Goal: Task Accomplishment & Management: Complete application form

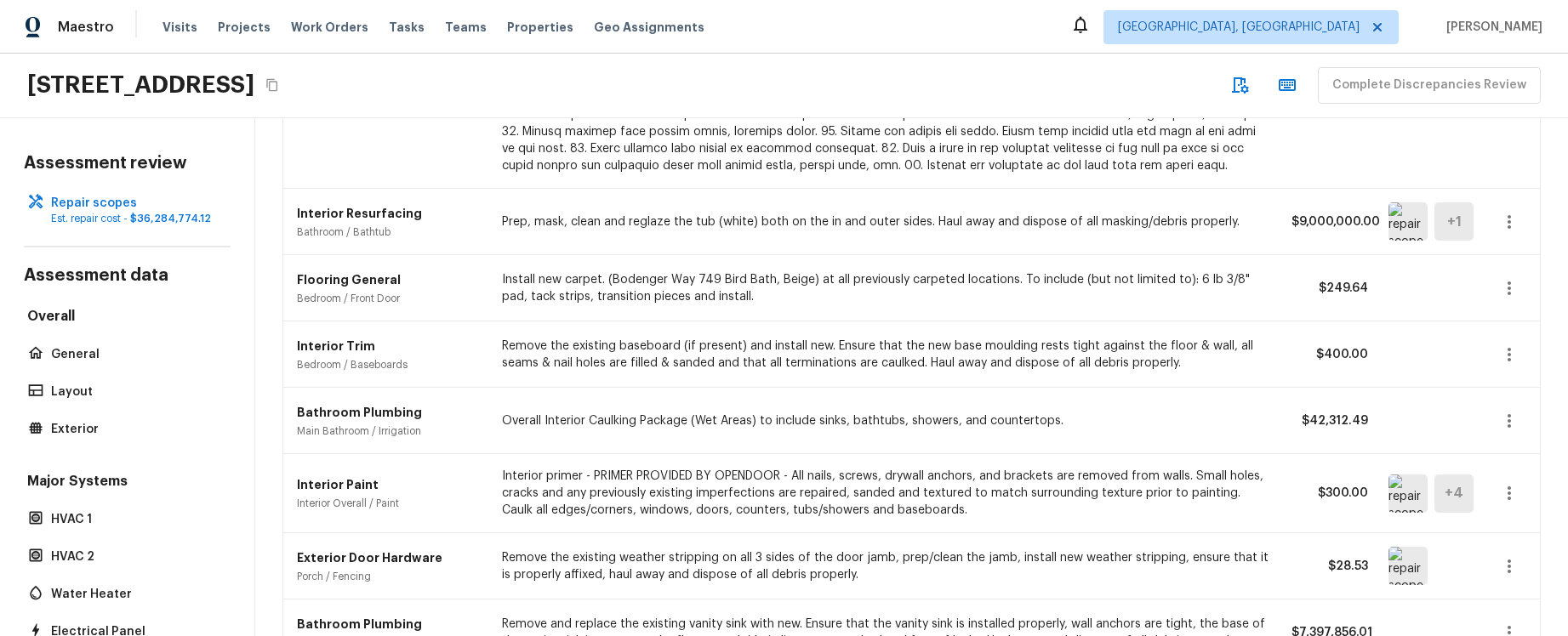
scroll to position [310, 0]
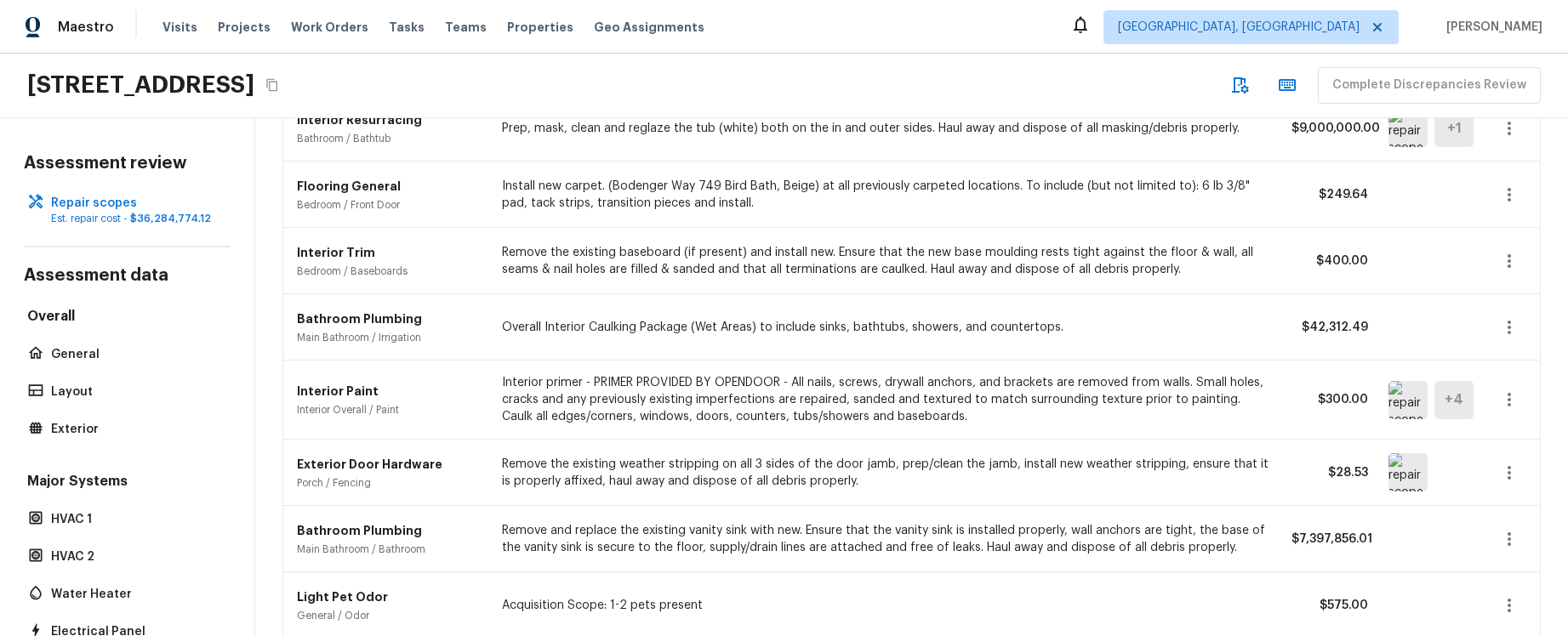
click at [1508, 133] on icon "button" at bounding box center [1509, 127] width 4 height 13
click at [1491, 171] on li "Edit" at bounding box center [1503, 177] width 111 height 51
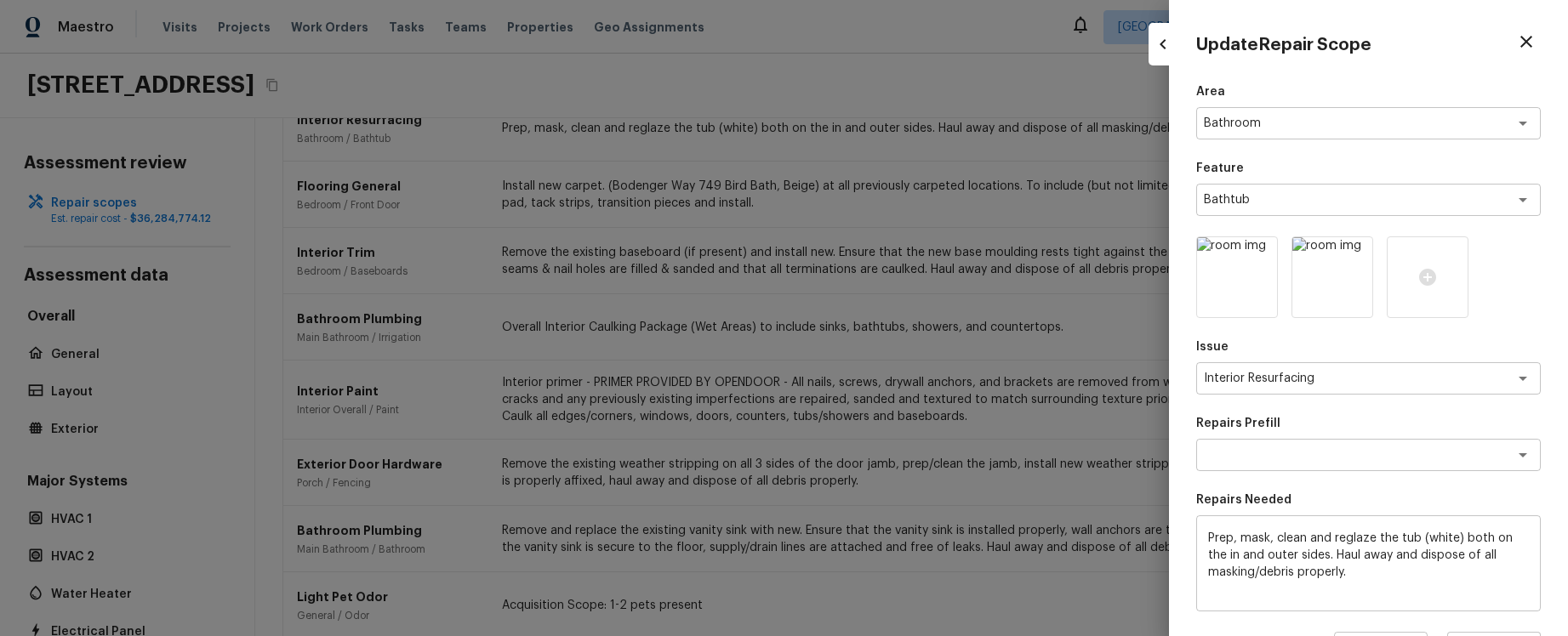
scroll to position [304, 0]
click at [1135, 227] on div at bounding box center [784, 318] width 1568 height 636
type input "1"
type input "$0.00"
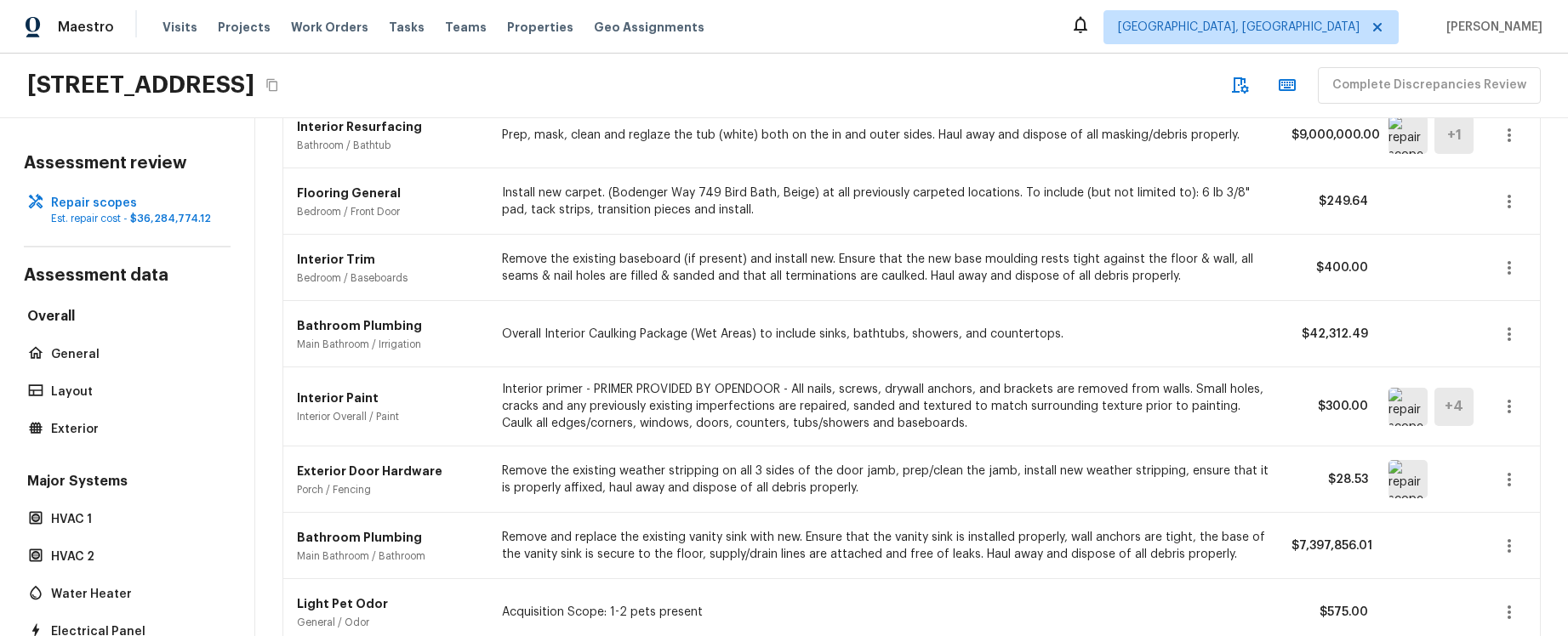
click at [875, 84] on div "16154 Skyridge Dr, Riverside, CA 92503 Complete Discrepancies Review" at bounding box center [784, 86] width 1568 height 65
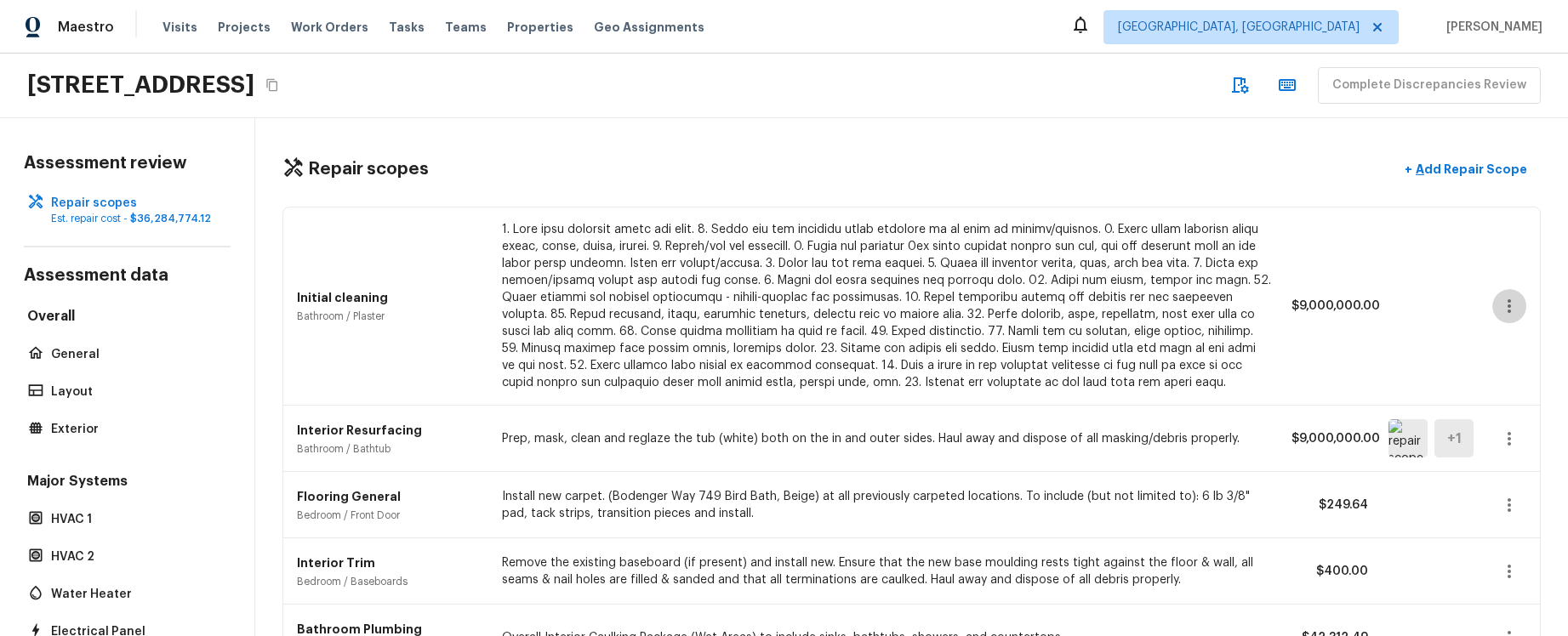
click at [1502, 303] on icon "button" at bounding box center [1509, 306] width 20 height 20
click at [1496, 343] on li "Edit" at bounding box center [1503, 356] width 111 height 51
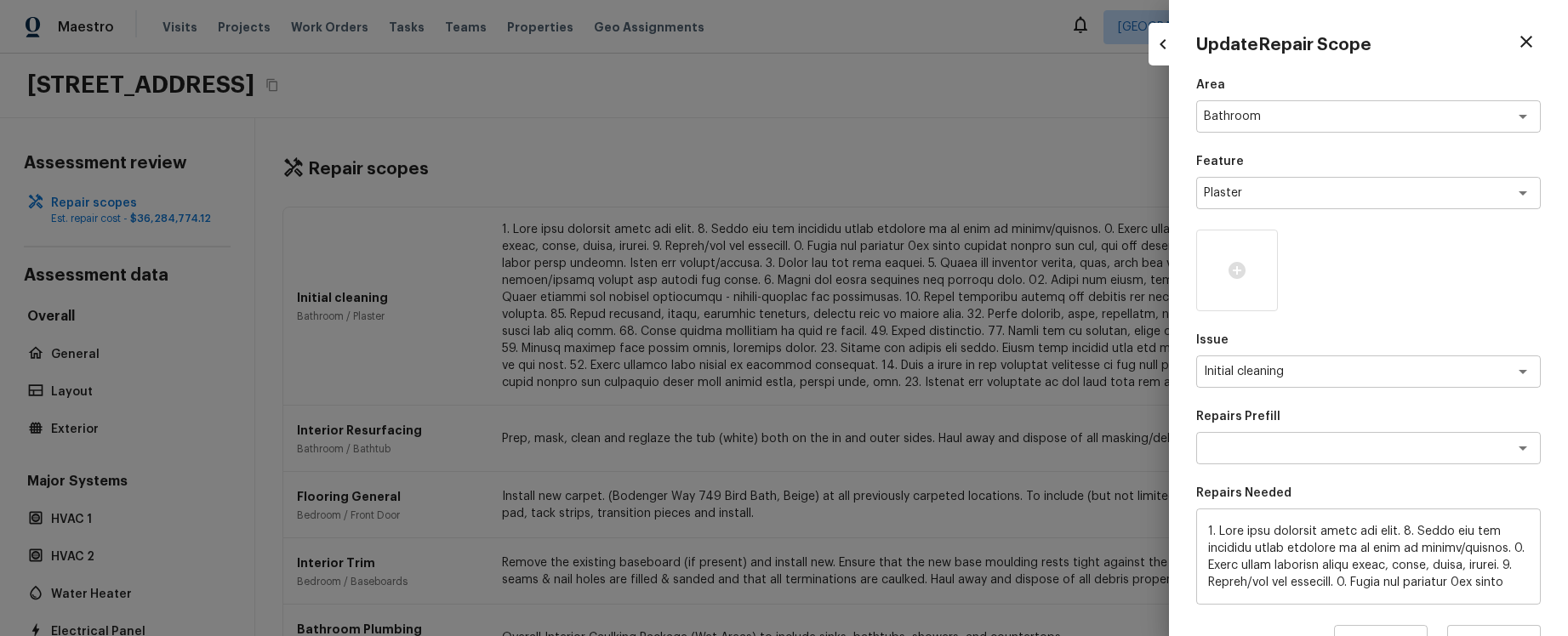
click at [1097, 334] on div at bounding box center [784, 318] width 1568 height 636
type input "1"
type input "$0.00"
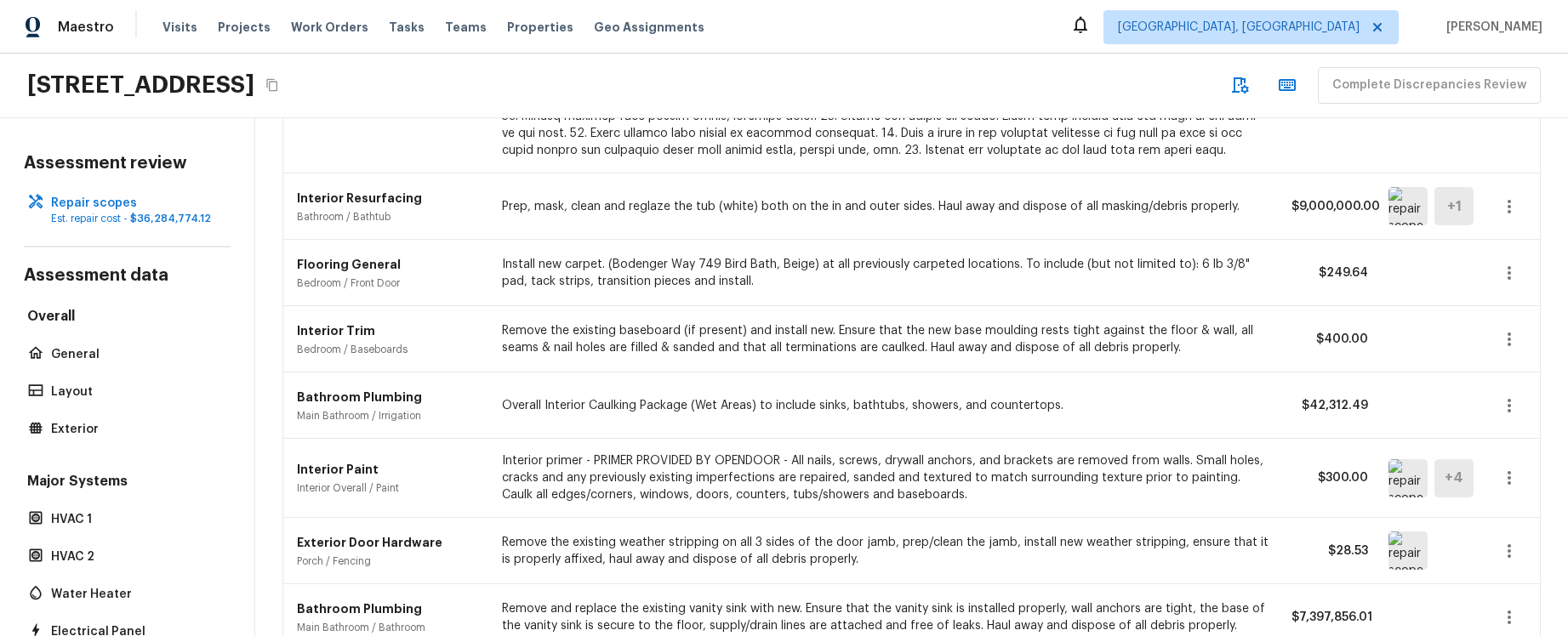
scroll to position [249, 0]
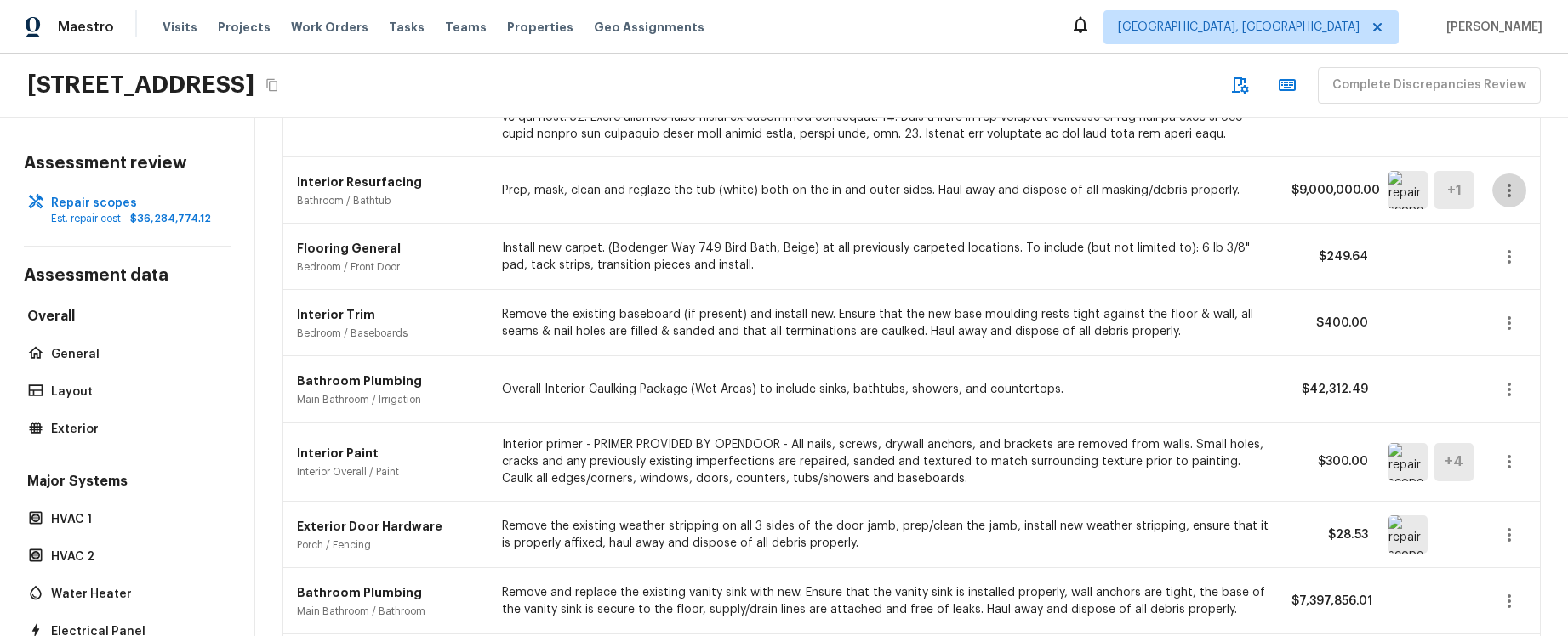
click at [1508, 194] on icon "button" at bounding box center [1509, 190] width 4 height 13
click at [1491, 235] on li "Edit" at bounding box center [1503, 240] width 111 height 51
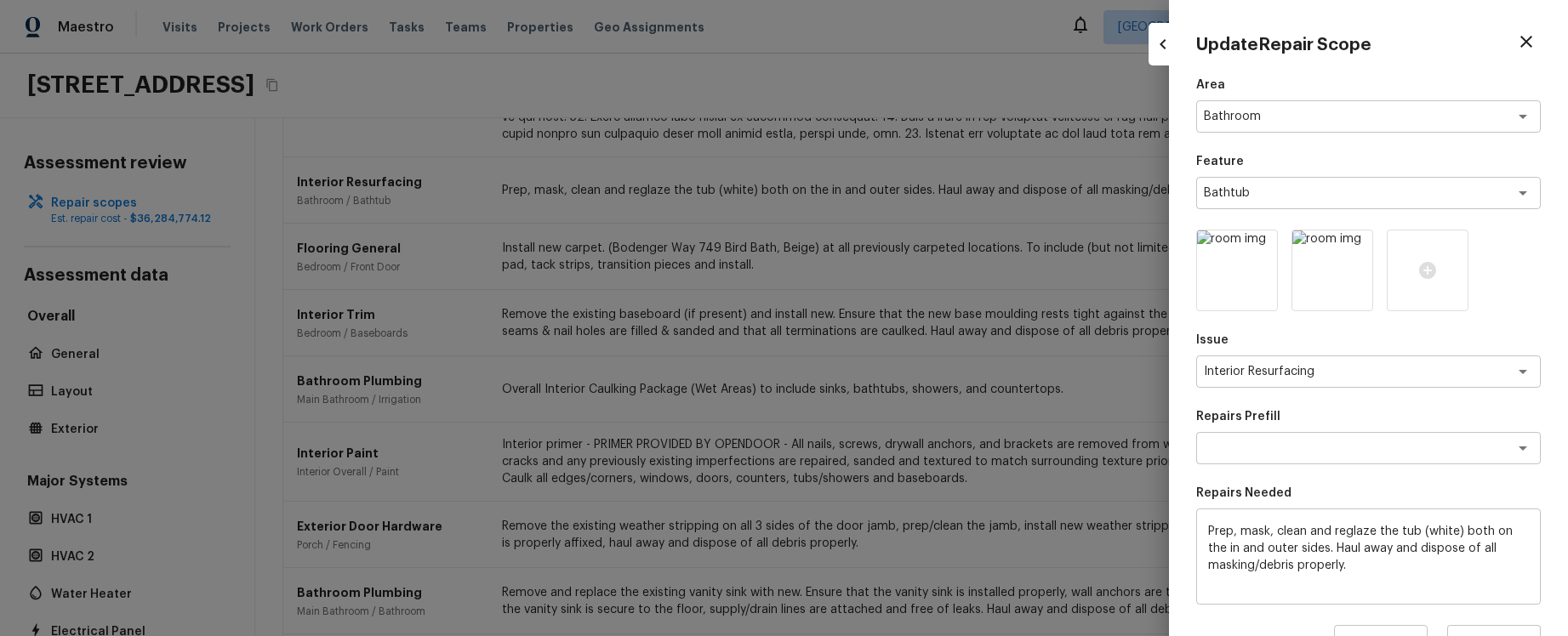
click at [1107, 297] on div at bounding box center [784, 318] width 1568 height 636
type input "1"
type input "$0.00"
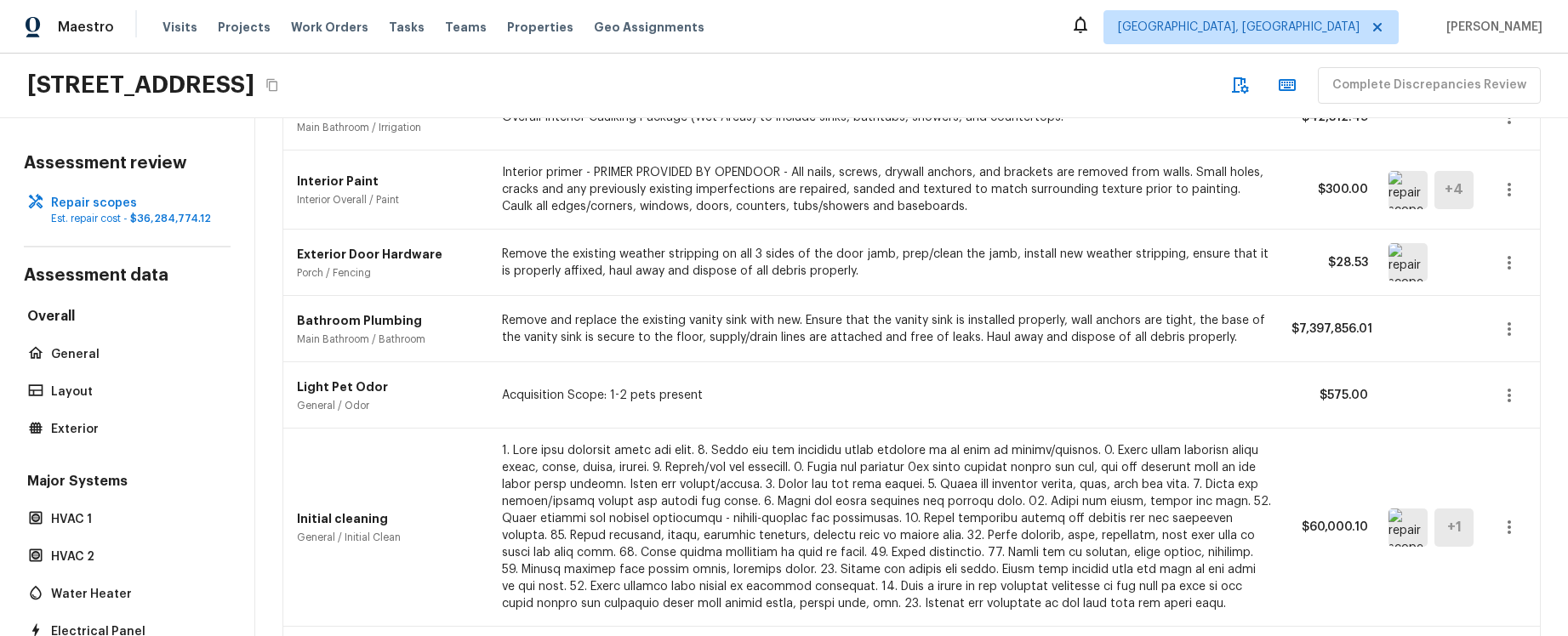
scroll to position [554, 0]
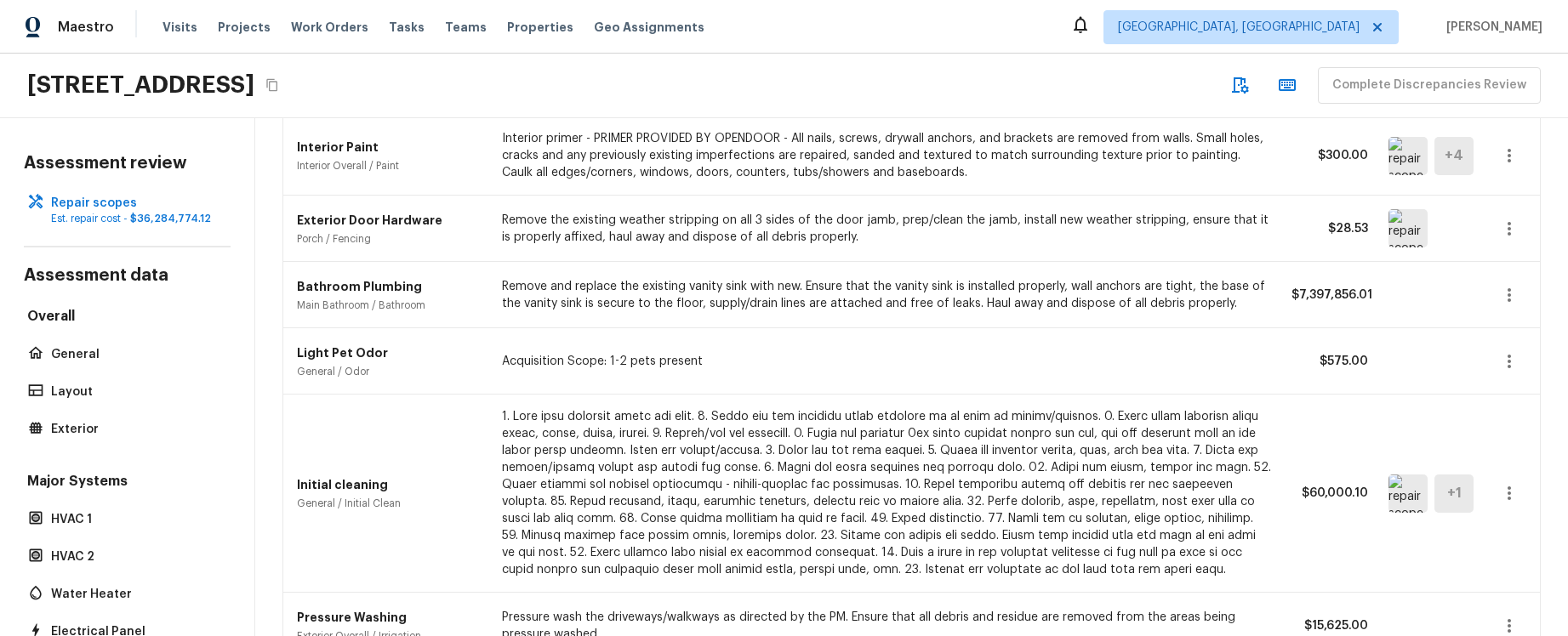
click at [1520, 155] on button "button" at bounding box center [1509, 155] width 34 height 34
click at [1507, 199] on li "Edit" at bounding box center [1503, 205] width 111 height 51
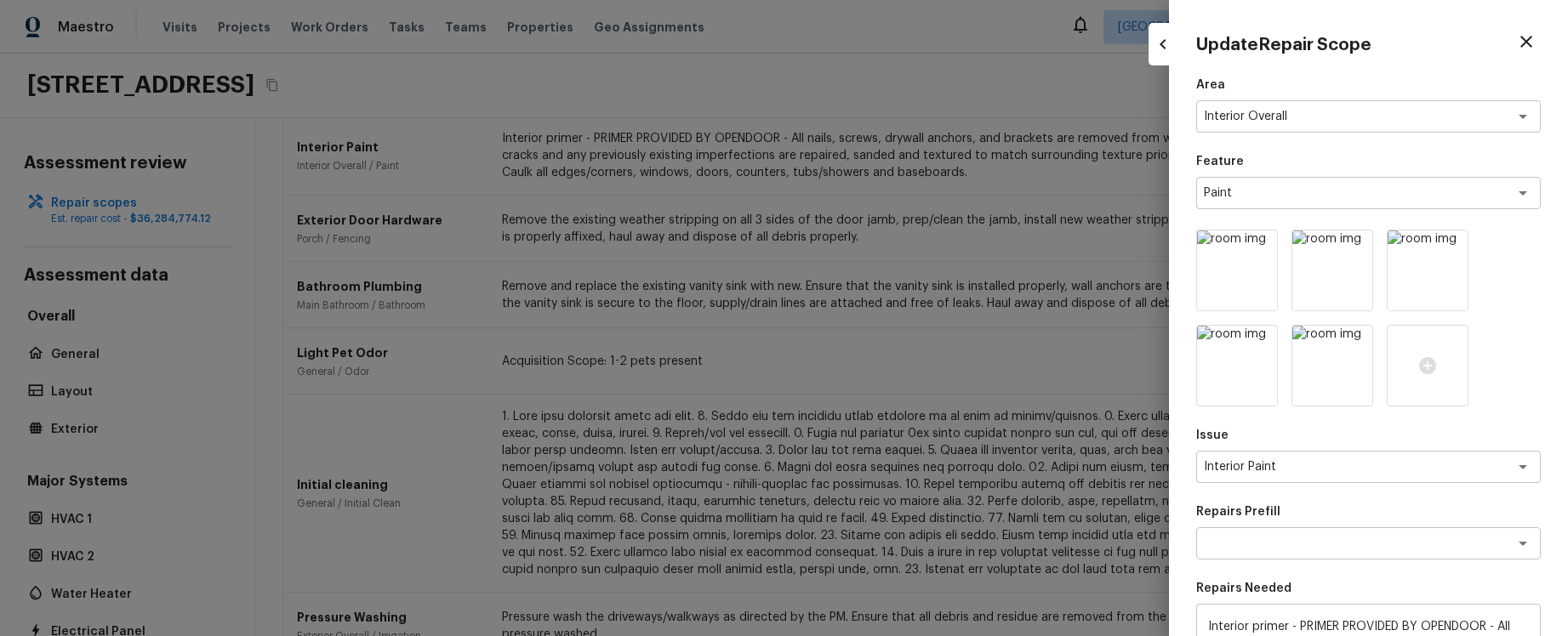
click at [1067, 215] on div at bounding box center [784, 318] width 1568 height 636
type input "1"
type input "$0.00"
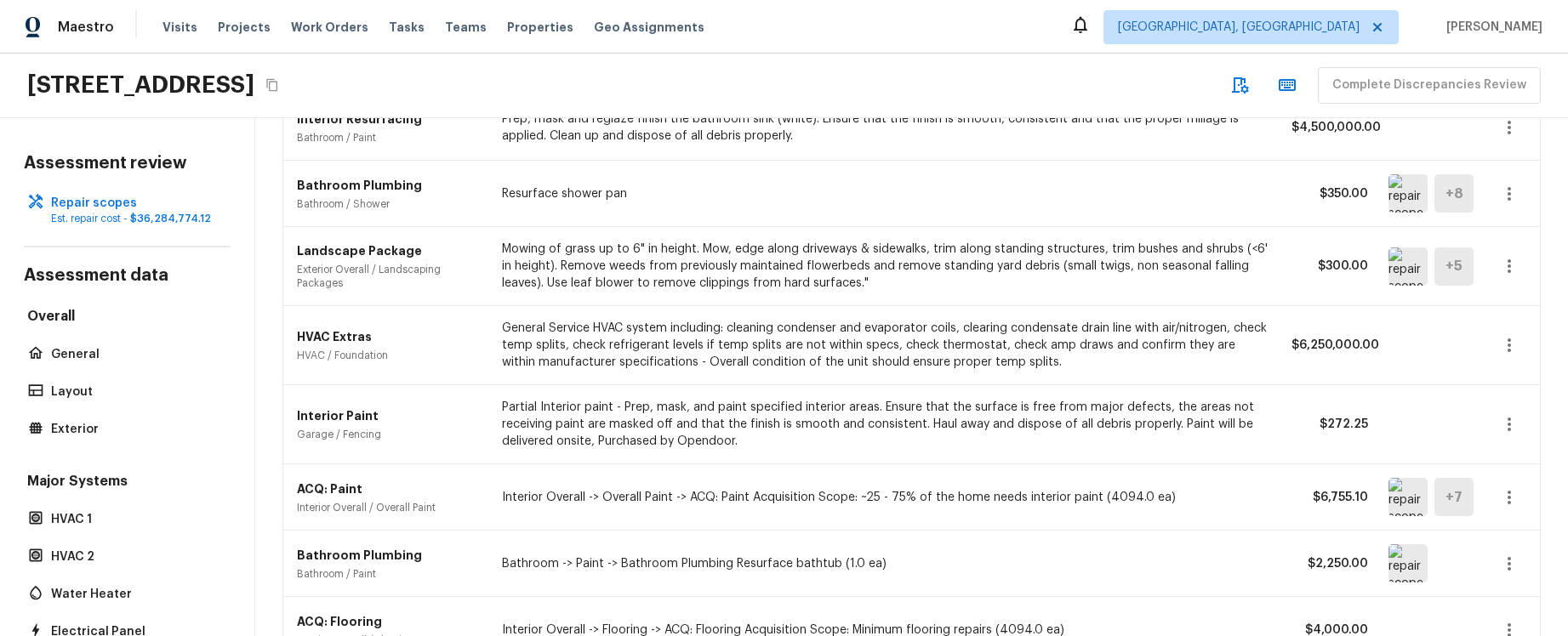
scroll to position [1487, 0]
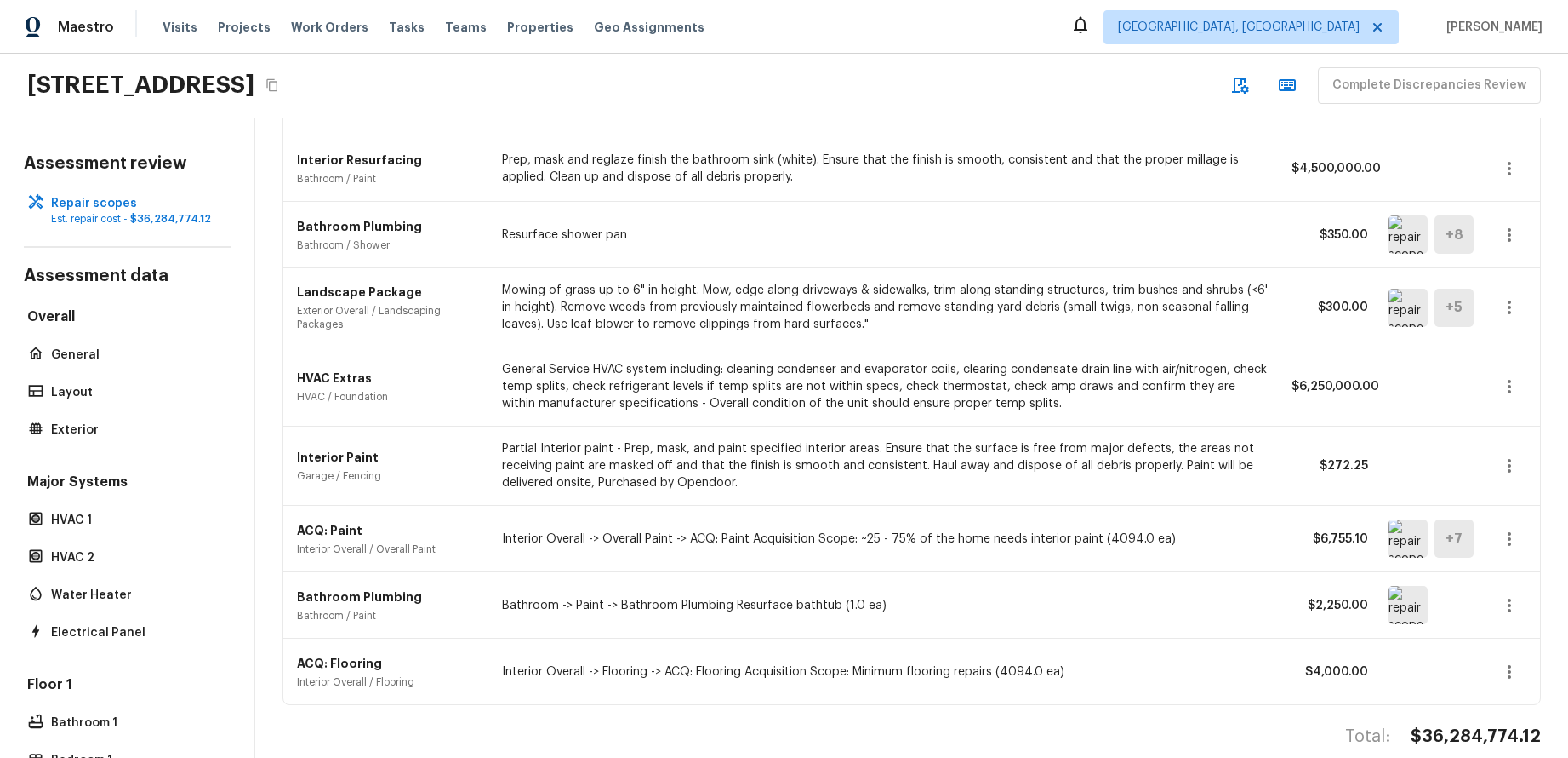
scroll to position [1368, 0]
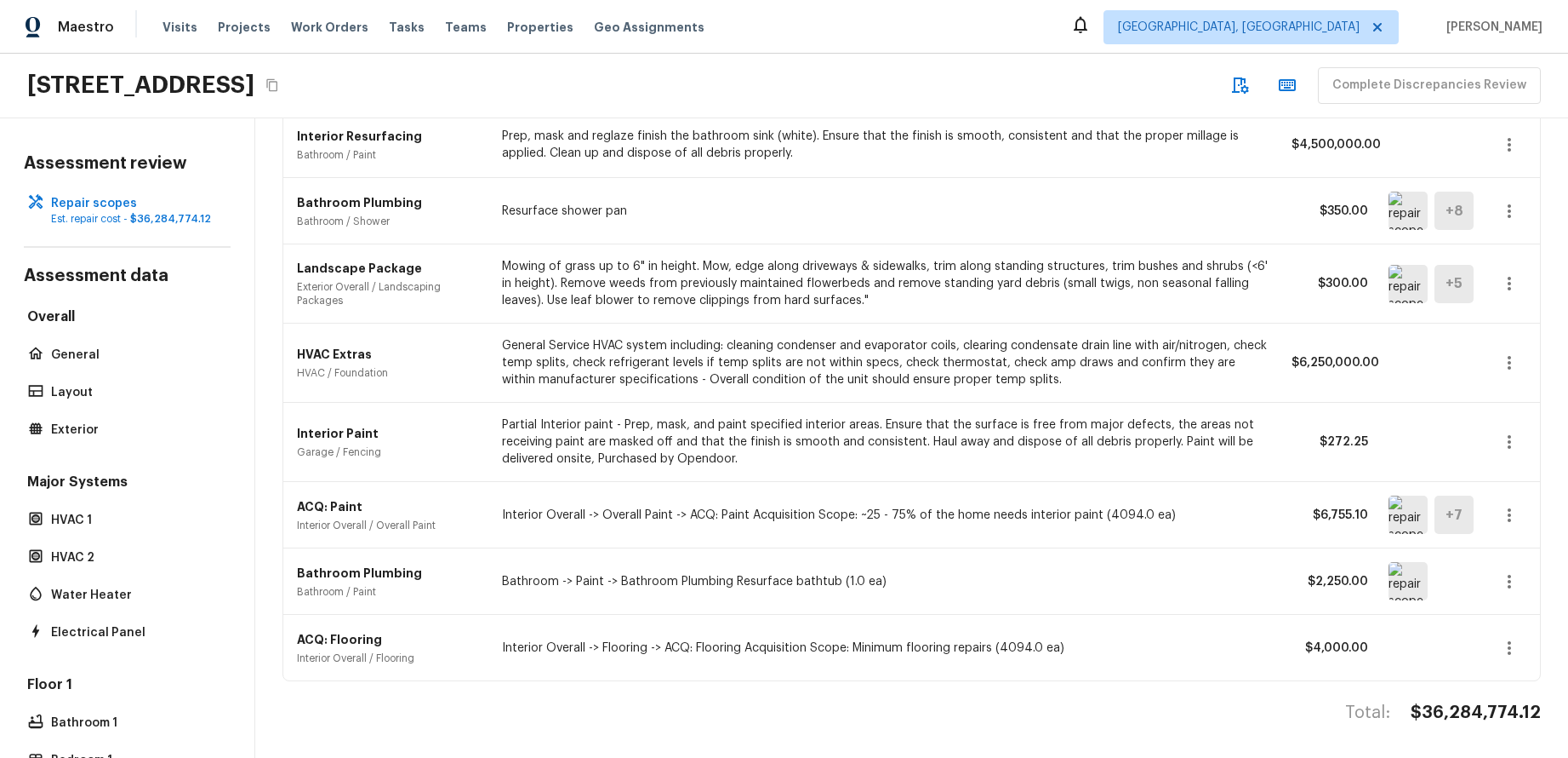
click at [1512, 510] on icon "button" at bounding box center [1509, 514] width 20 height 20
click at [1508, 548] on li "Edit" at bounding box center [1503, 565] width 111 height 51
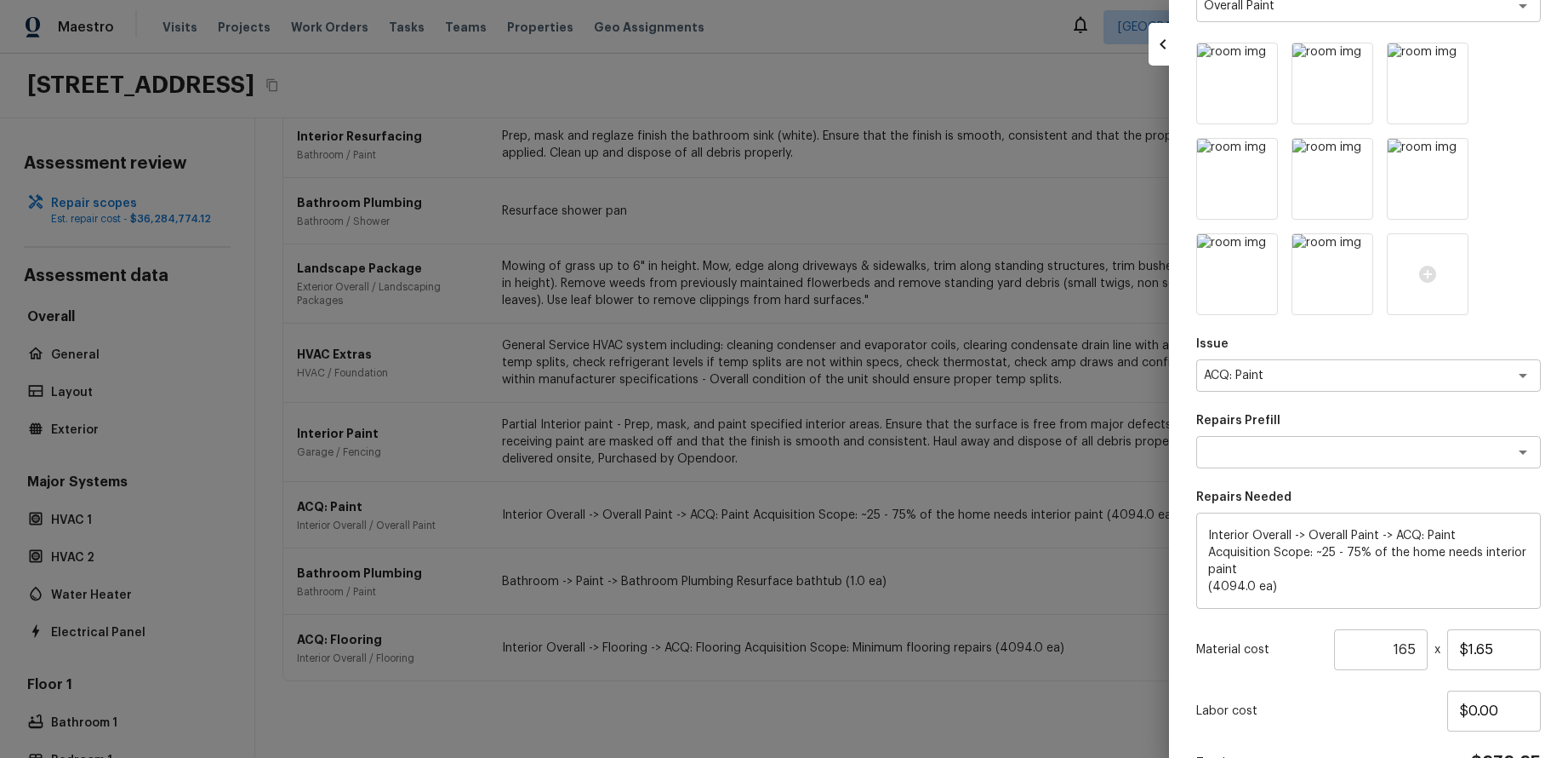
scroll to position [286, 0]
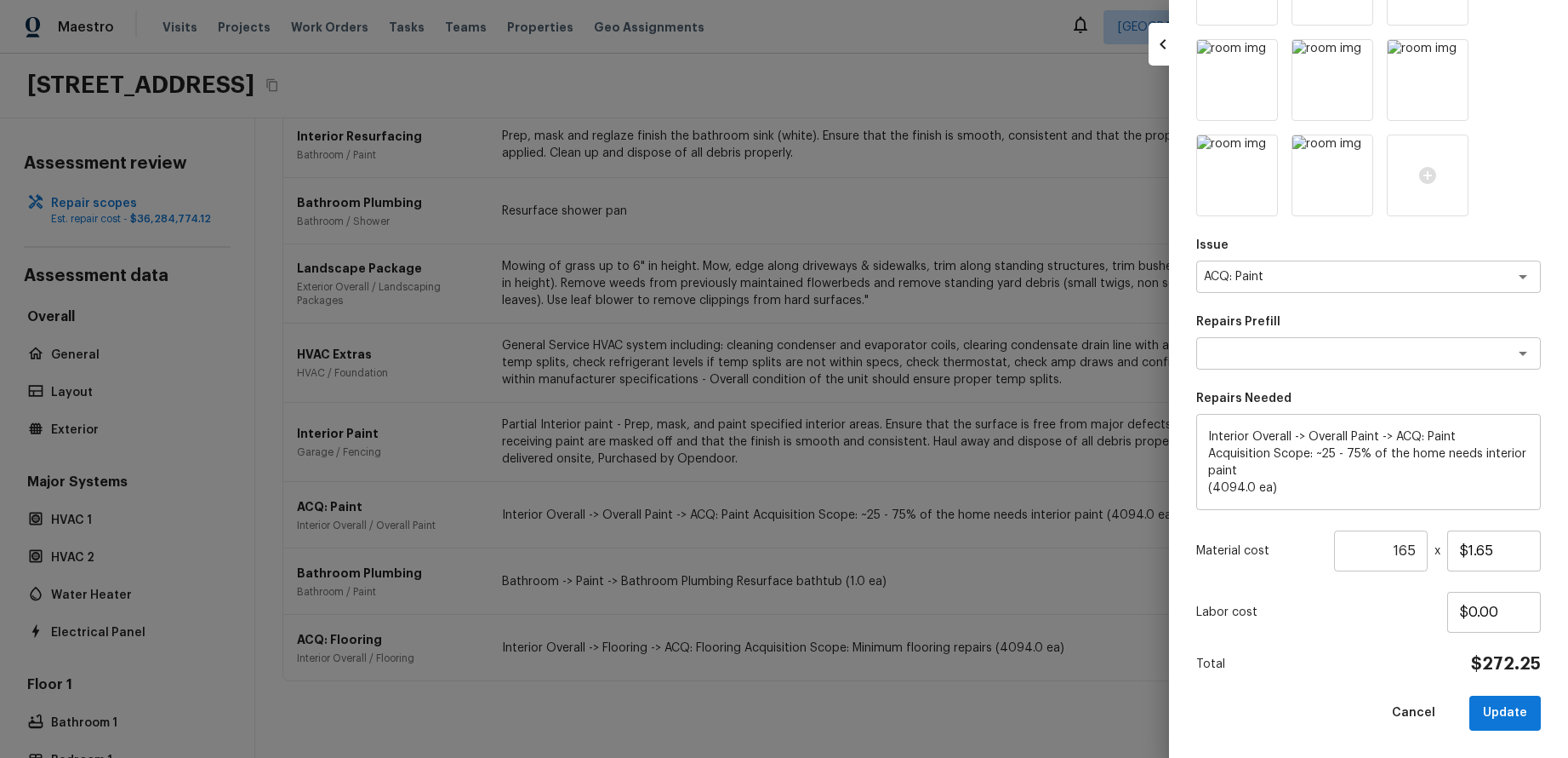
click at [1032, 484] on div at bounding box center [784, 379] width 1568 height 758
type input "1"
type input "$0.00"
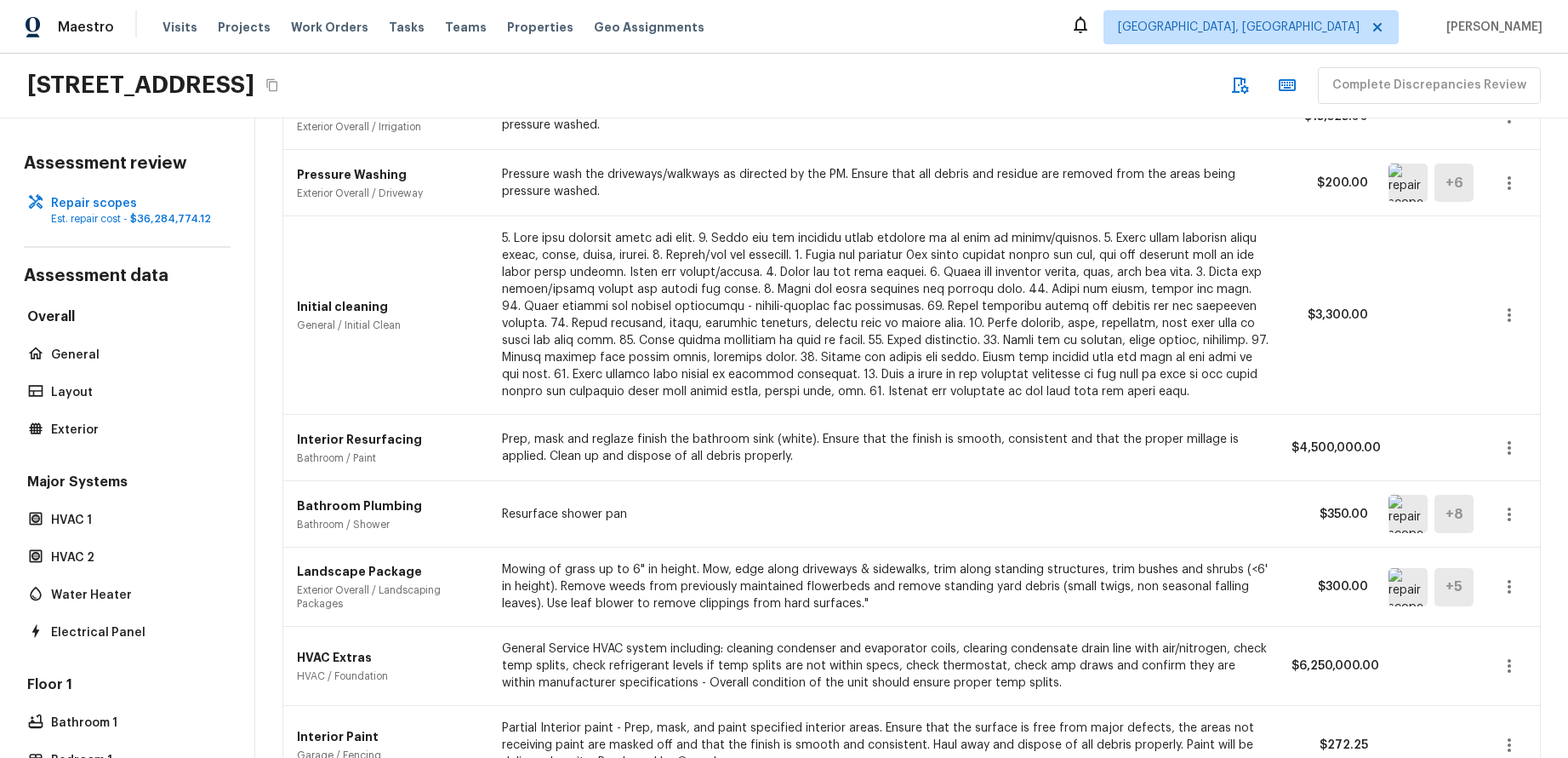
scroll to position [1368, 0]
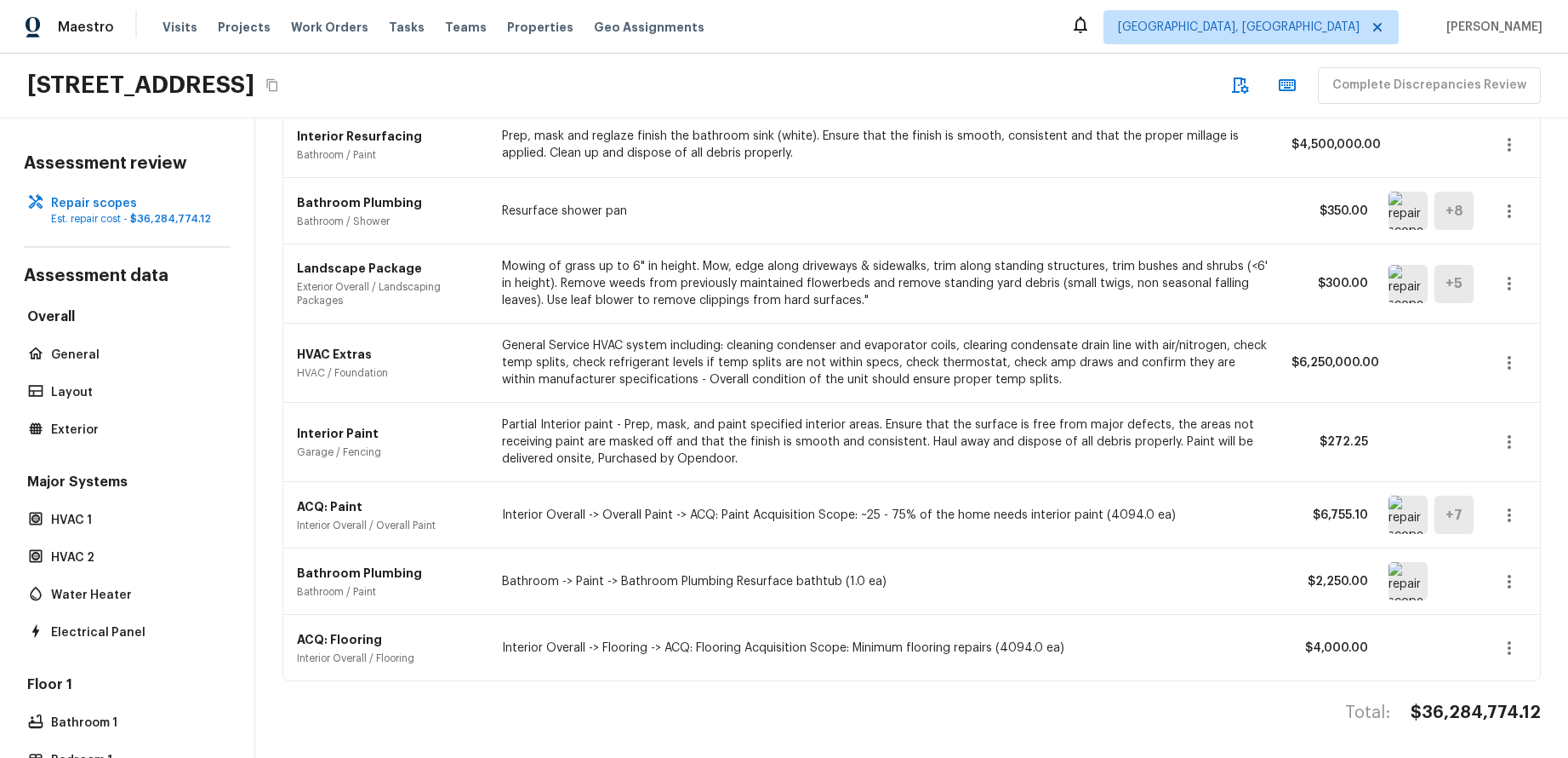
click at [1507, 512] on icon "button" at bounding box center [1509, 514] width 20 height 20
click at [1496, 581] on li "Edit" at bounding box center [1503, 565] width 111 height 51
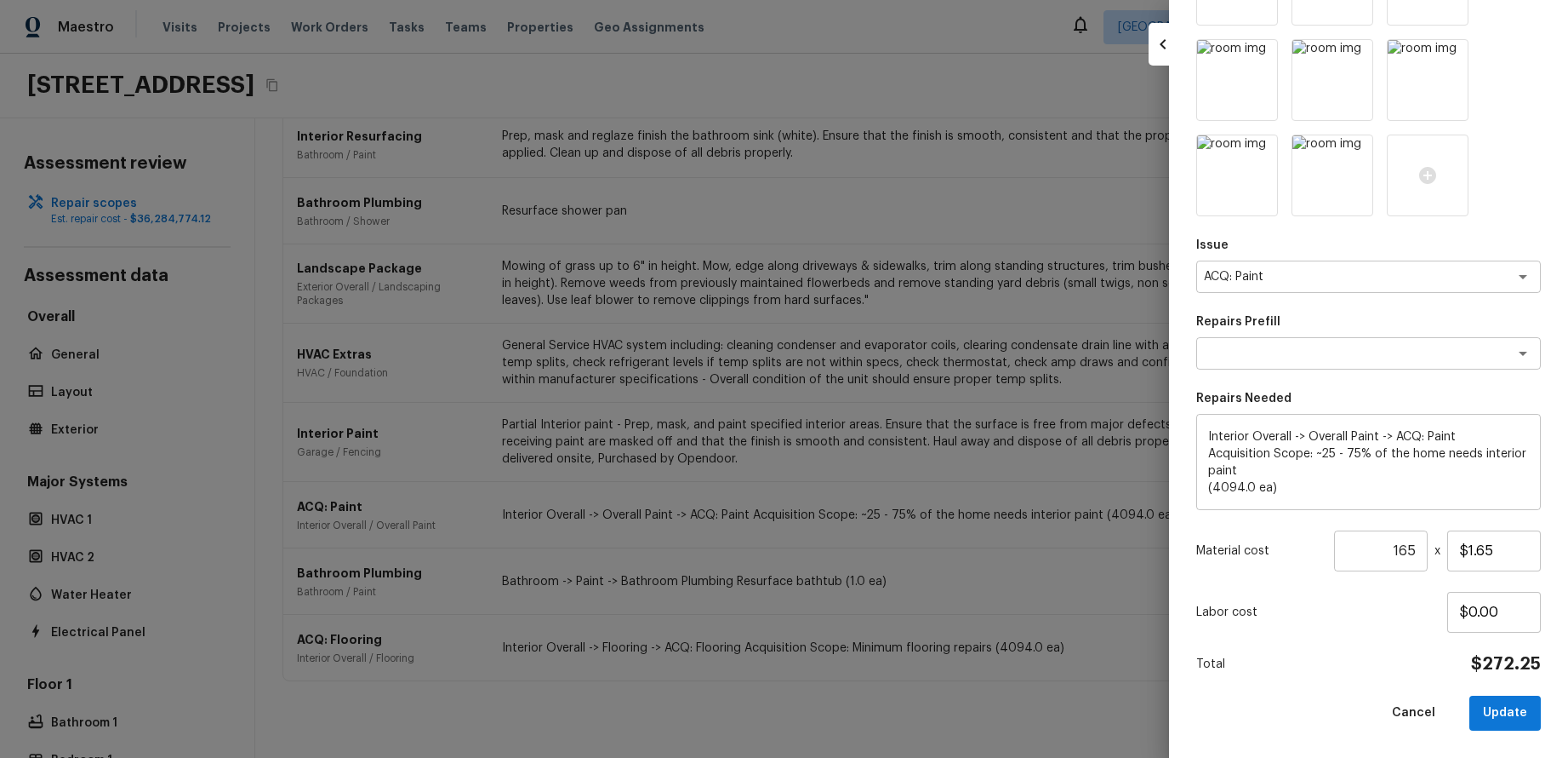
click at [882, 522] on div at bounding box center [784, 379] width 1568 height 758
type input "1"
type input "$0.00"
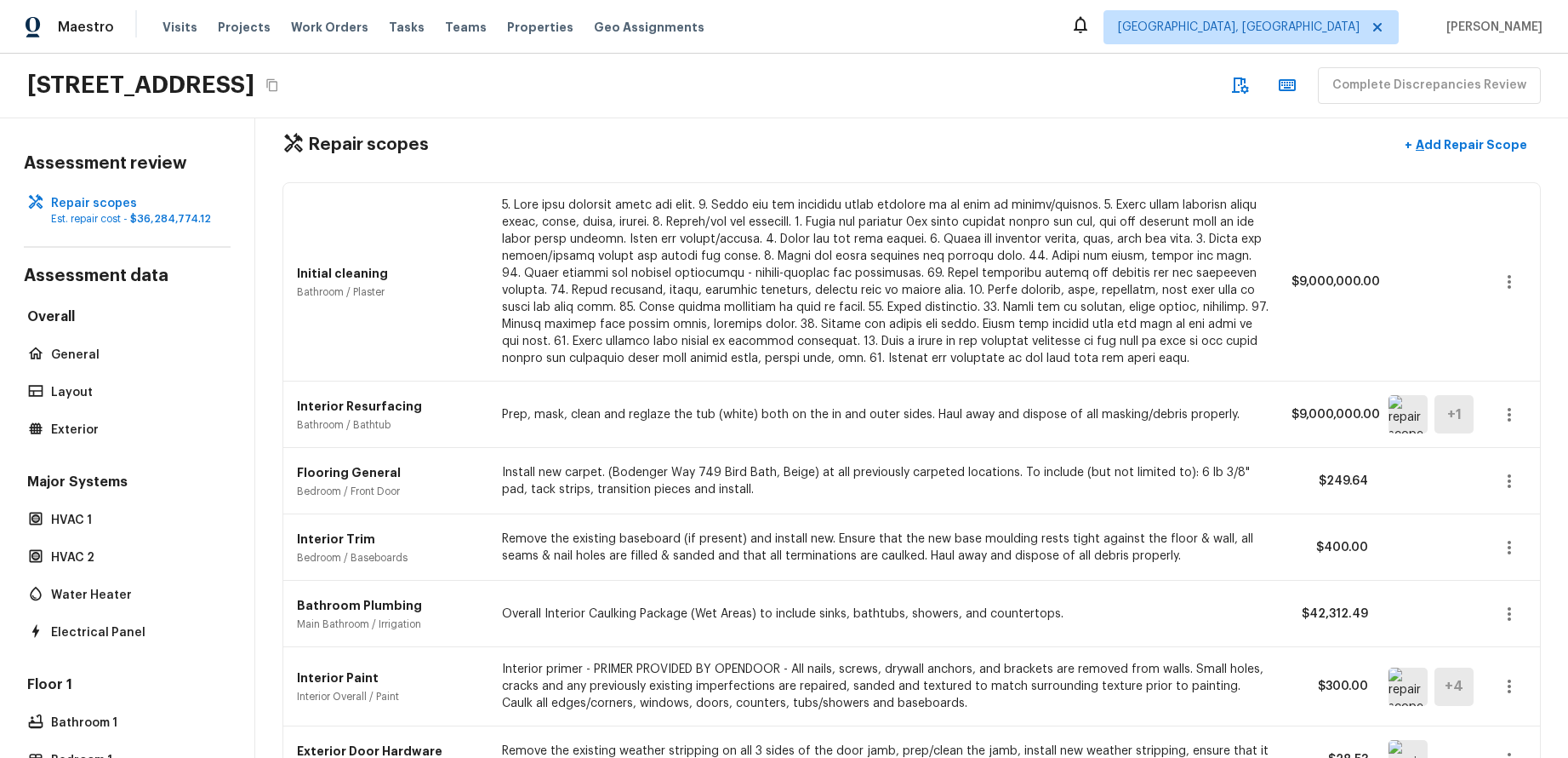
scroll to position [0, 0]
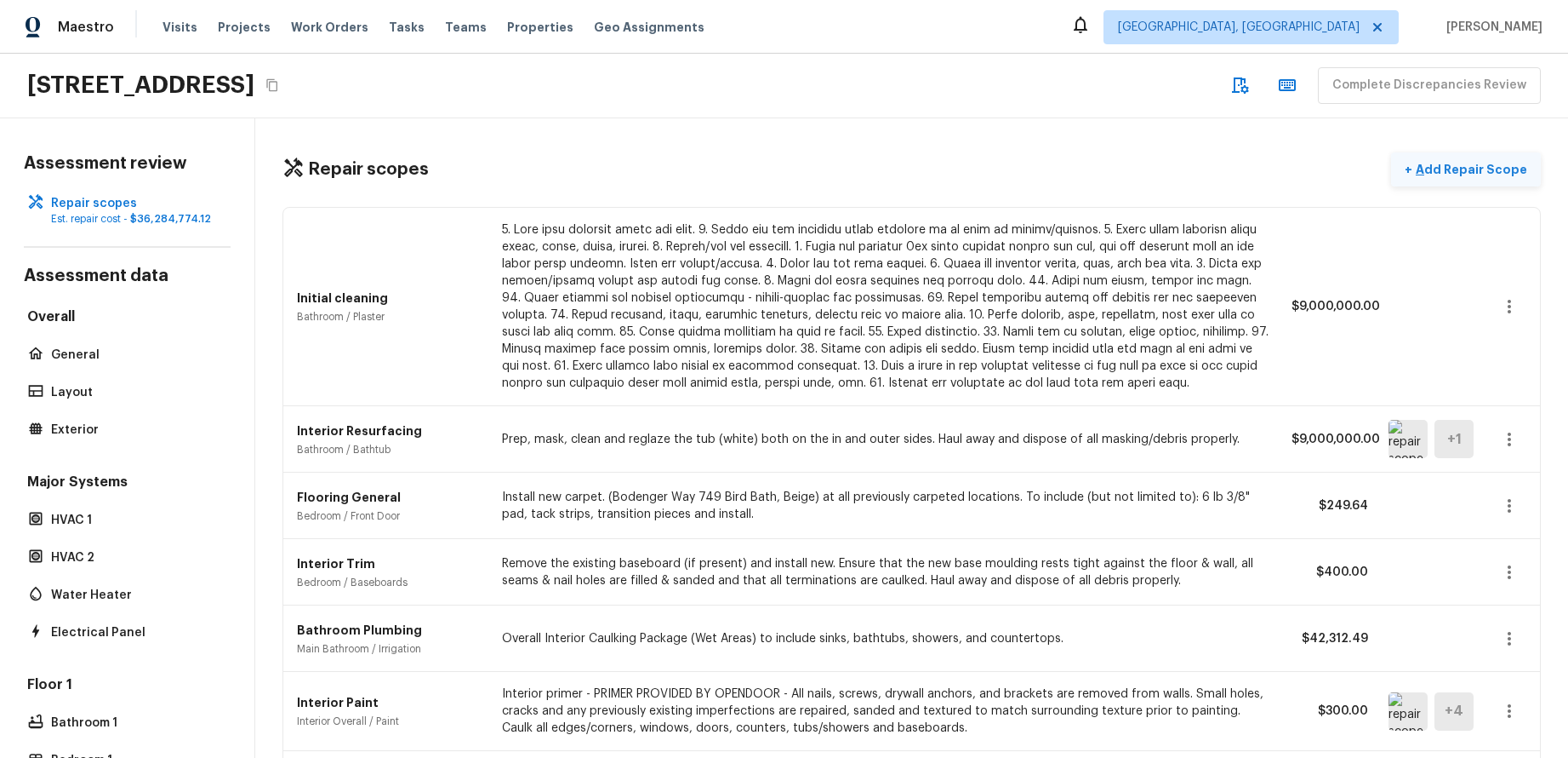
click at [1480, 159] on button "+ Add Repair Scope" at bounding box center [1466, 170] width 149 height 35
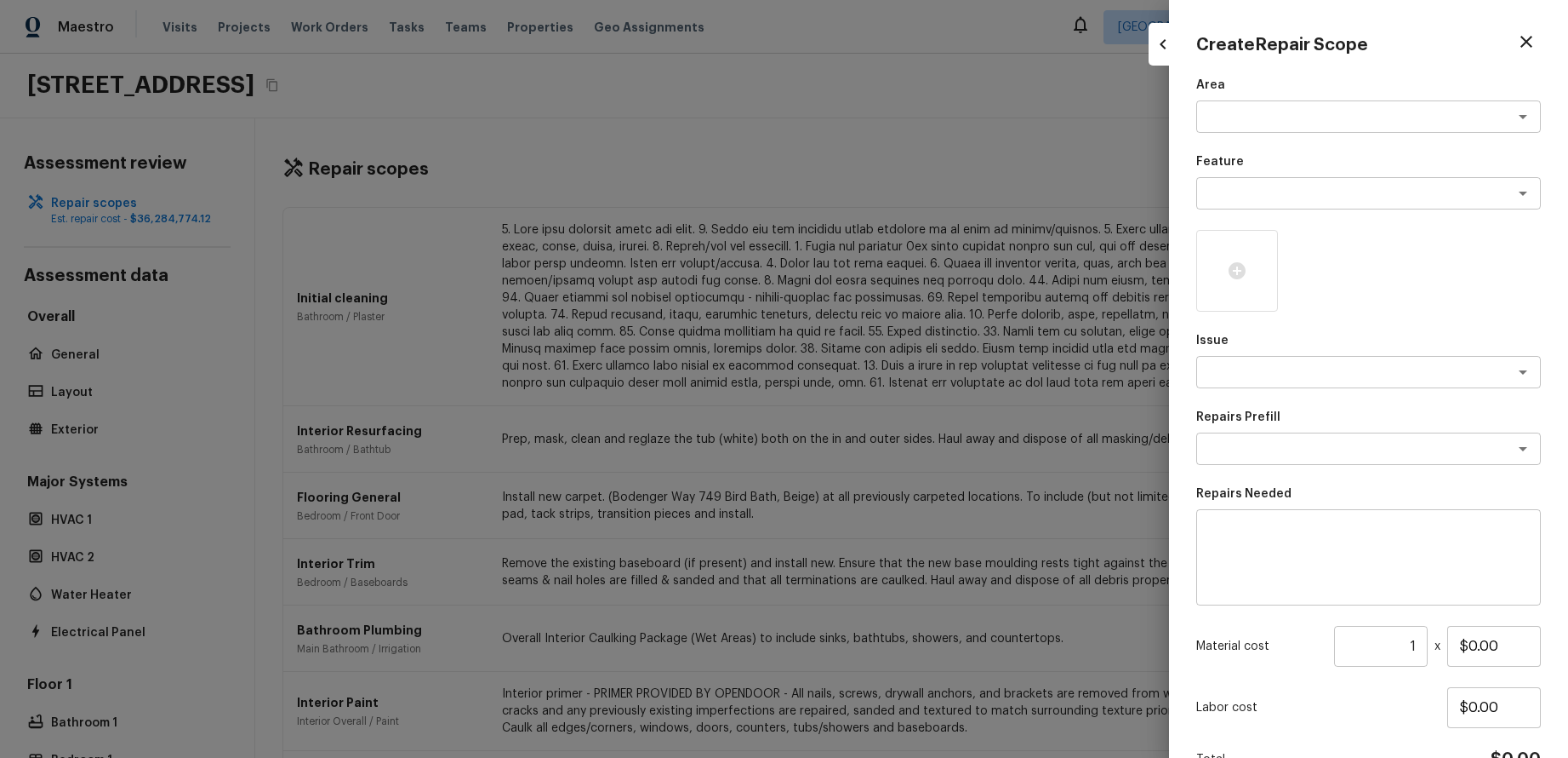
click at [1021, 165] on div at bounding box center [784, 379] width 1568 height 758
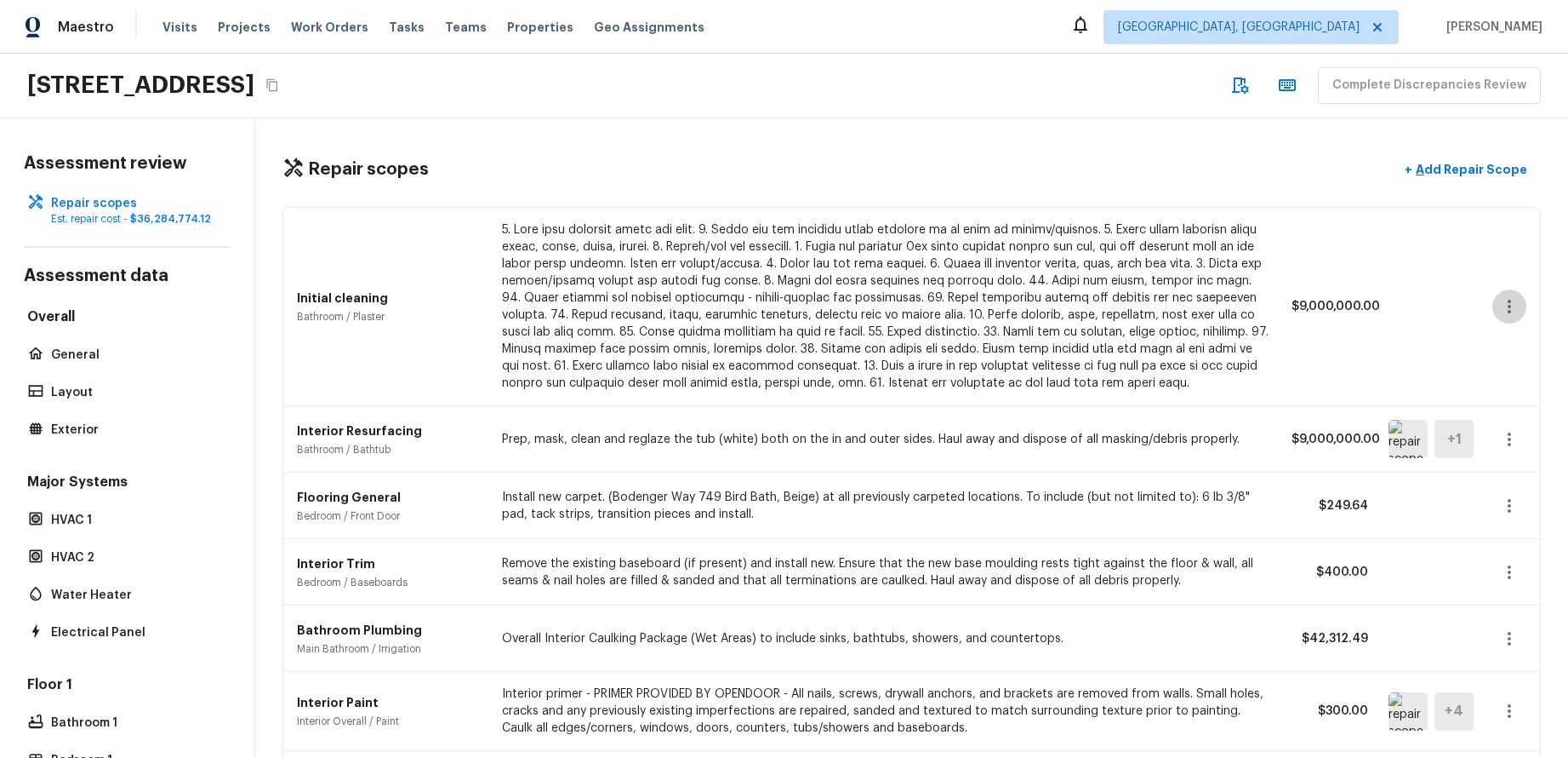
click at [1521, 313] on button "button" at bounding box center [1509, 306] width 34 height 34
click at [1512, 339] on li "Edit" at bounding box center [1503, 356] width 111 height 51
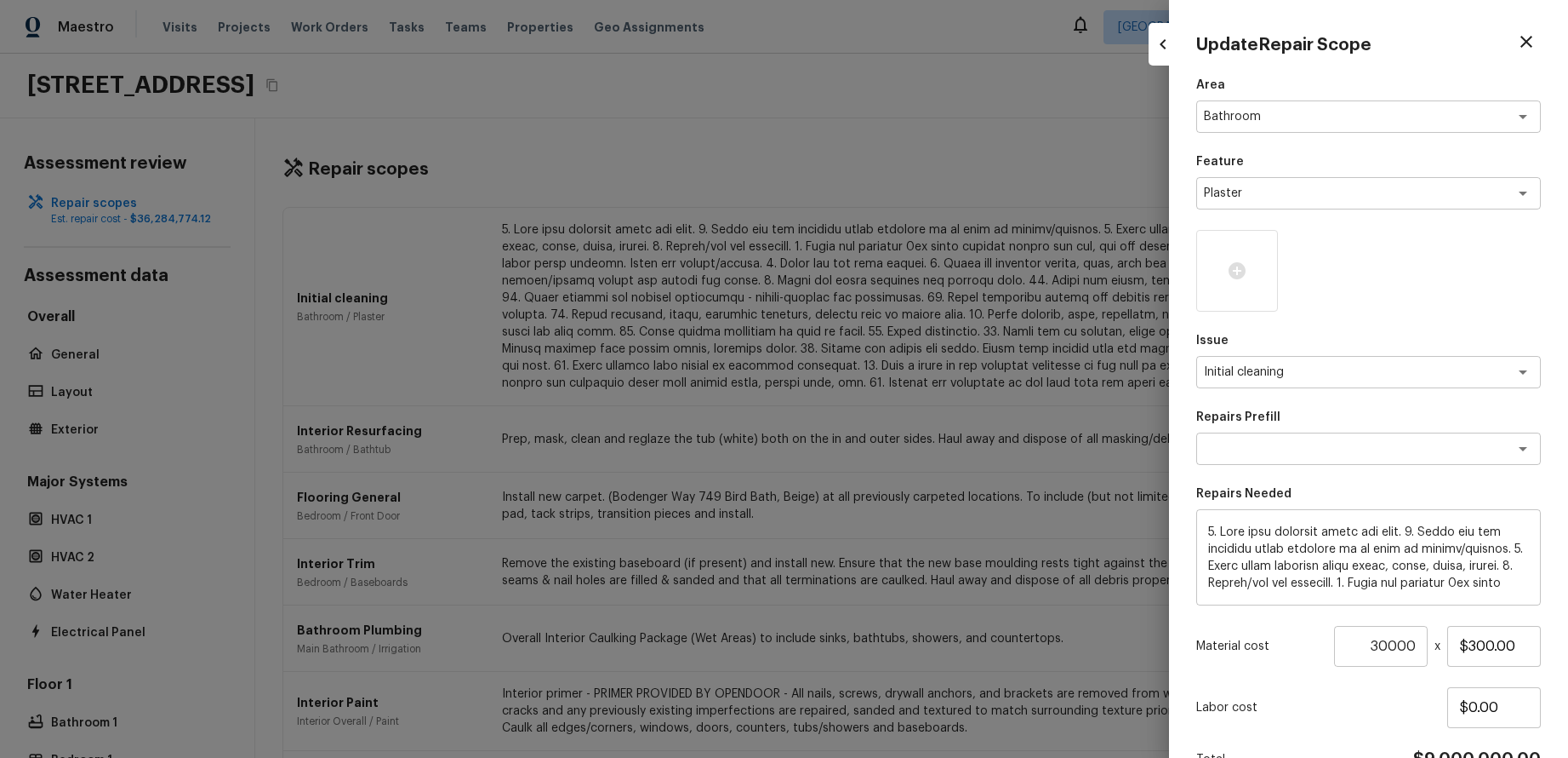
click at [911, 161] on div at bounding box center [784, 379] width 1568 height 758
type input "1"
type input "$0.00"
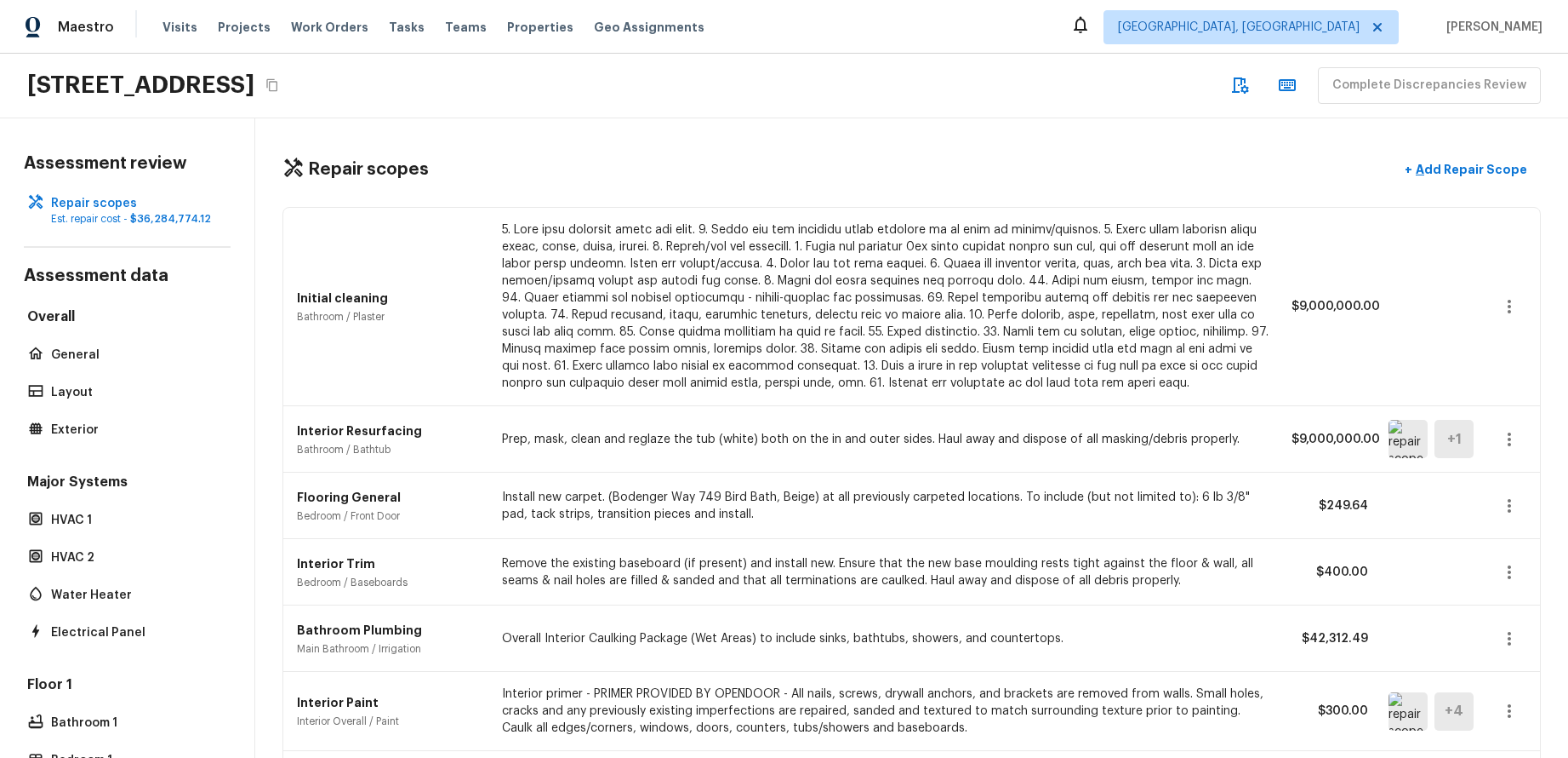
click at [1176, 168] on div "Repair scopes + Add Repair Scope" at bounding box center [911, 170] width 1259 height 35
click at [1514, 294] on button "button" at bounding box center [1509, 306] width 34 height 34
click at [1519, 339] on li "Edit" at bounding box center [1503, 356] width 111 height 51
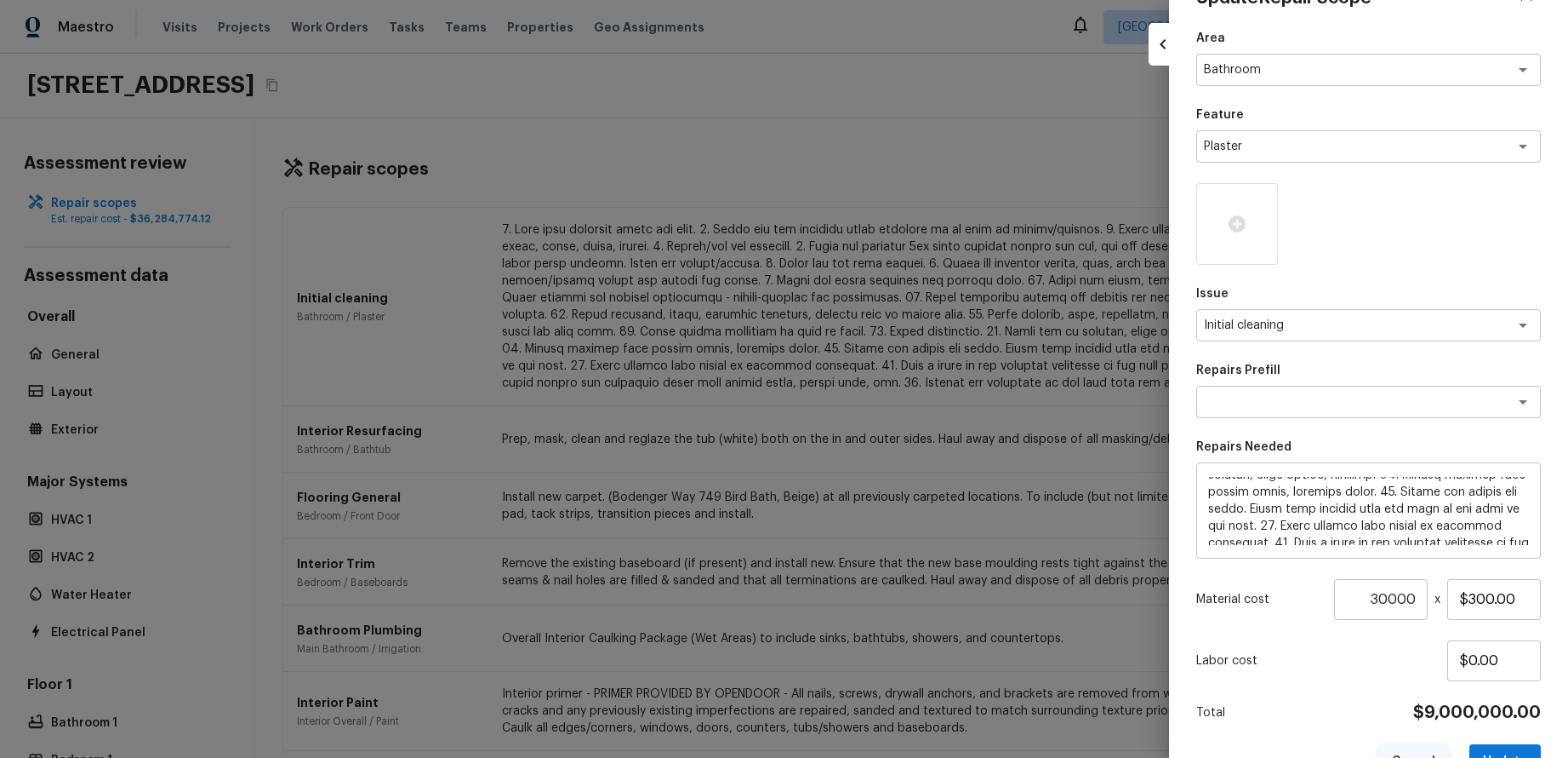
scroll to position [95, 0]
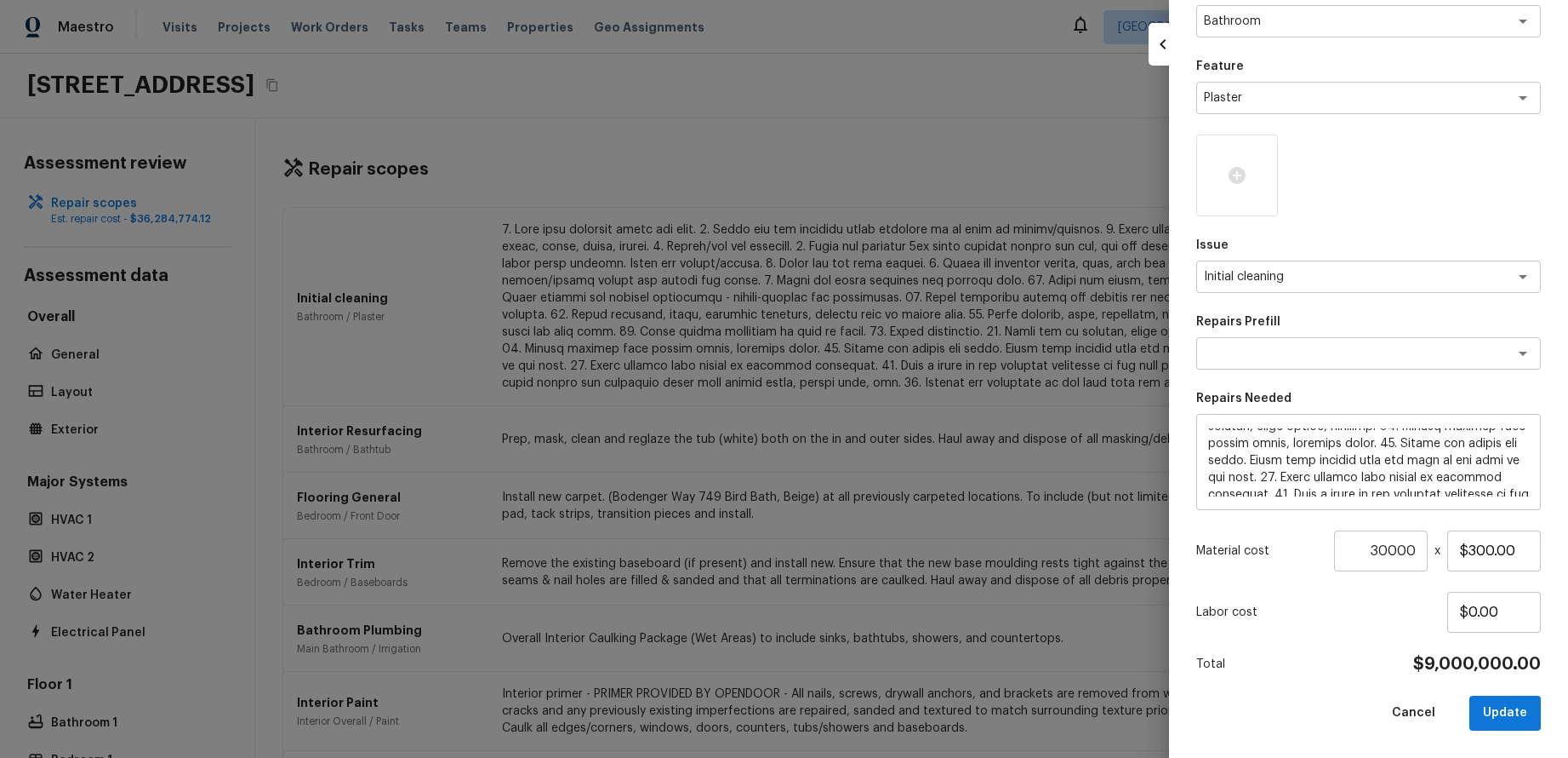
click at [1495, 705] on button "Update" at bounding box center [1505, 713] width 71 height 35
type input "1"
type input "$0.00"
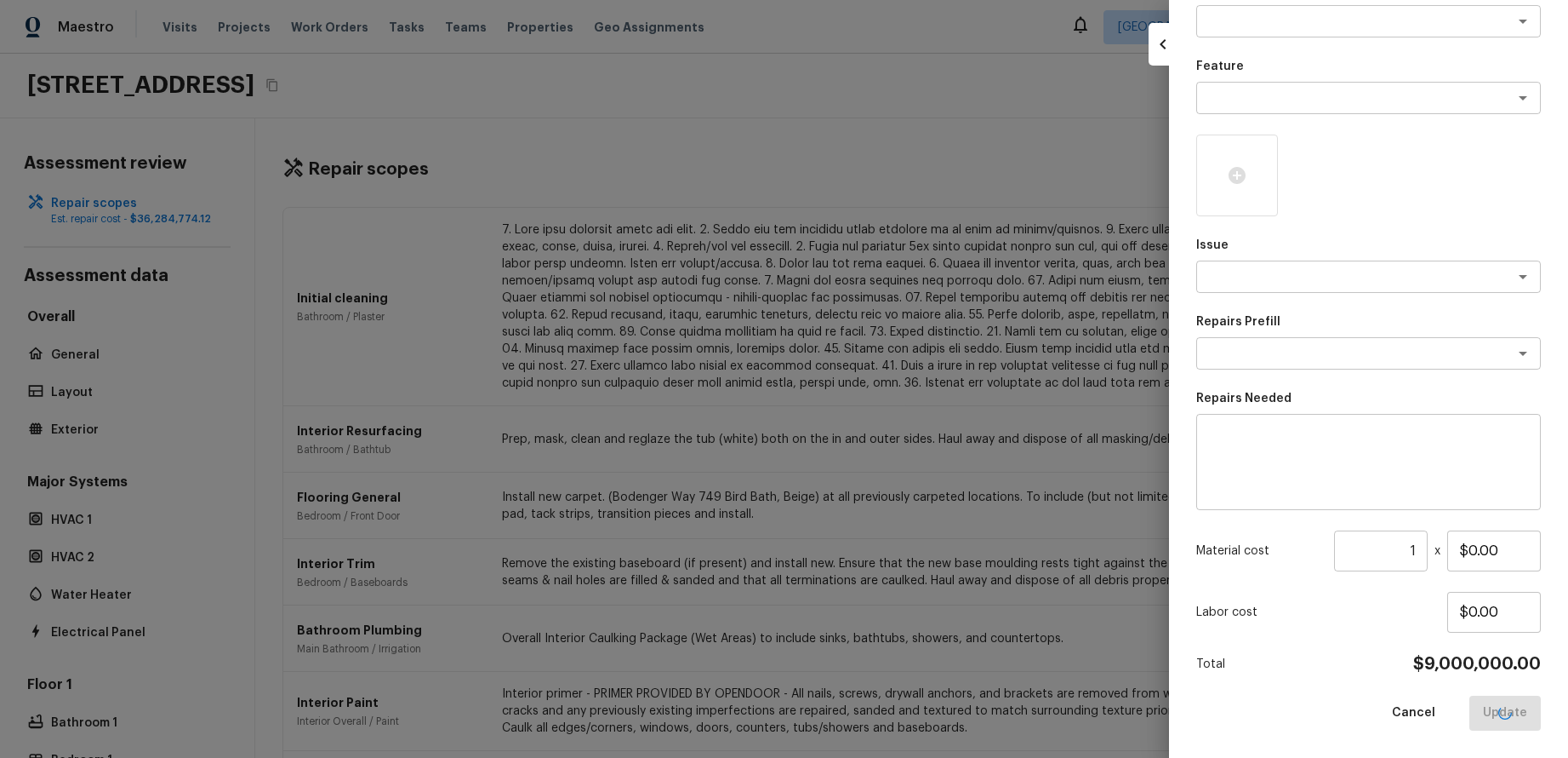
scroll to position [0, 0]
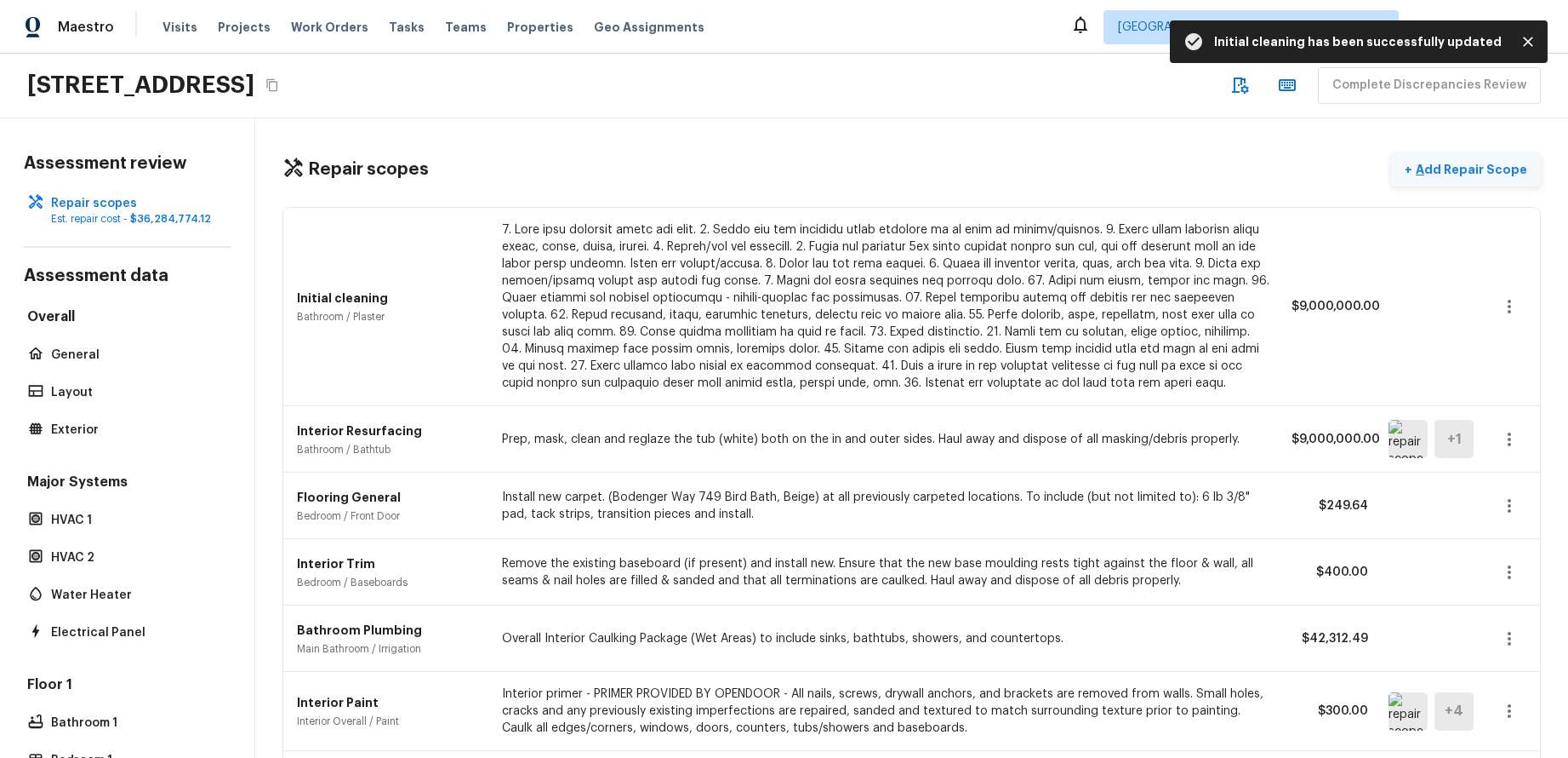
click at [1489, 172] on p "Add Repair Scope" at bounding box center [1470, 169] width 115 height 17
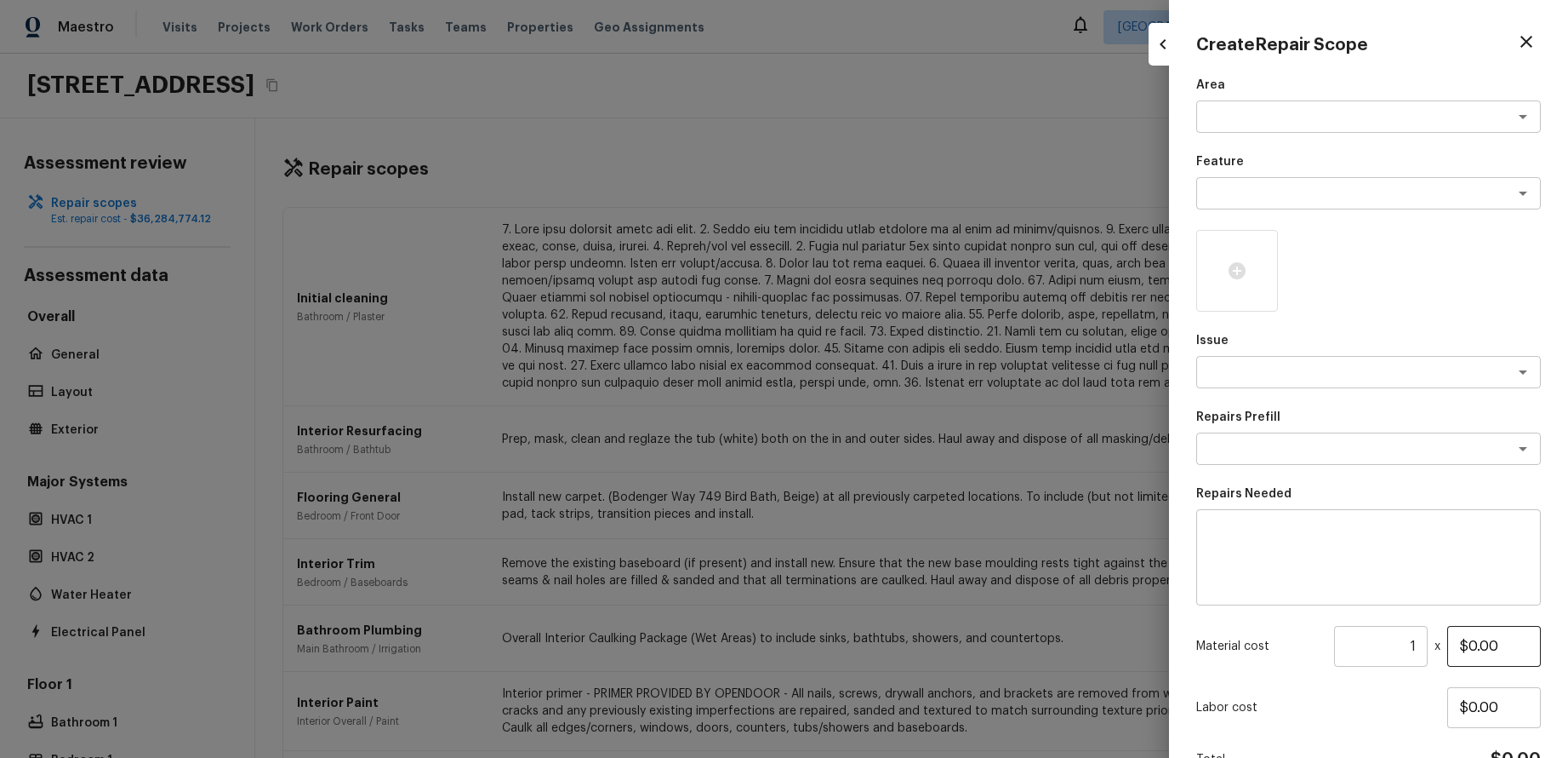
scroll to position [95, 0]
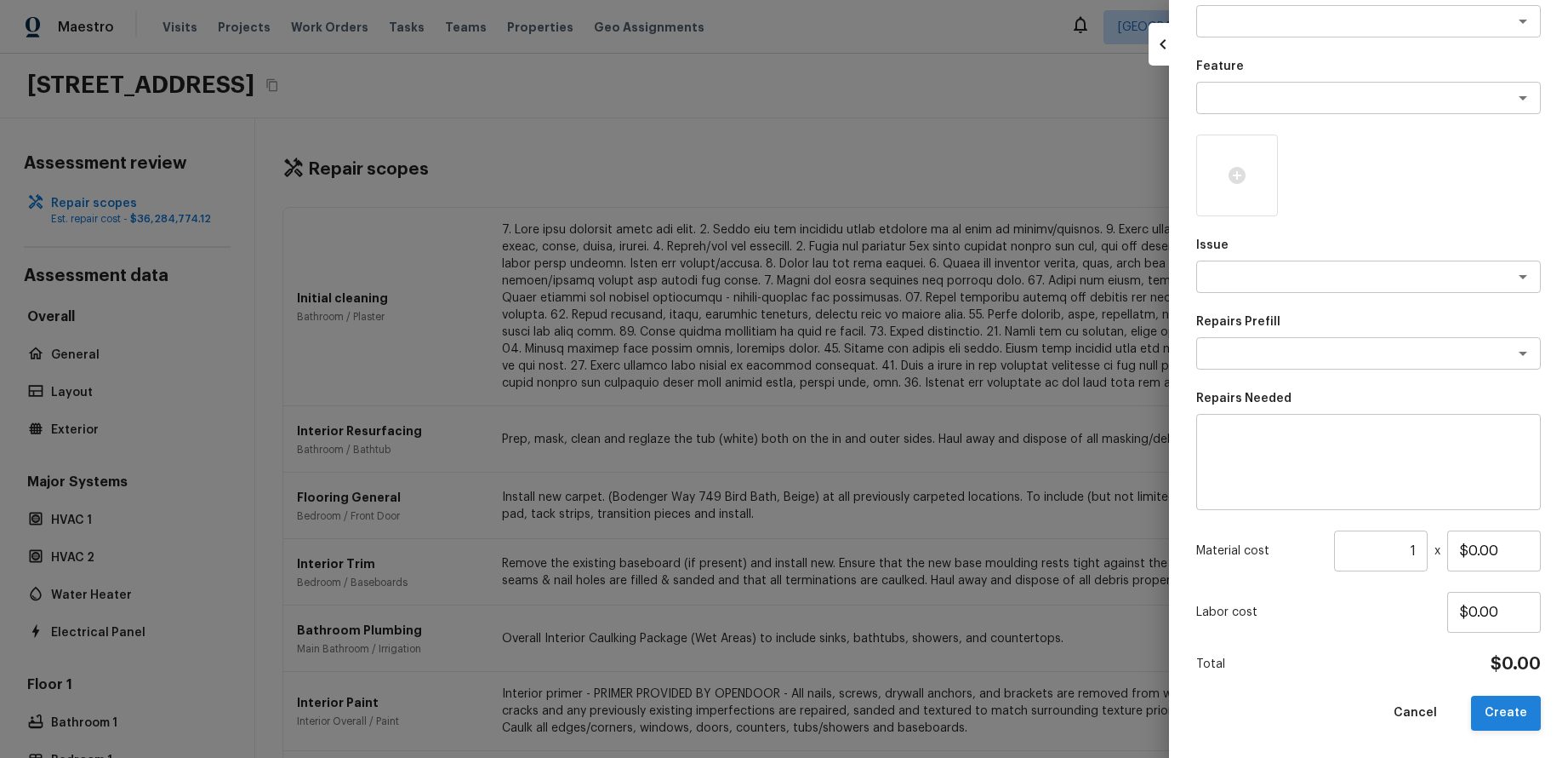
click at [1515, 716] on button "Create" at bounding box center [1506, 713] width 69 height 35
click at [1524, 714] on button "Create" at bounding box center [1506, 713] width 69 height 35
click at [1457, 285] on div "x ​" at bounding box center [1368, 276] width 345 height 33
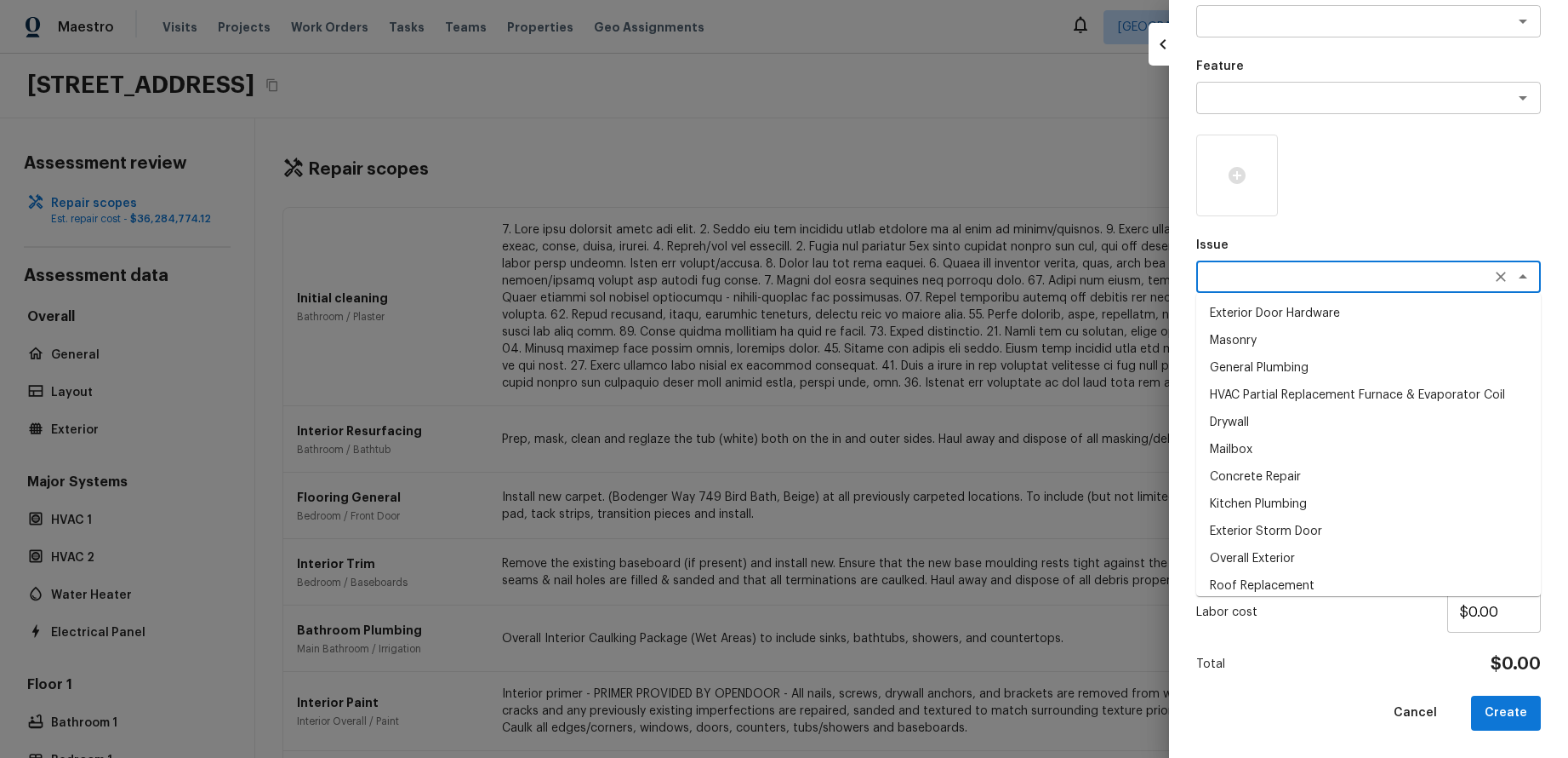
click at [1444, 322] on li "Exterior Door Hardware" at bounding box center [1368, 313] width 345 height 27
type textarea "Exterior Door Hardware"
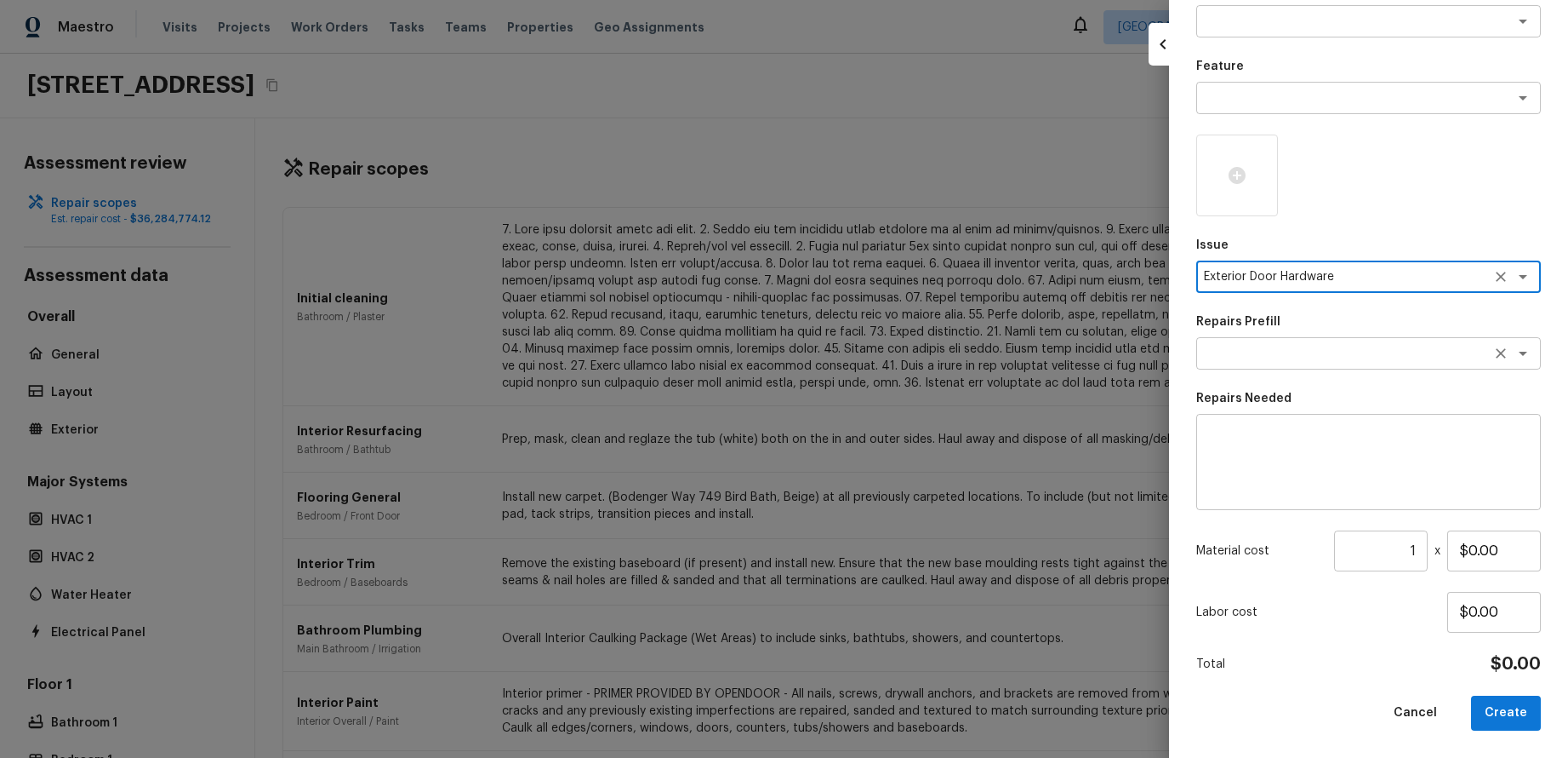
click at [1445, 357] on textarea at bounding box center [1345, 353] width 281 height 17
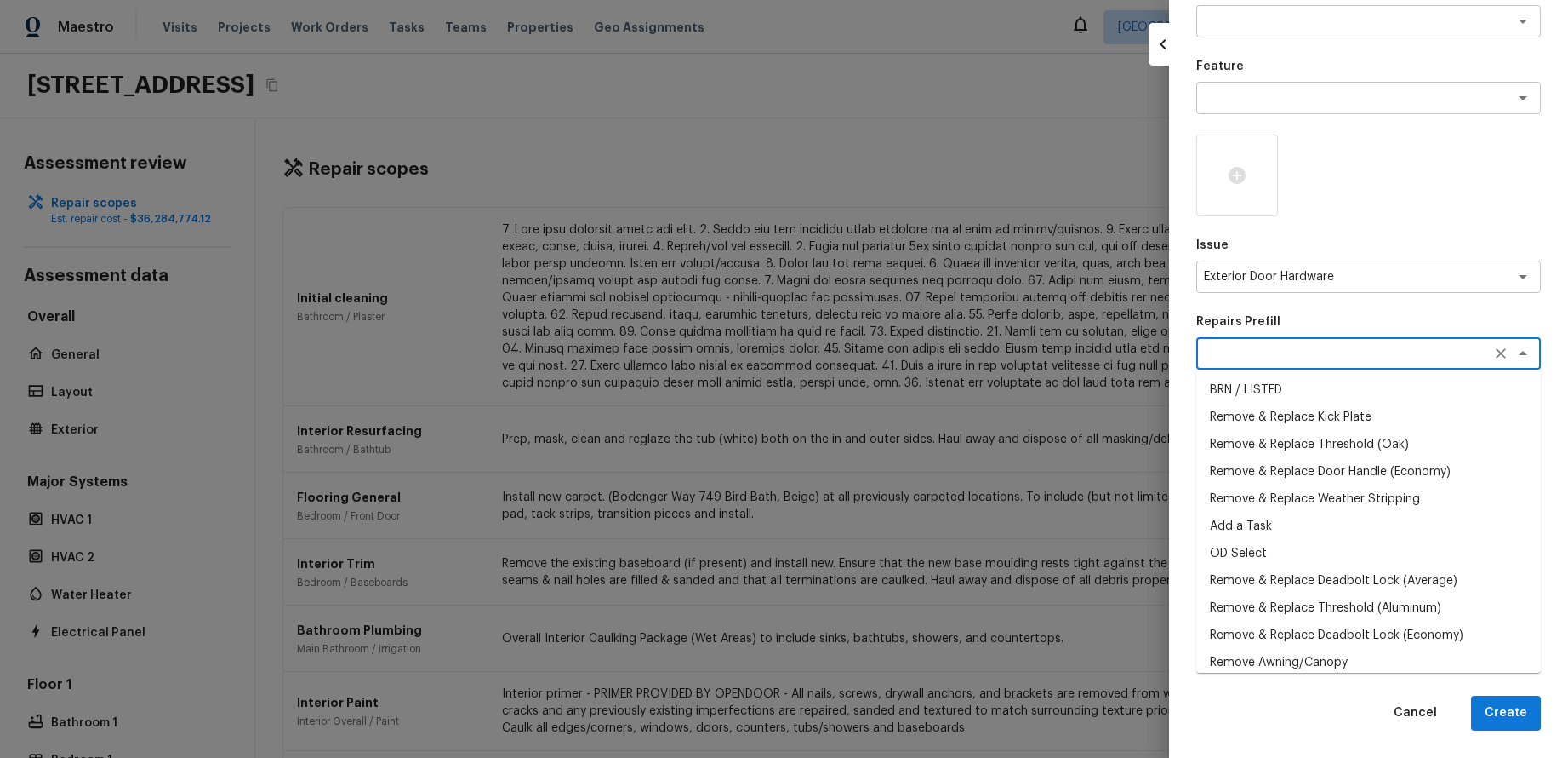
click at [1376, 521] on li "Add a Task" at bounding box center [1368, 526] width 345 height 27
type textarea "Add a Task"
type textarea "HPM to detail"
type input "$1.00"
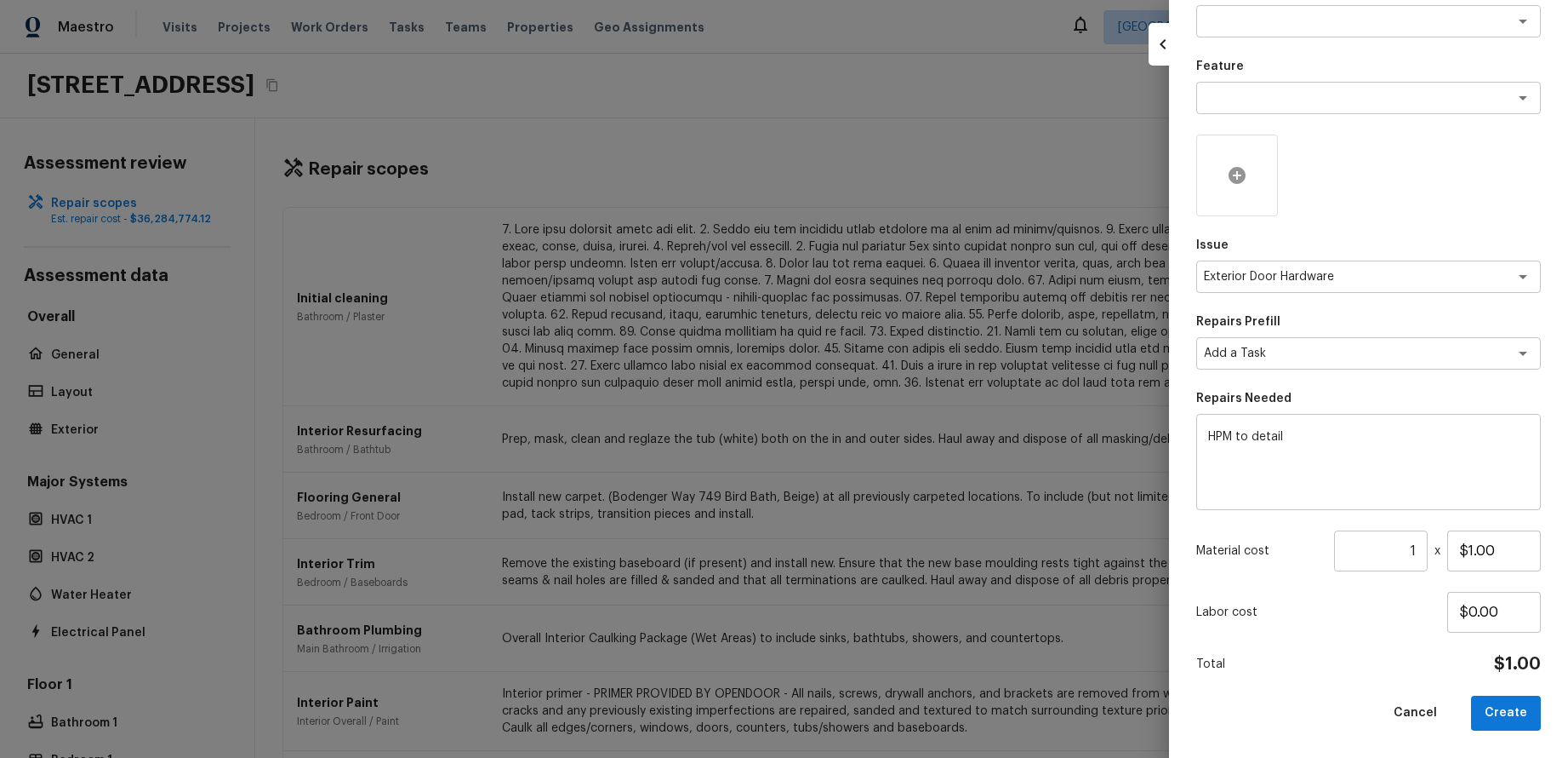
click at [1241, 170] on icon at bounding box center [1237, 175] width 17 height 17
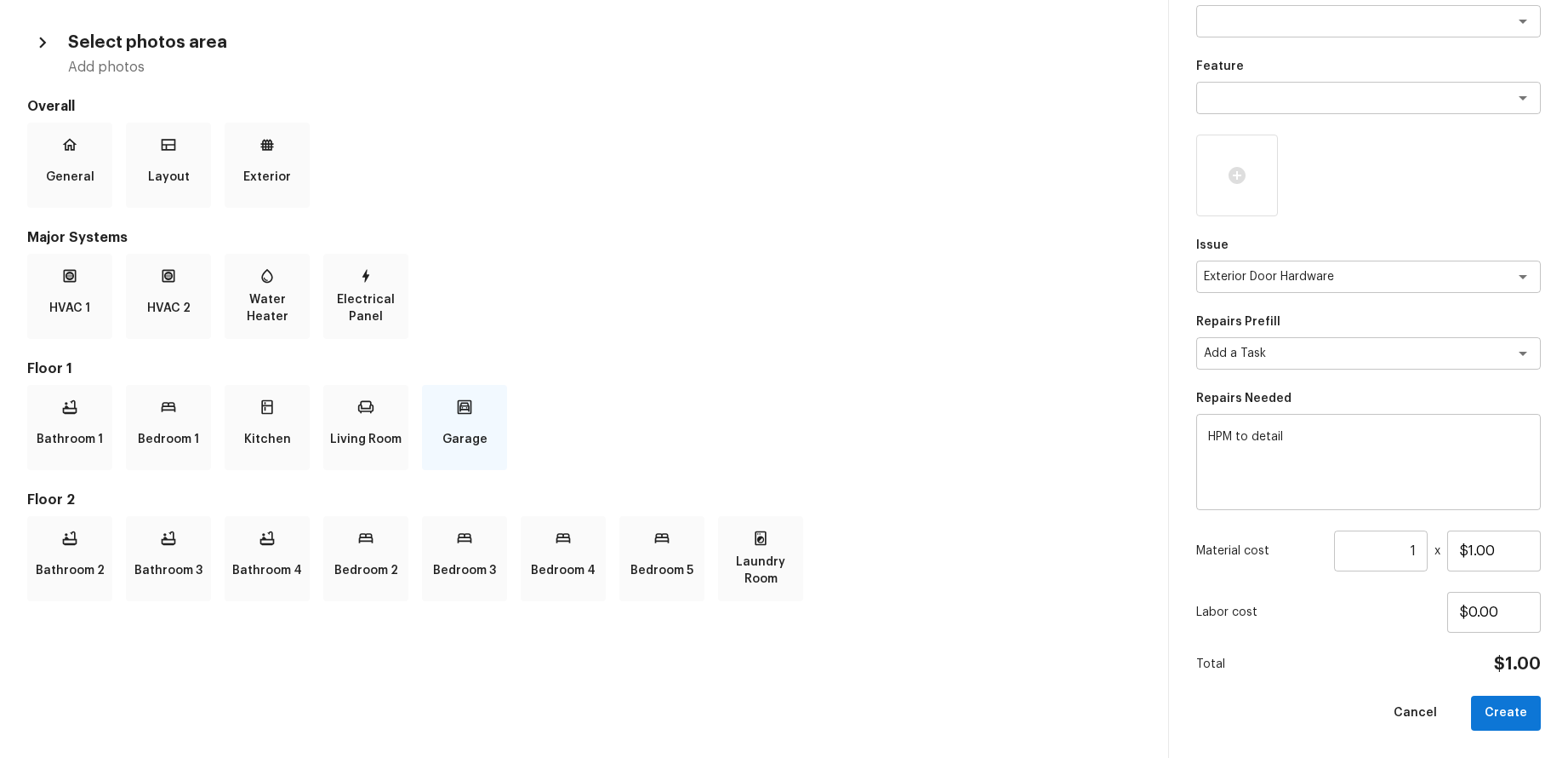
click at [460, 408] on icon at bounding box center [465, 407] width 11 height 10
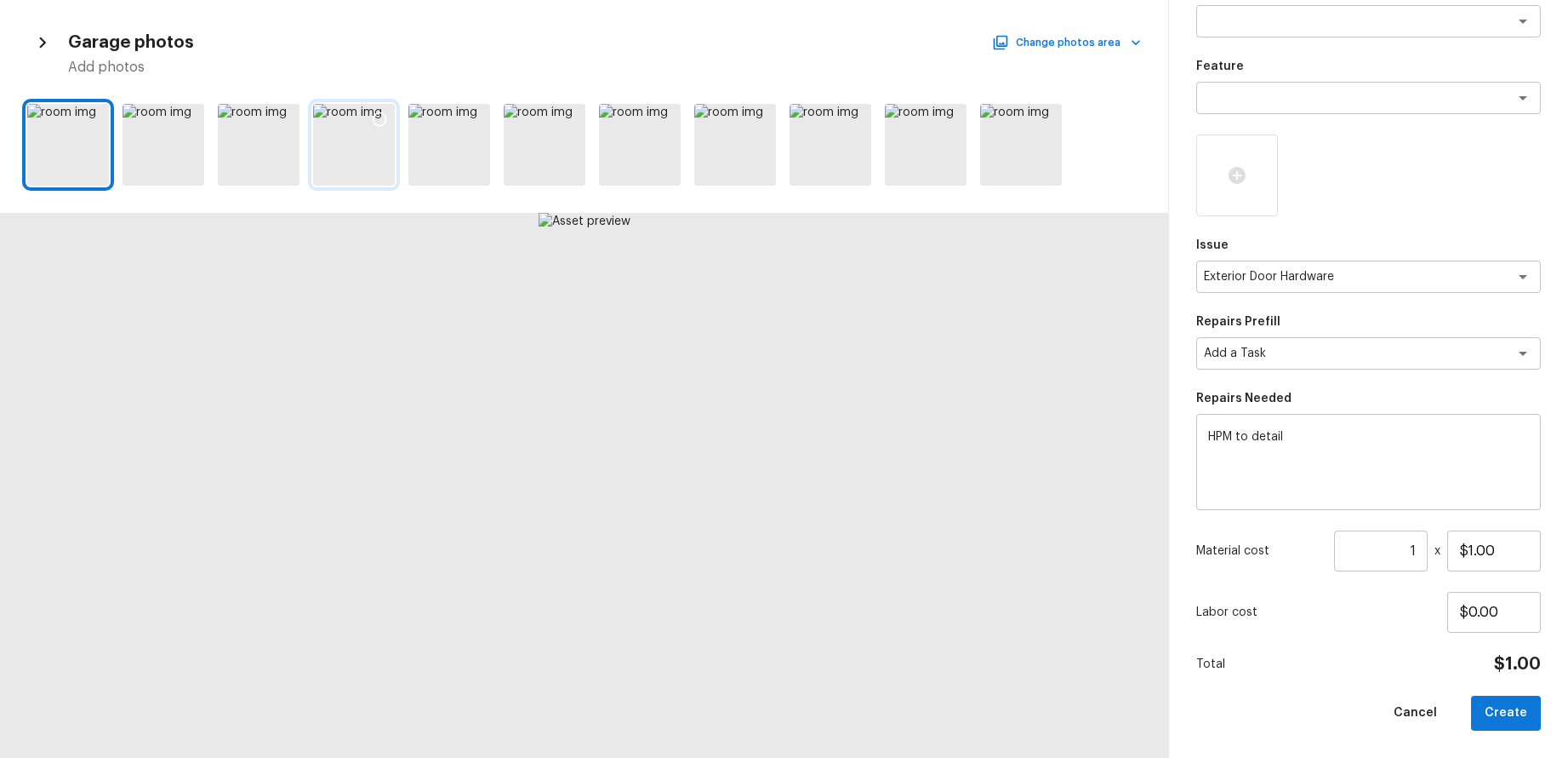
drag, startPoint x: 280, startPoint y: 117, endPoint x: 344, endPoint y: 134, distance: 66.2
click at [280, 117] on icon at bounding box center [284, 119] width 17 height 17
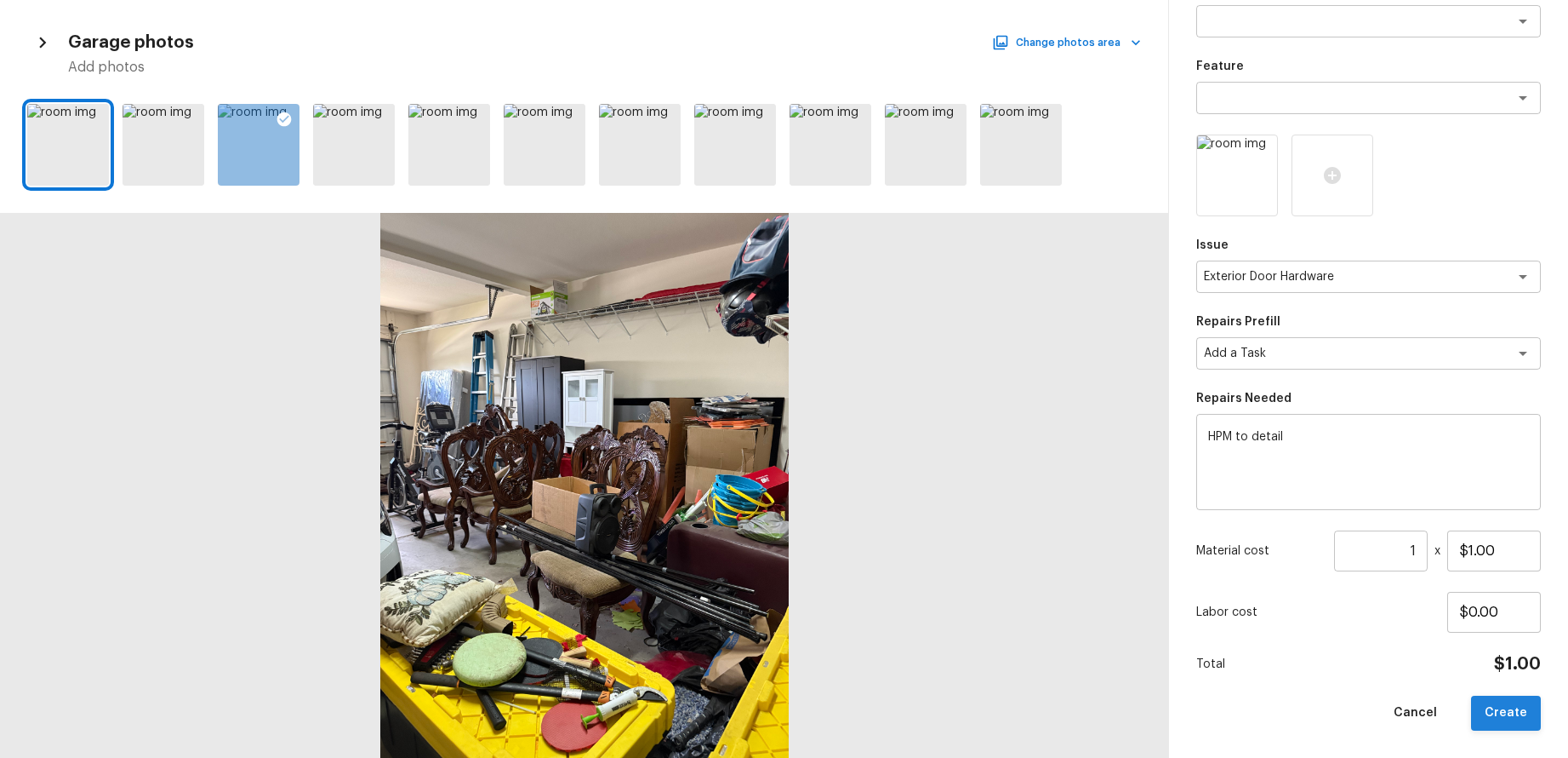
click at [1512, 723] on button "Create" at bounding box center [1506, 713] width 69 height 35
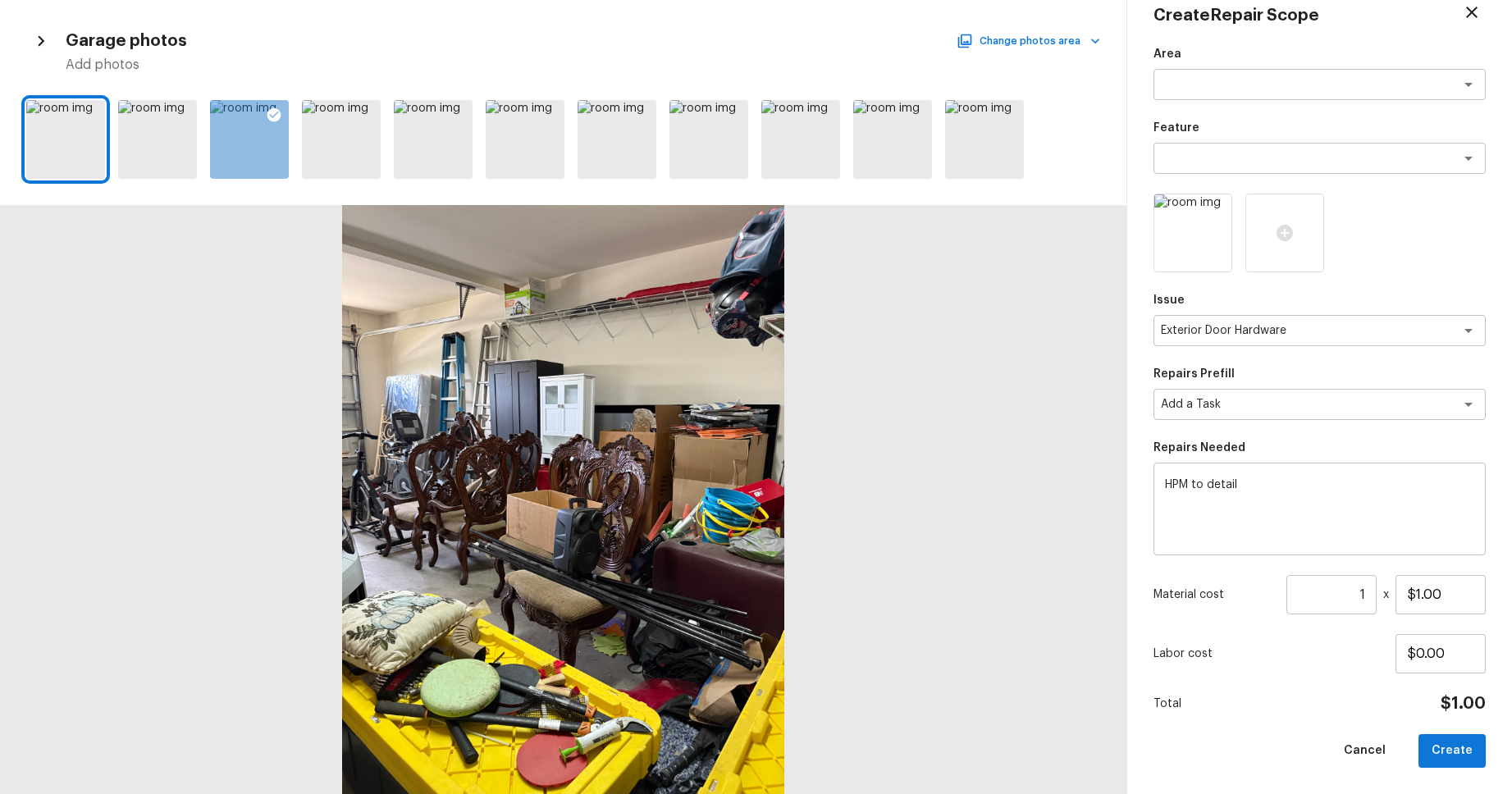
scroll to position [28, 0]
click at [1449, 730] on button "Create" at bounding box center [1452, 751] width 67 height 34
type input "$0.00"
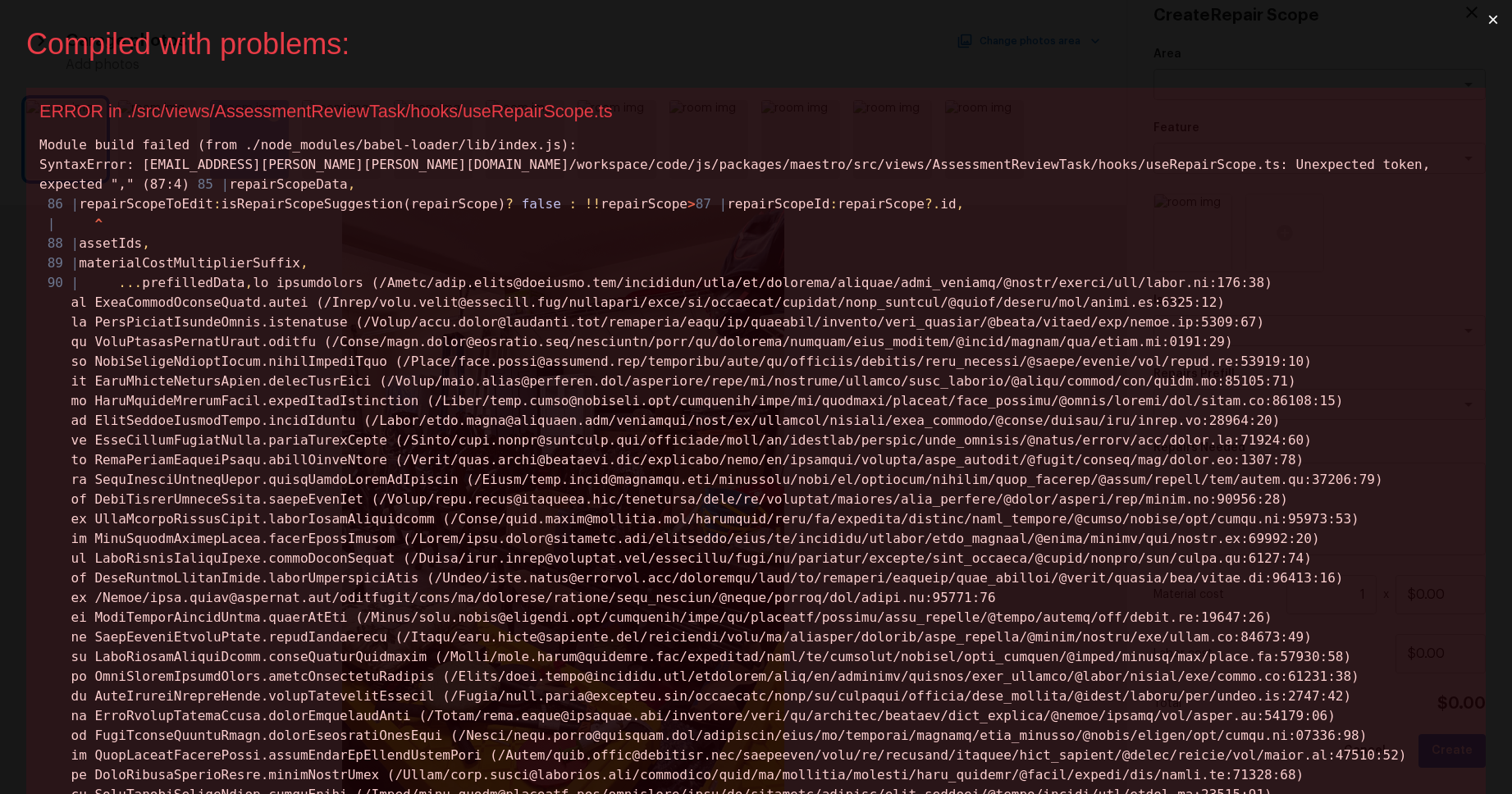
scroll to position [0, 0]
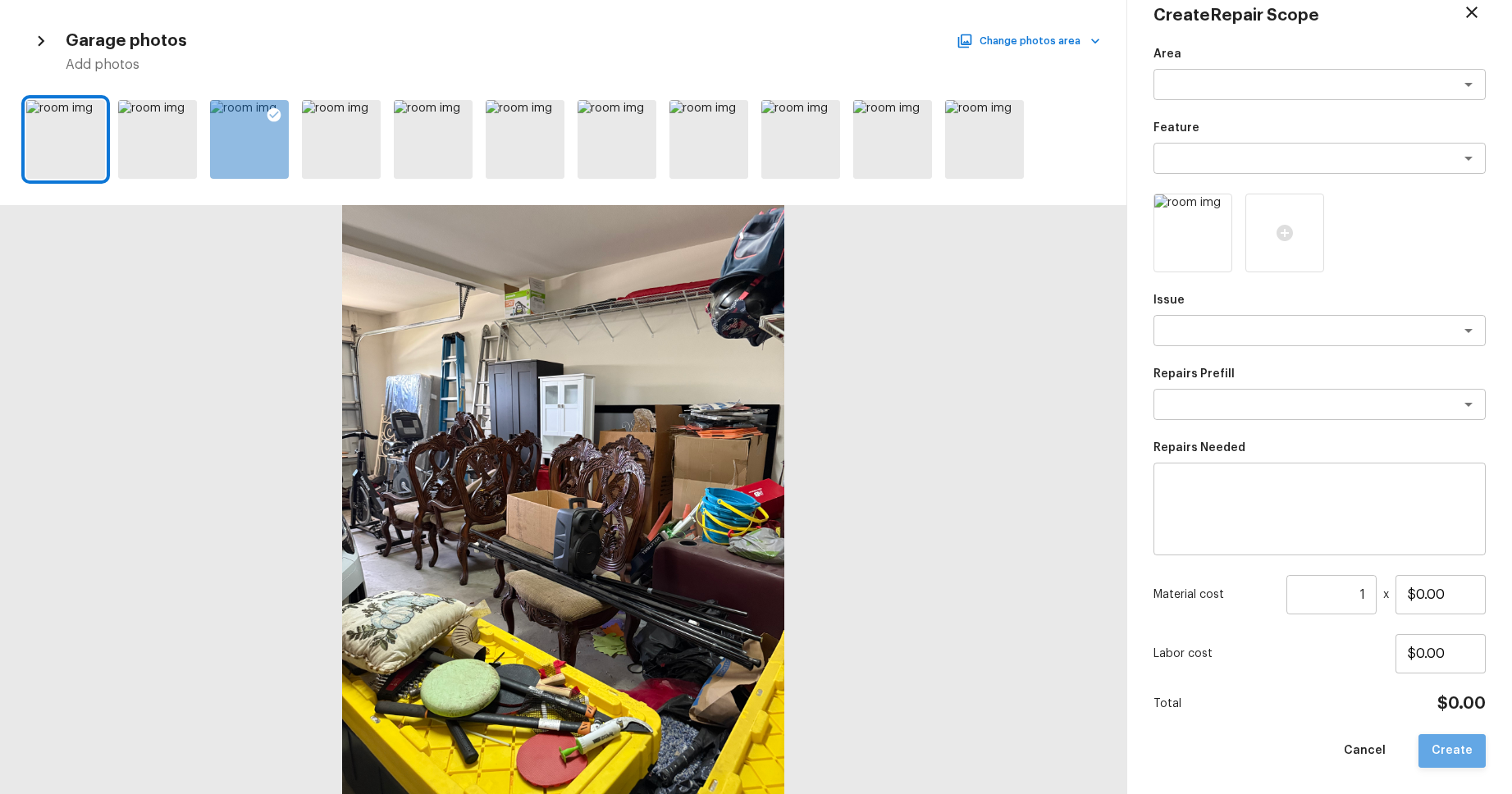
click at [1469, 730] on button "Create" at bounding box center [1452, 751] width 67 height 34
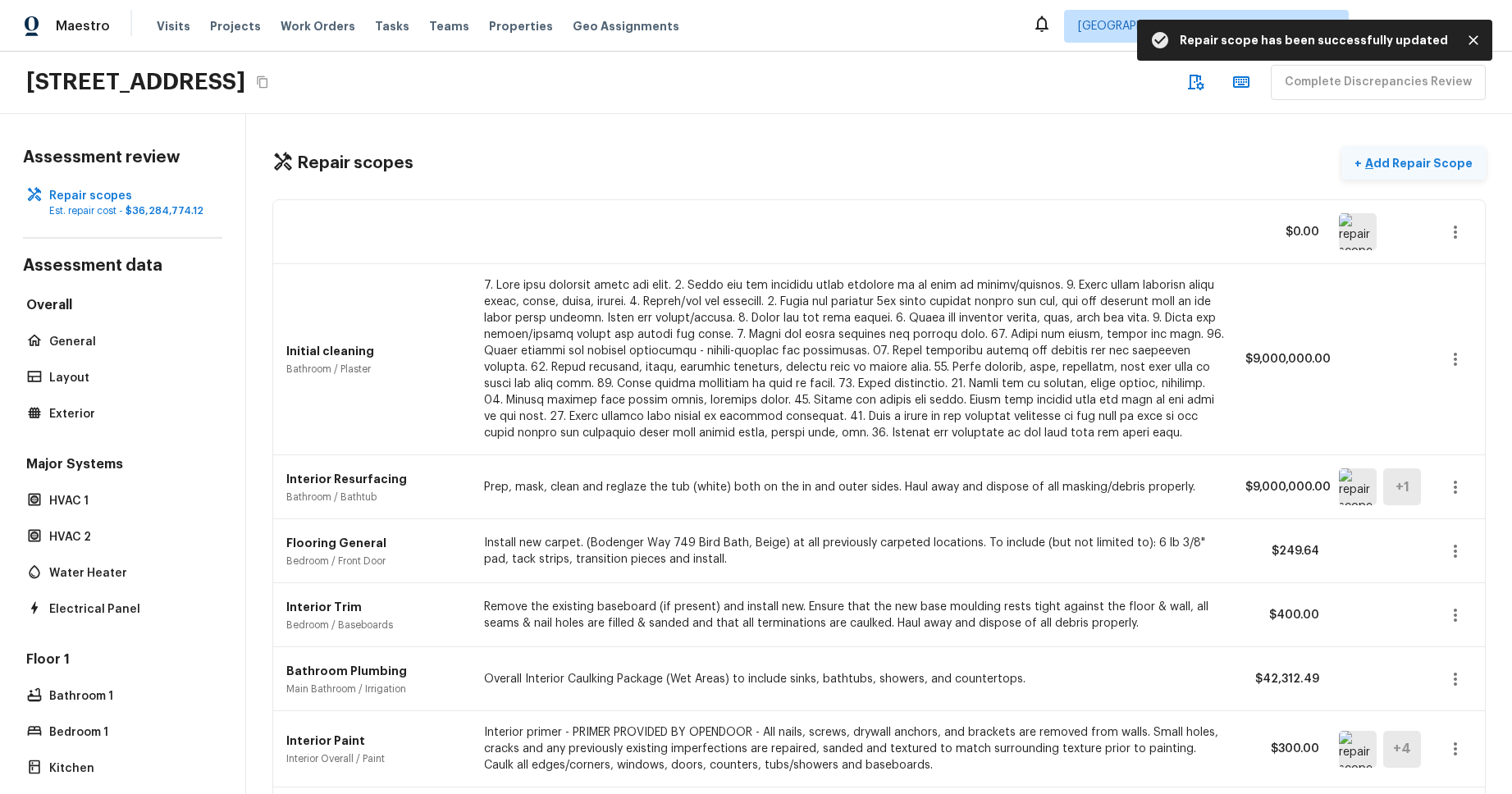
click at [1400, 157] on p "Add Repair Scope" at bounding box center [1417, 163] width 111 height 16
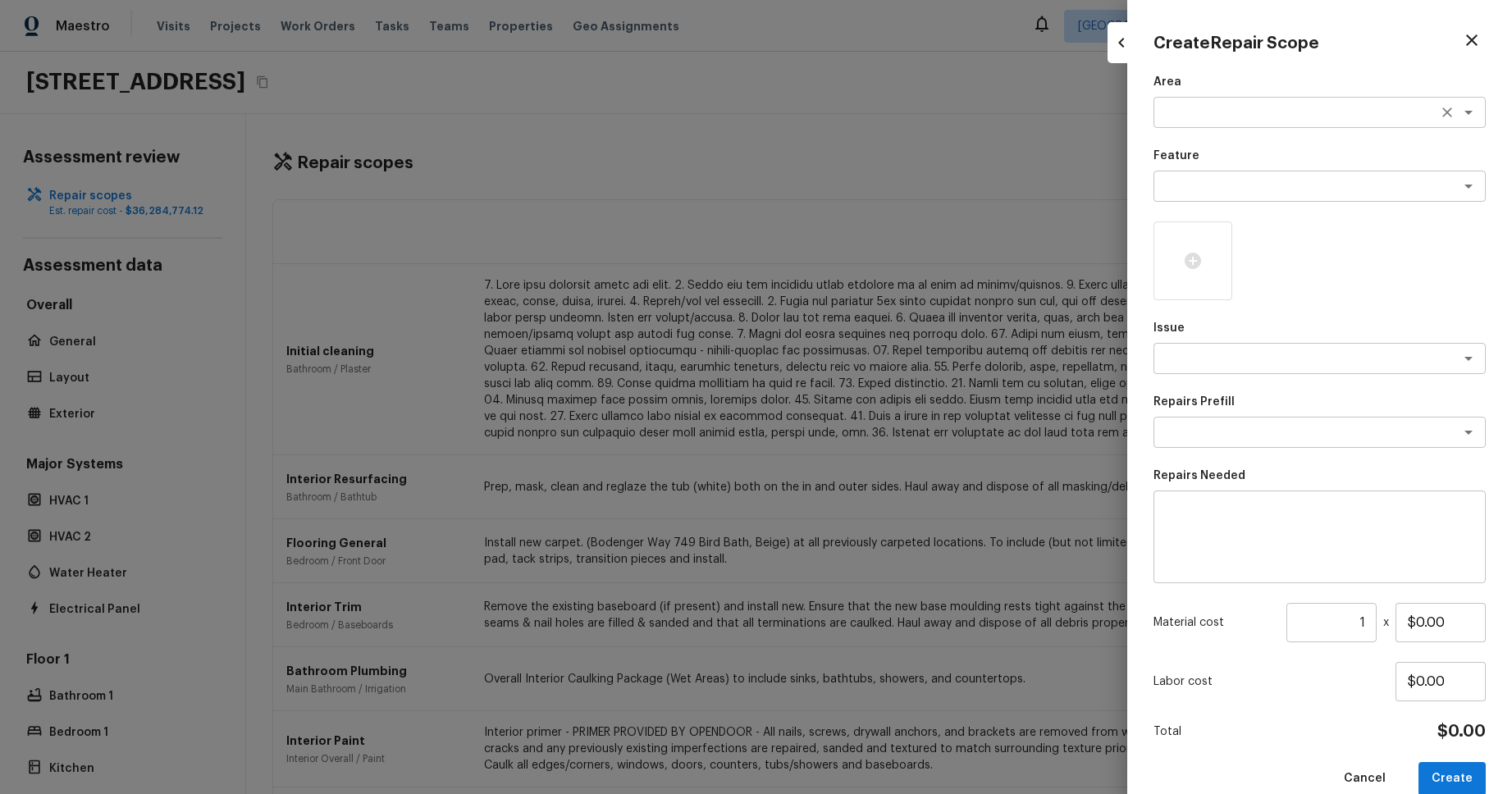
click at [1302, 103] on div "x ​" at bounding box center [1320, 112] width 332 height 31
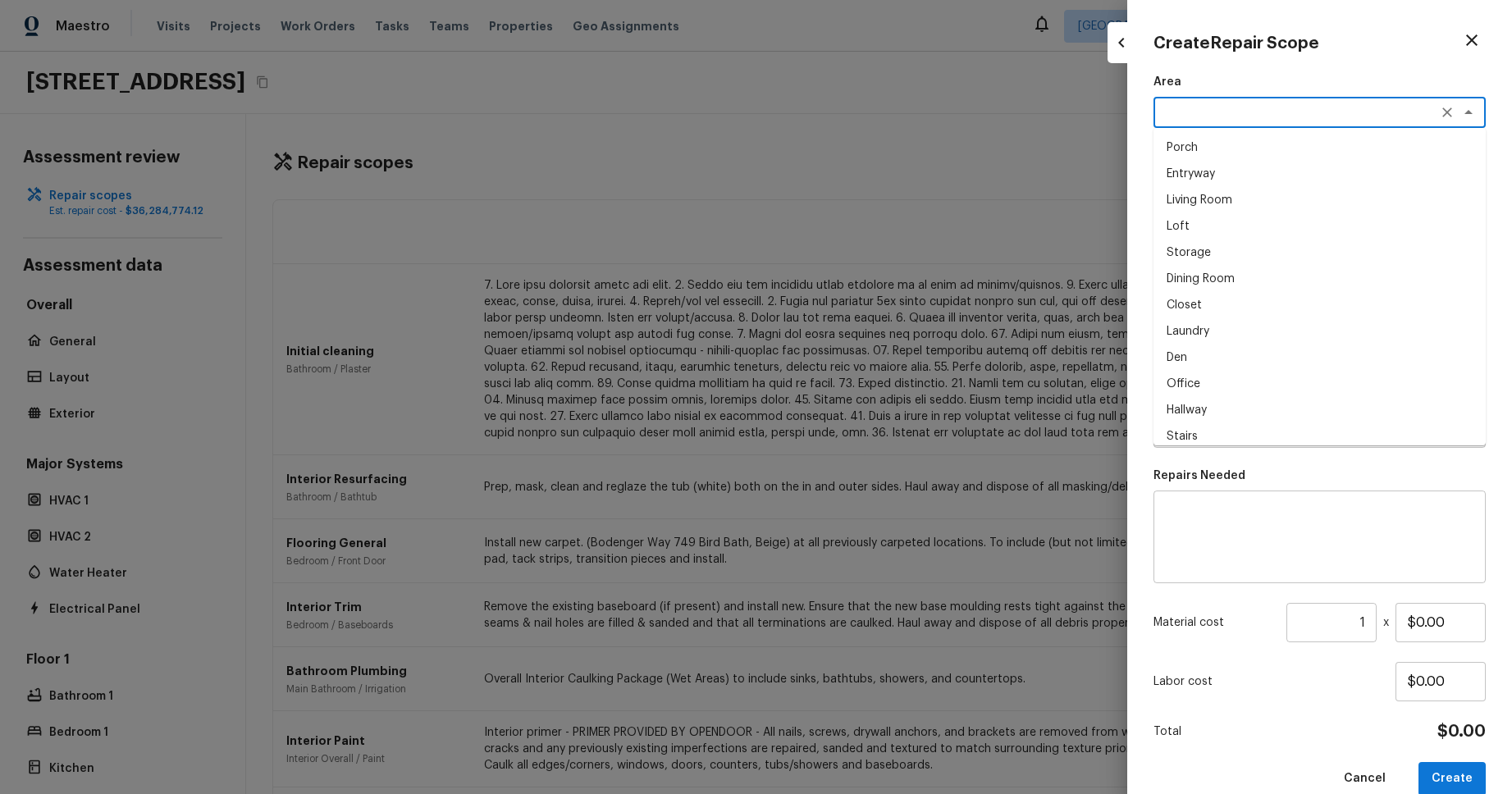
click at [1299, 193] on li "Living Room" at bounding box center [1320, 200] width 332 height 26
type textarea "Living Room"
click at [1303, 184] on textarea at bounding box center [1297, 186] width 271 height 16
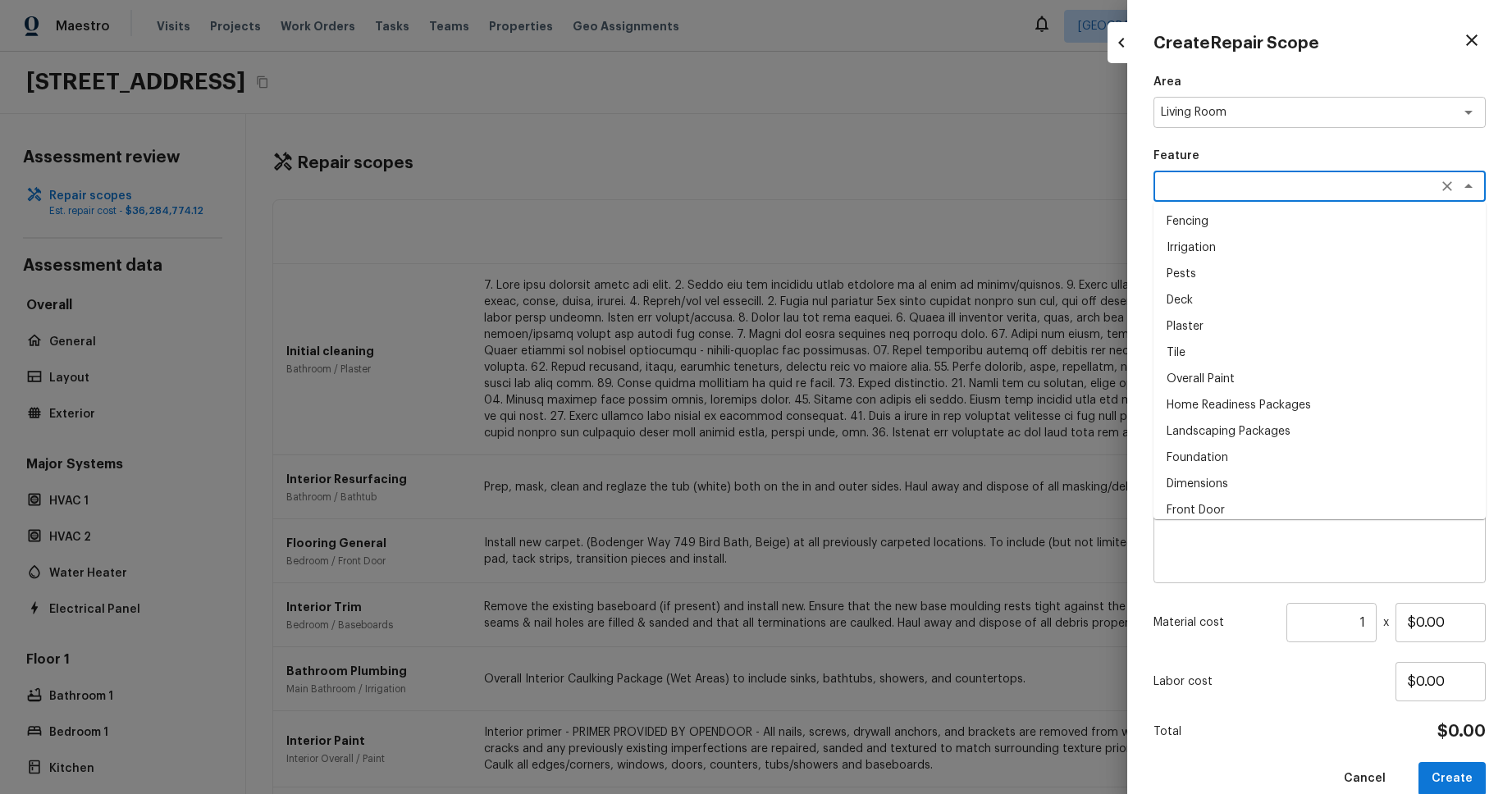
click at [1302, 264] on li "Pests" at bounding box center [1320, 274] width 332 height 26
type textarea "Pests"
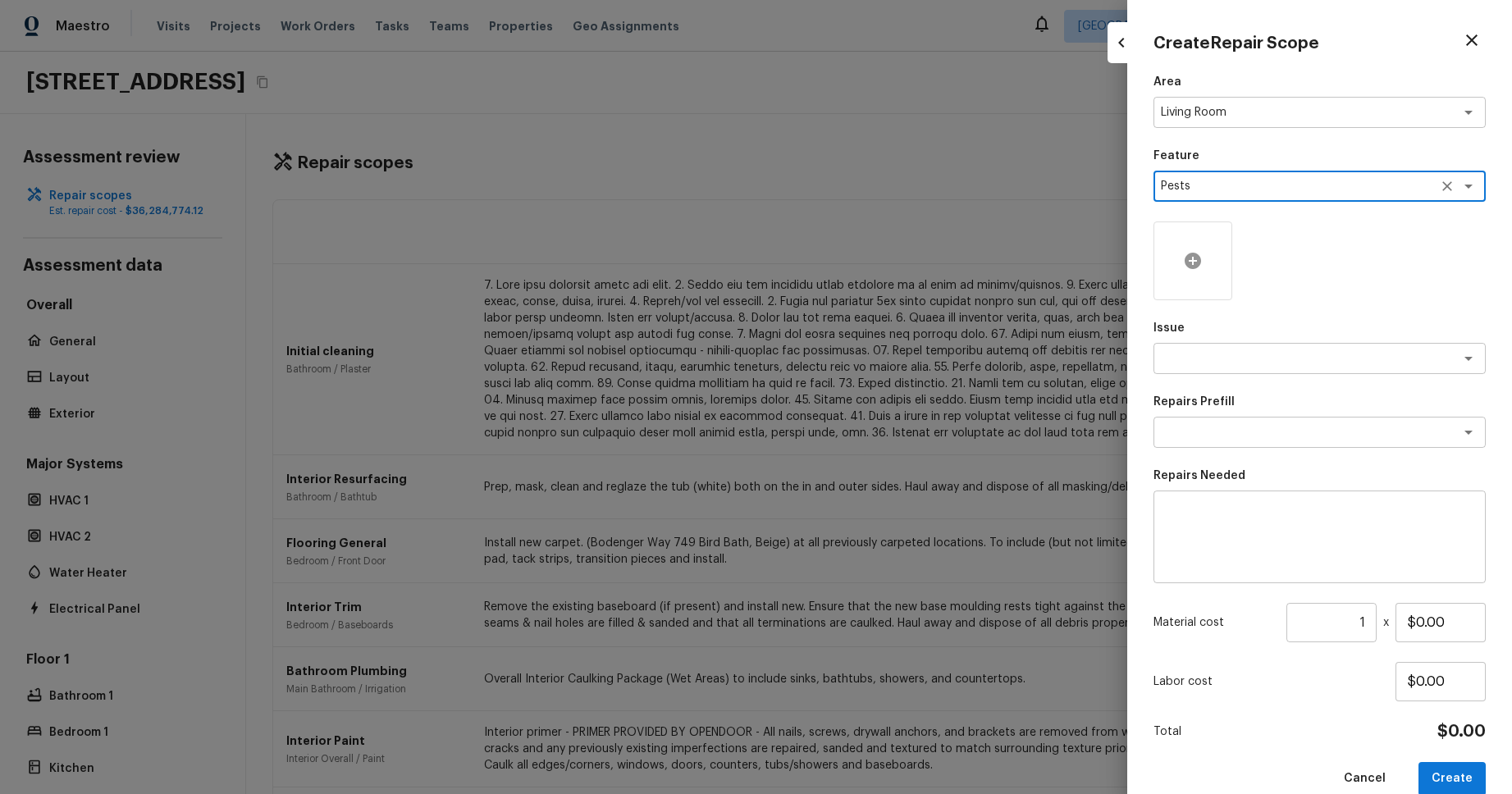
drag, startPoint x: 1205, startPoint y: 264, endPoint x: 1199, endPoint y: 272, distance: 10.0
click at [1205, 264] on div at bounding box center [1192, 260] width 79 height 79
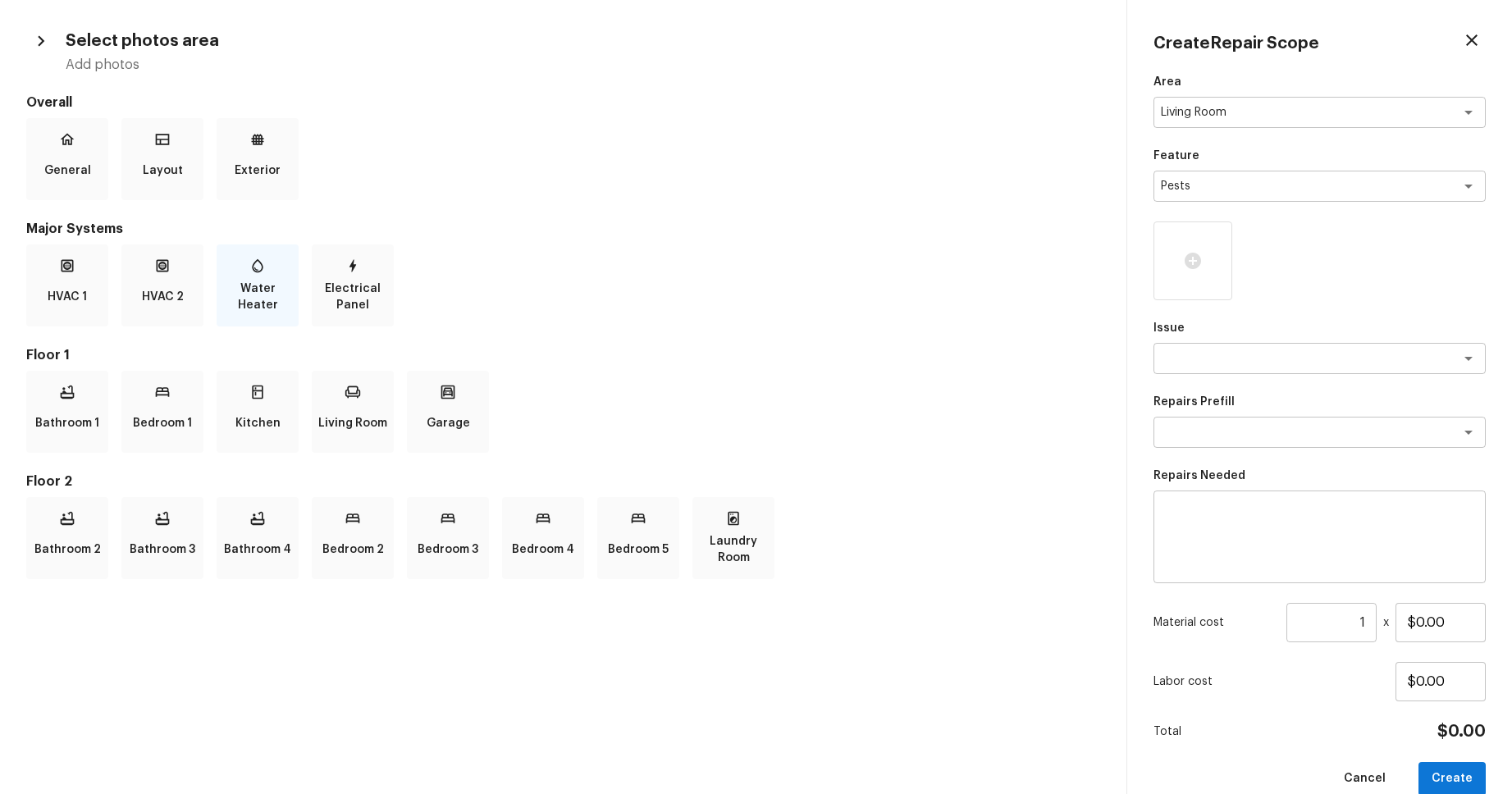
click at [264, 269] on icon at bounding box center [257, 265] width 16 height 16
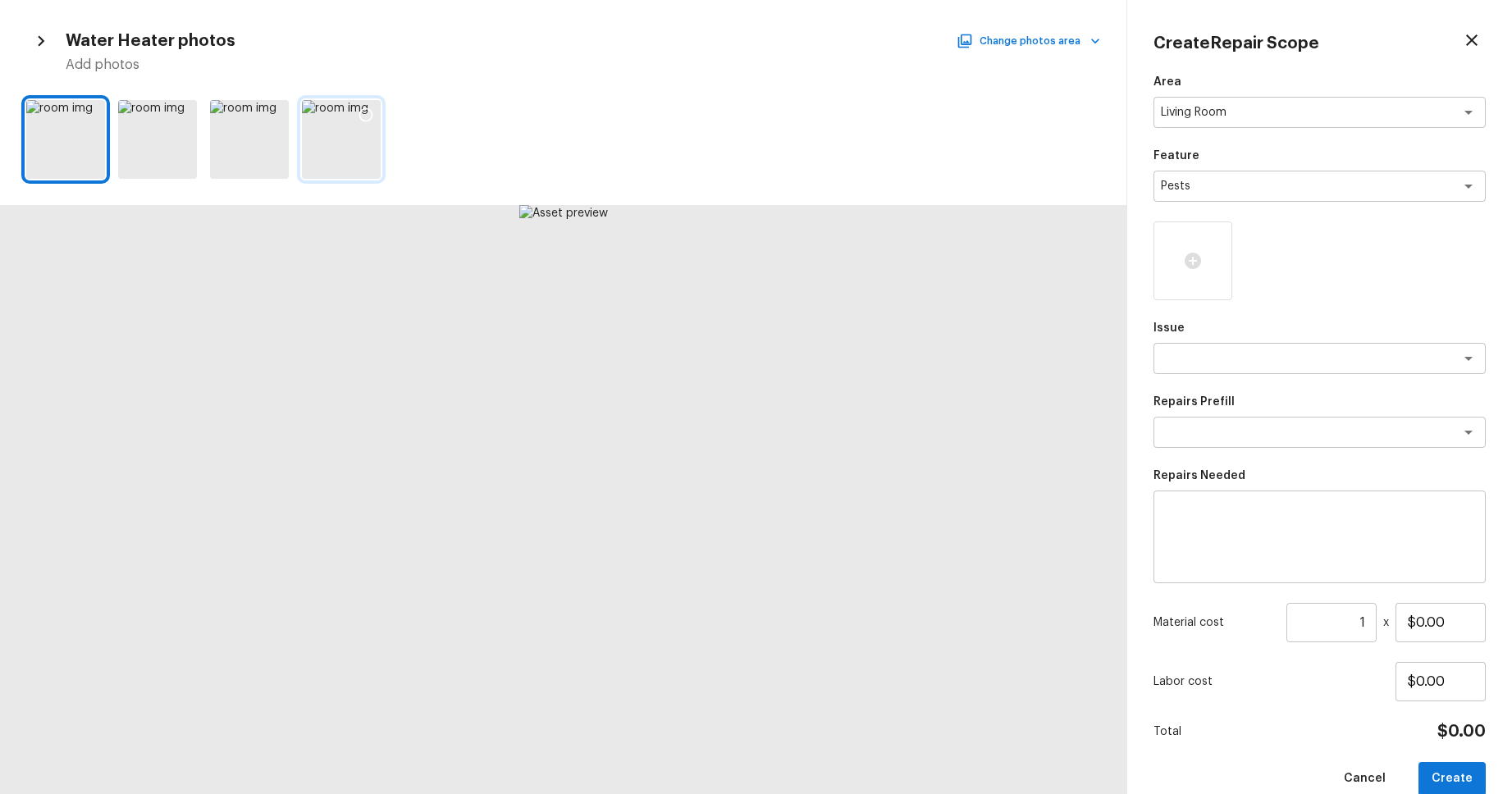
click at [356, 113] on div at bounding box center [365, 117] width 30 height 35
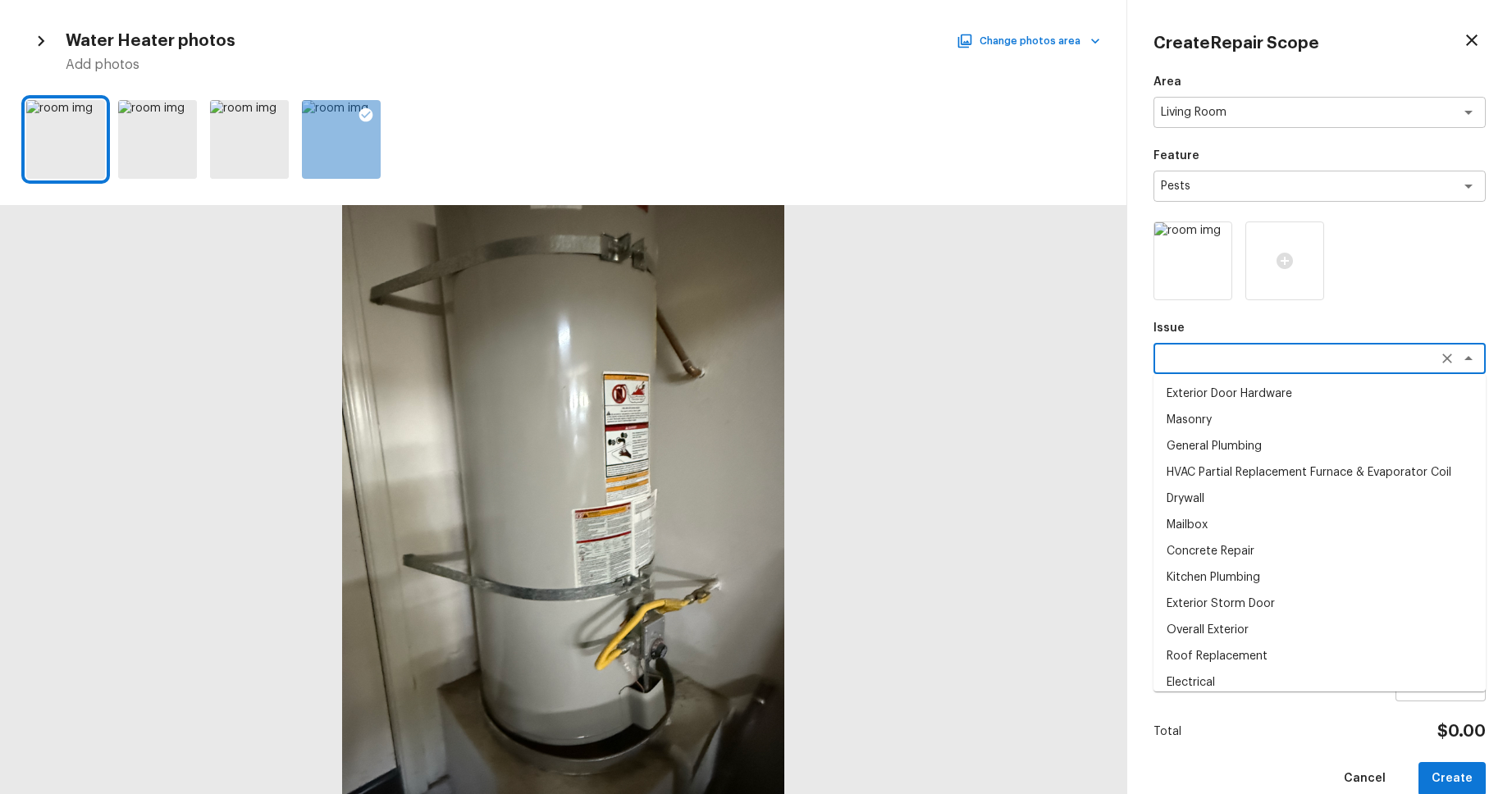
click at [1239, 358] on textarea at bounding box center [1297, 358] width 271 height 16
click at [1304, 521] on li "Mailbox" at bounding box center [1320, 525] width 332 height 26
type textarea "Mailbox"
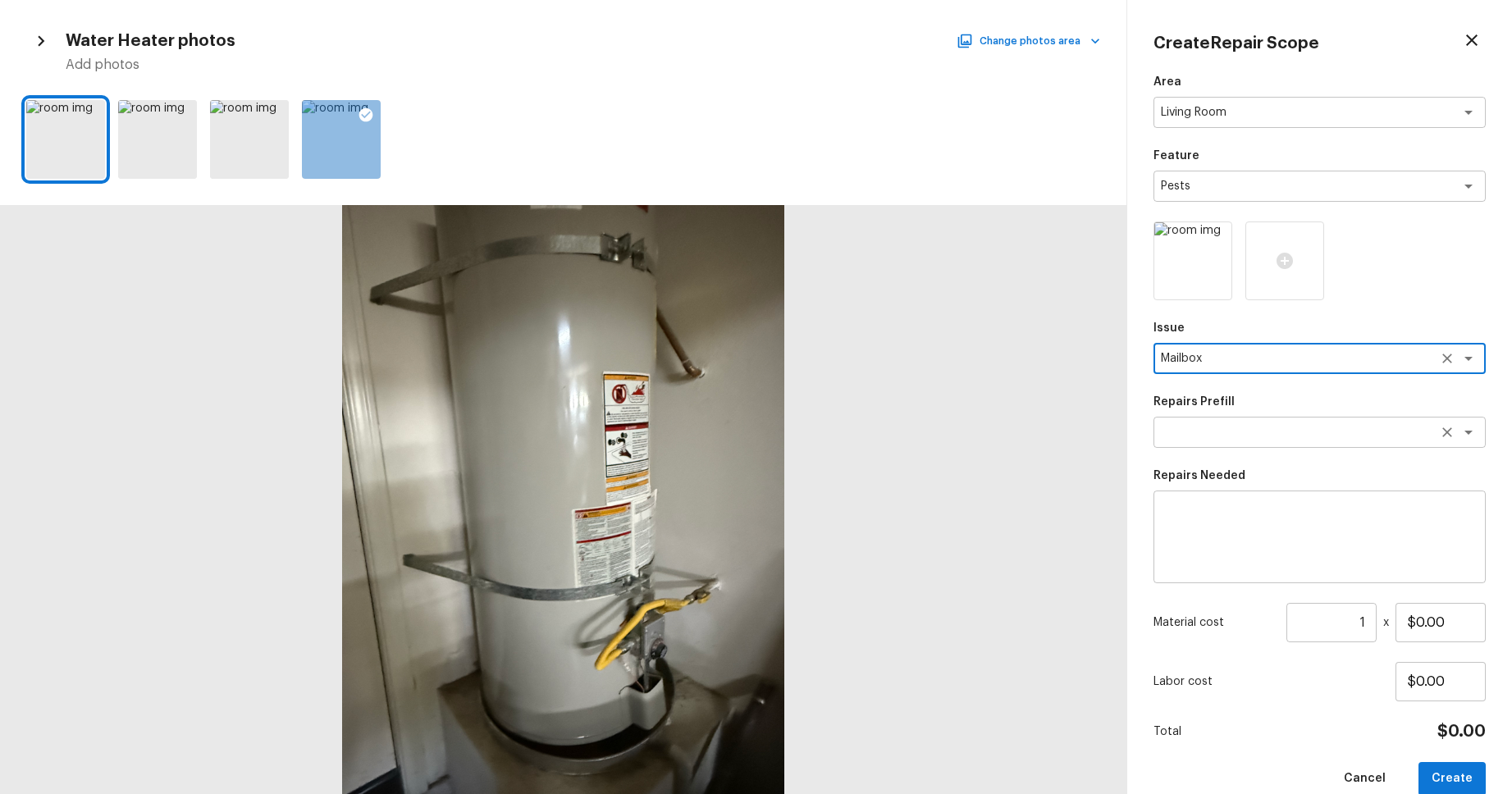
drag, startPoint x: 1324, startPoint y: 429, endPoint x: 1321, endPoint y: 447, distance: 18.2
click at [1324, 429] on textarea at bounding box center [1297, 432] width 271 height 16
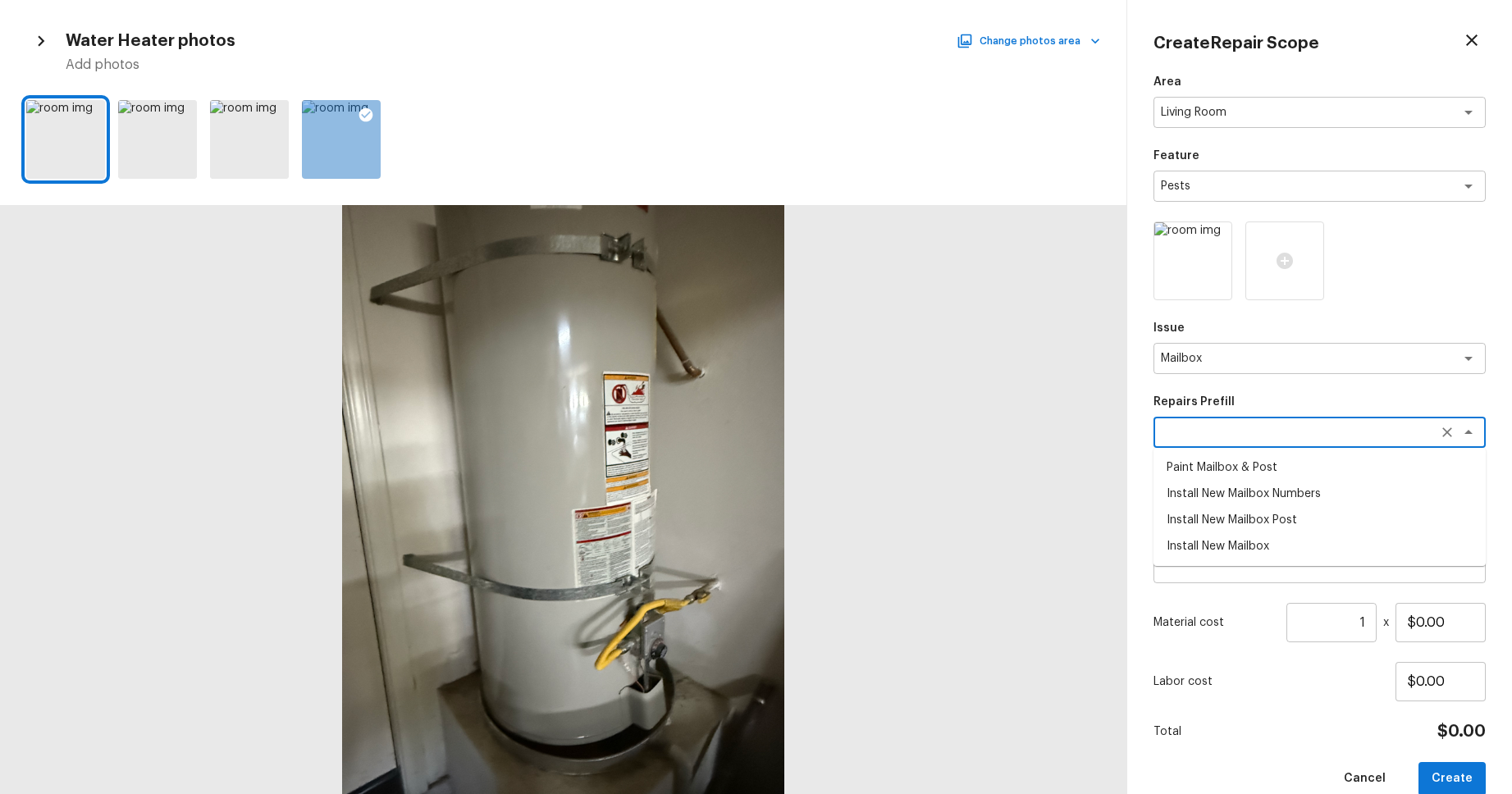
click at [1297, 533] on li "Install New Mailbox" at bounding box center [1320, 546] width 332 height 26
type textarea "Install New Mailbox"
type textarea "Remove the existing mailbox from the post and prep the area for a new mailbox. …"
type input "$50.00"
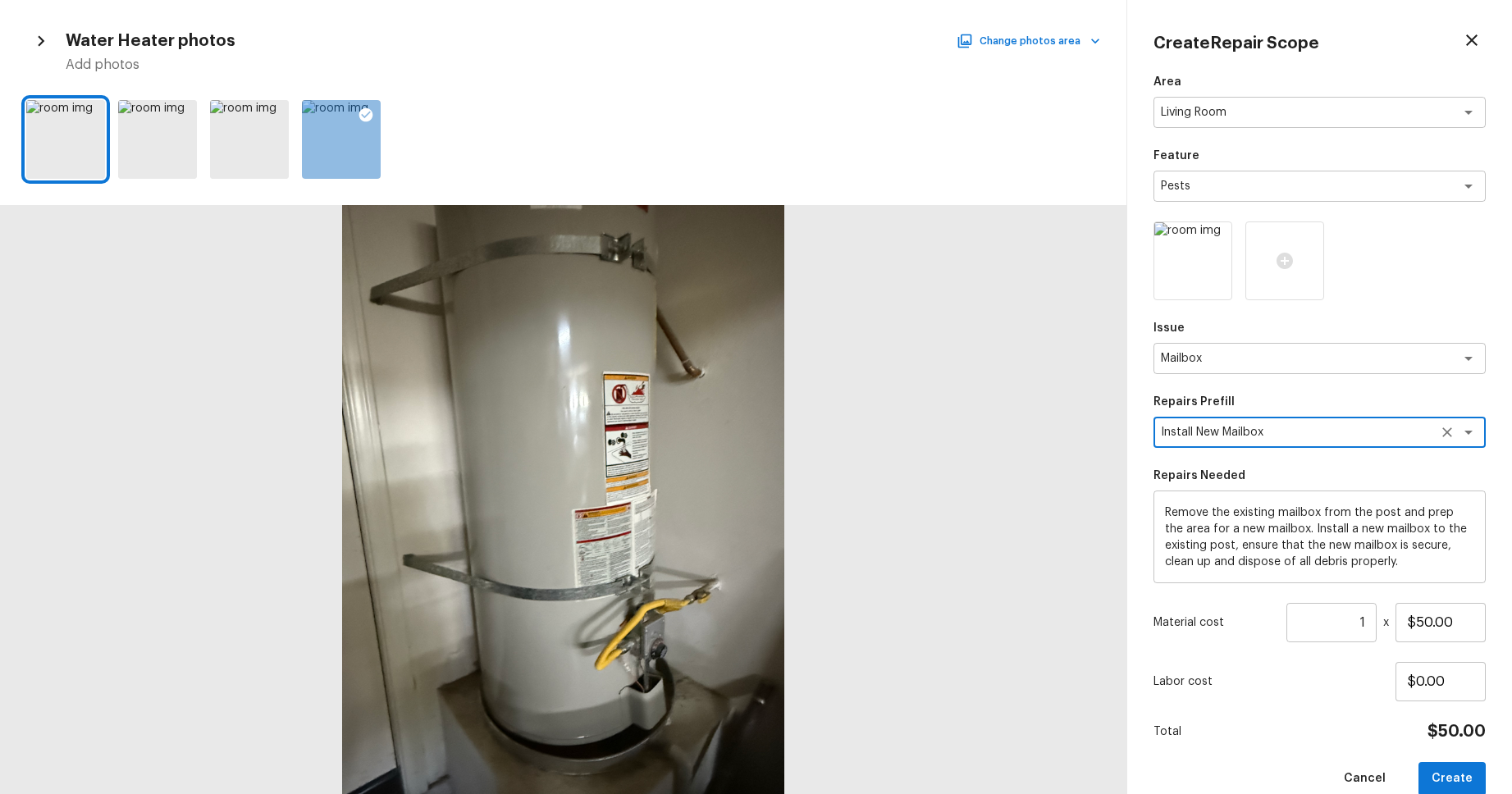
click at [1455, 730] on button "Create" at bounding box center [1452, 779] width 67 height 34
type input "$0.00"
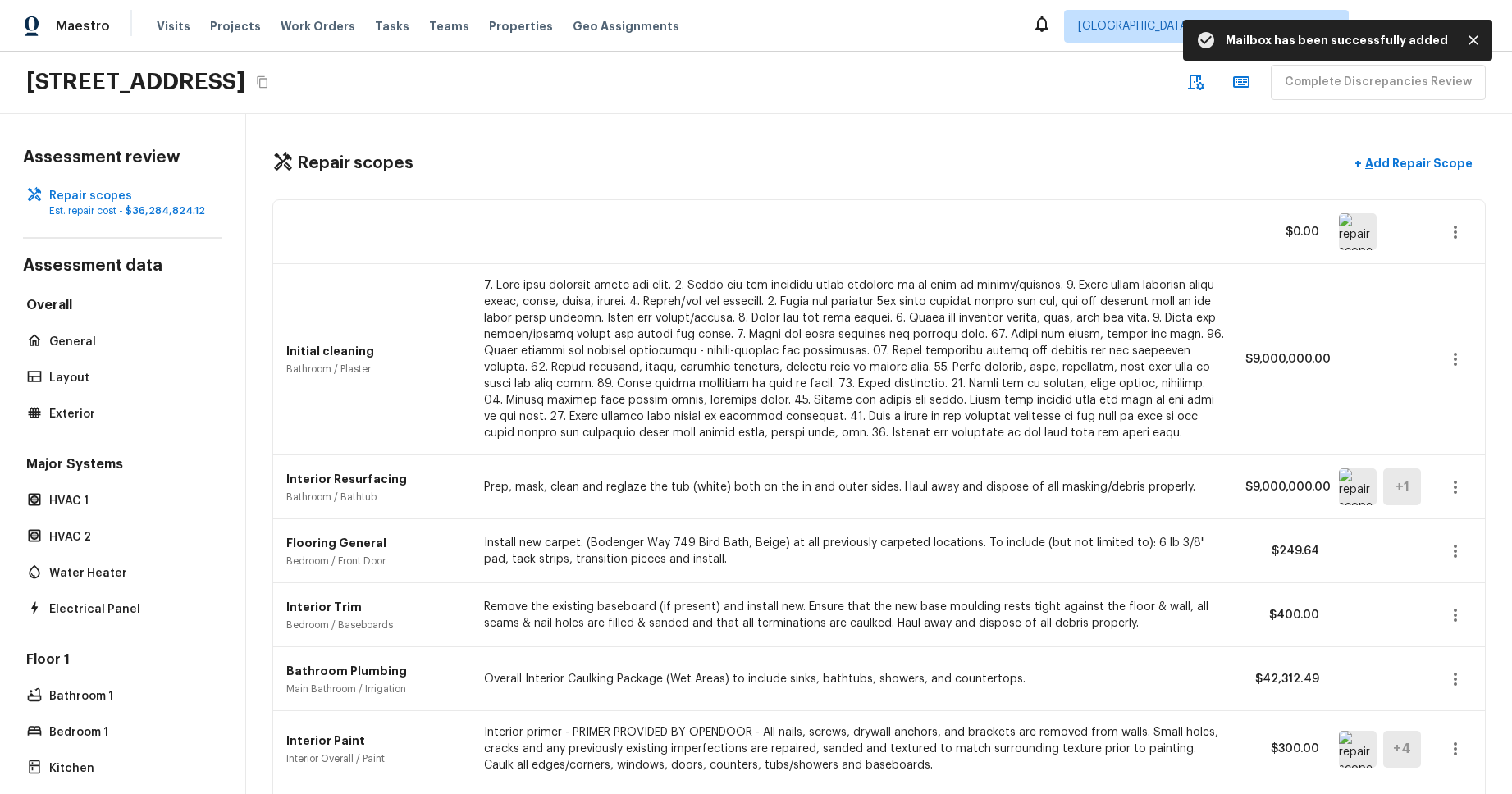
click at [1462, 230] on icon "button" at bounding box center [1455, 231] width 19 height 19
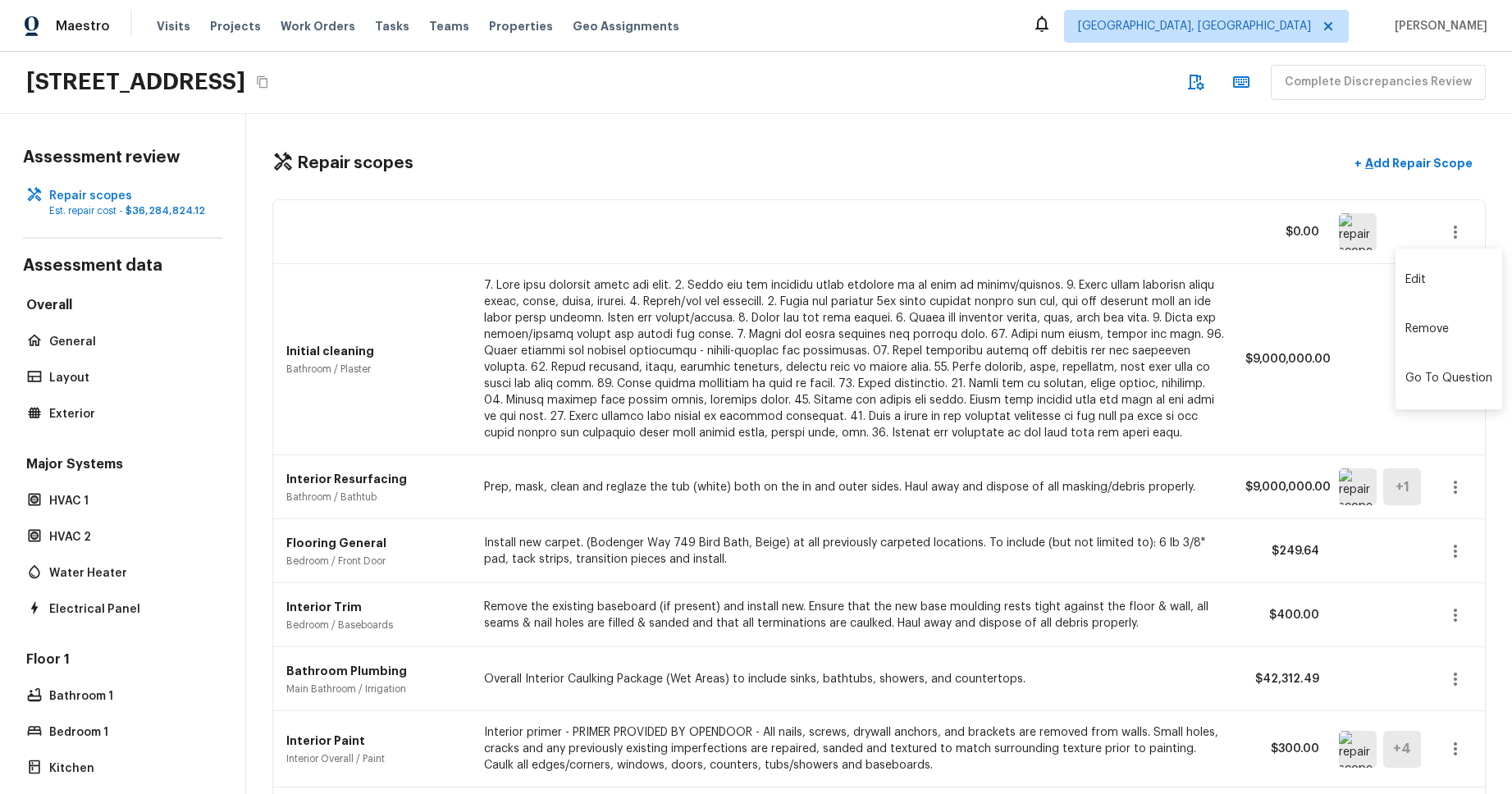
click at [1459, 275] on li "Edit" at bounding box center [1449, 280] width 107 height 49
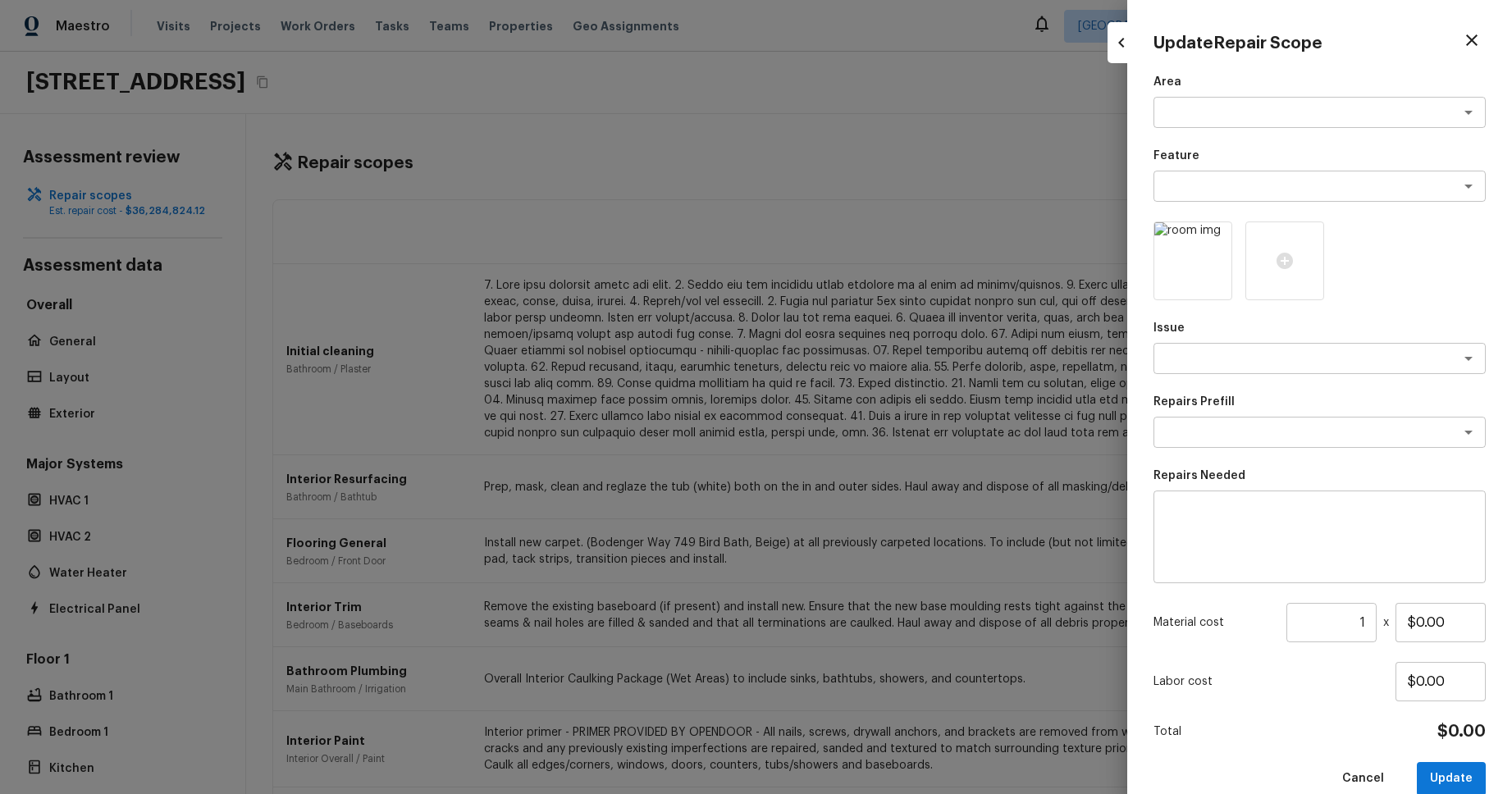
click at [991, 262] on div at bounding box center [756, 397] width 1512 height 794
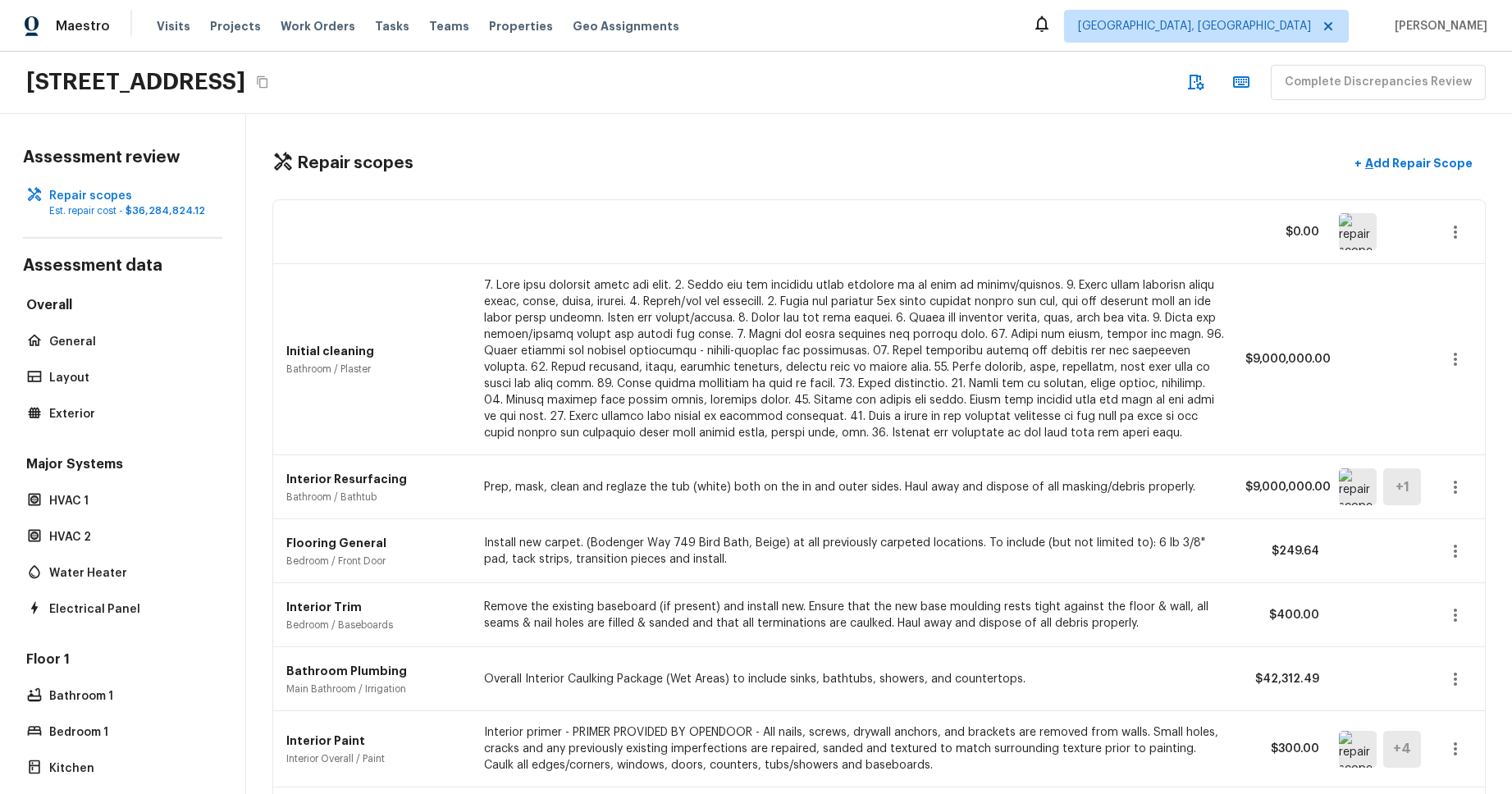
click at [1460, 240] on icon "button" at bounding box center [1455, 231] width 19 height 19
click at [1454, 277] on li "Edit" at bounding box center [1449, 280] width 107 height 49
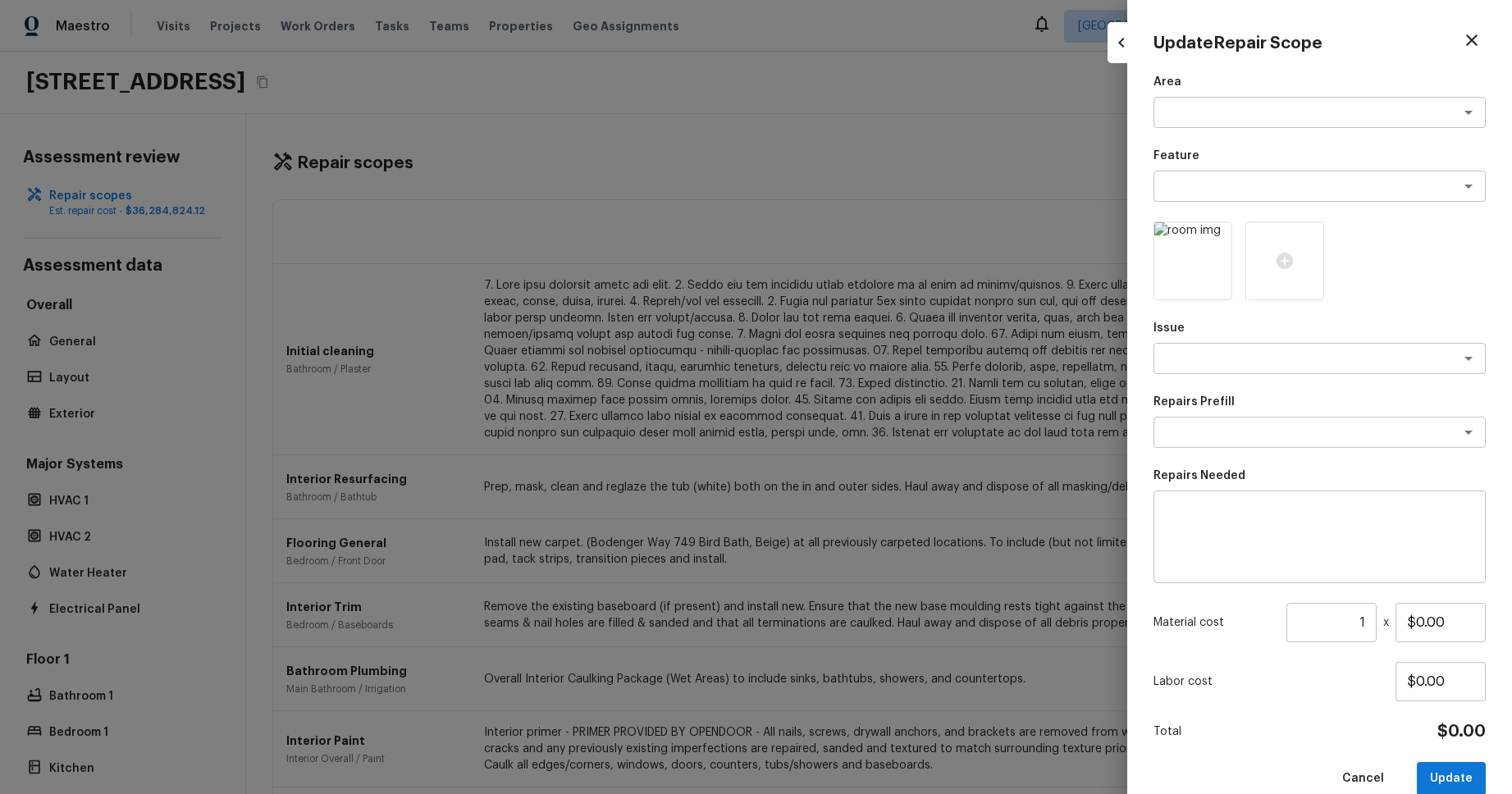
click at [798, 169] on div at bounding box center [756, 397] width 1512 height 794
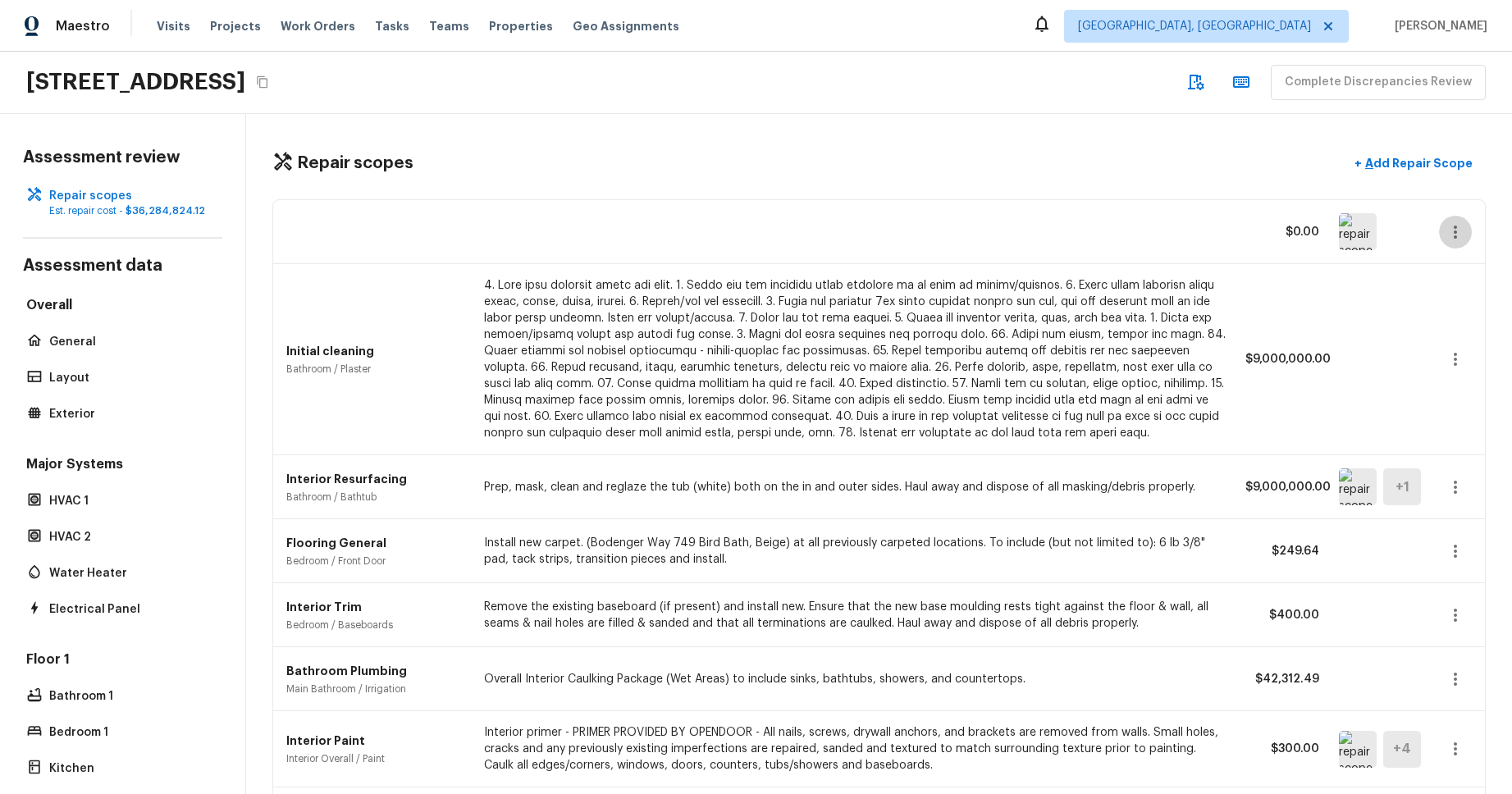
click at [1463, 230] on icon "button" at bounding box center [1455, 231] width 19 height 19
click at [1454, 263] on li "Edit" at bounding box center [1449, 280] width 107 height 49
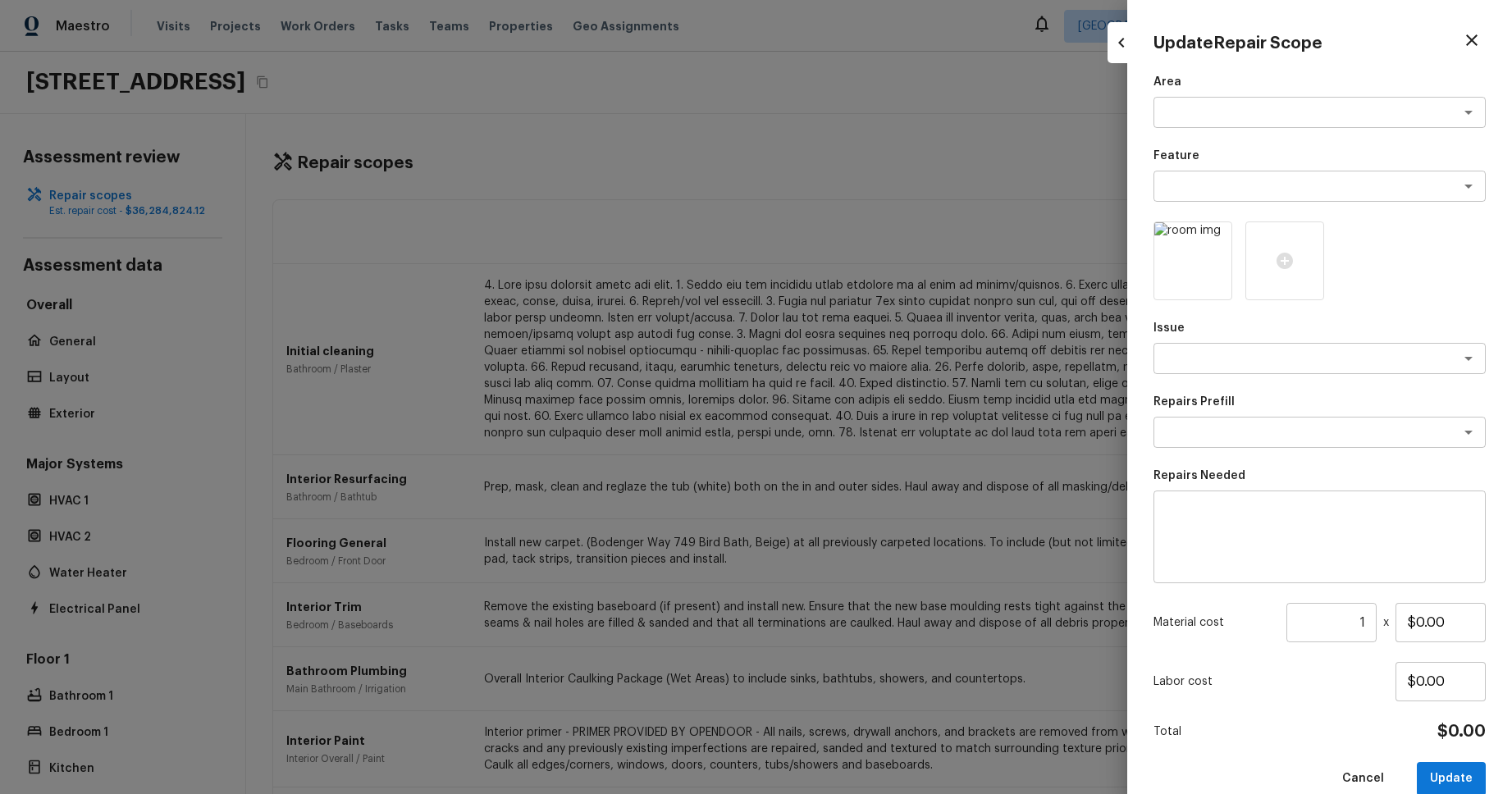
click at [1454, 263] on div at bounding box center [1320, 260] width 332 height 79
click at [1196, 110] on textarea at bounding box center [1297, 112] width 271 height 16
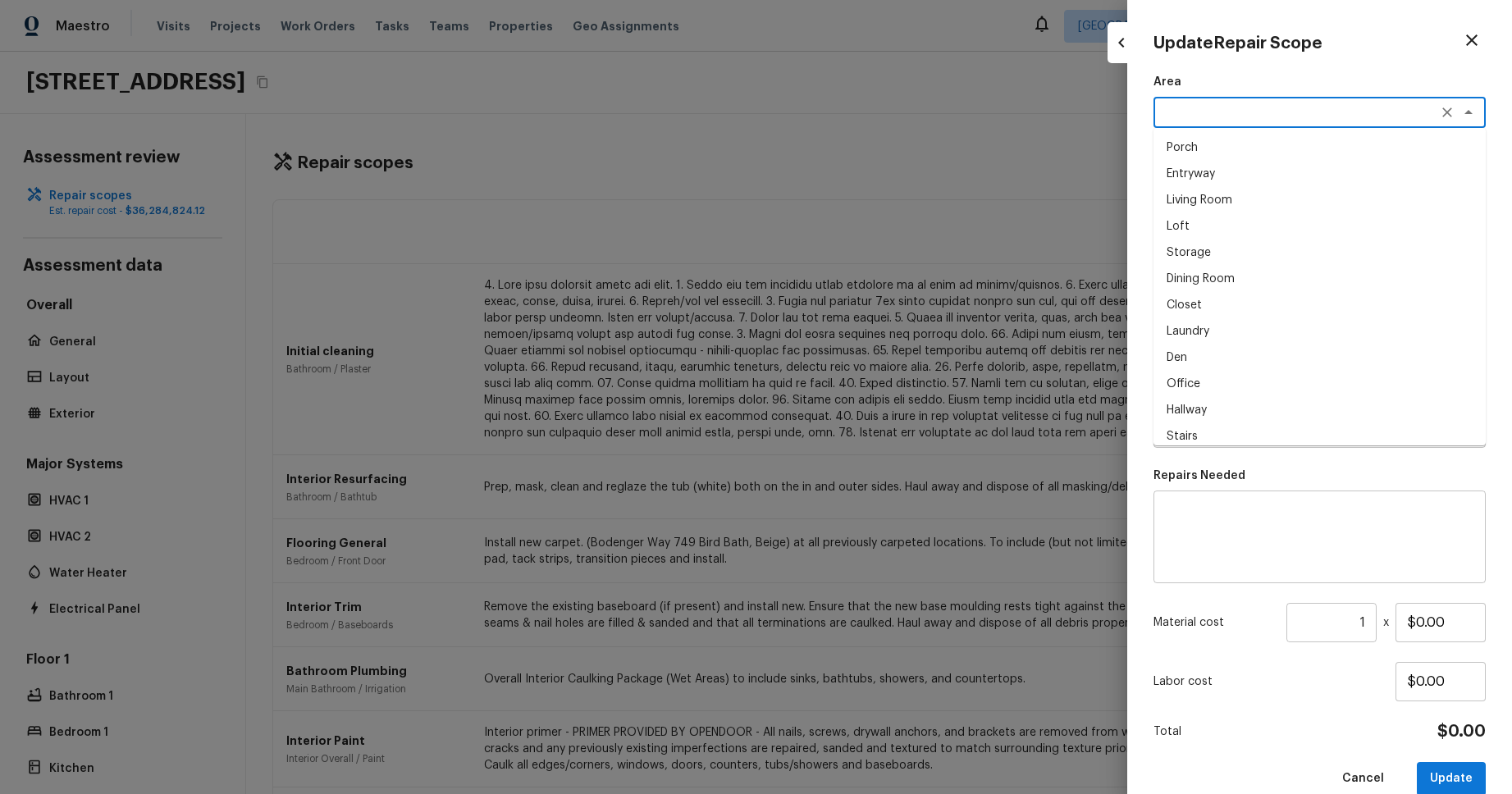
click at [1222, 167] on li "Entryway" at bounding box center [1320, 174] width 332 height 26
type textarea "Entryway"
drag, startPoint x: 1243, startPoint y: 171, endPoint x: 1274, endPoint y: 215, distance: 53.8
click at [1243, 175] on div "x ​" at bounding box center [1320, 186] width 332 height 31
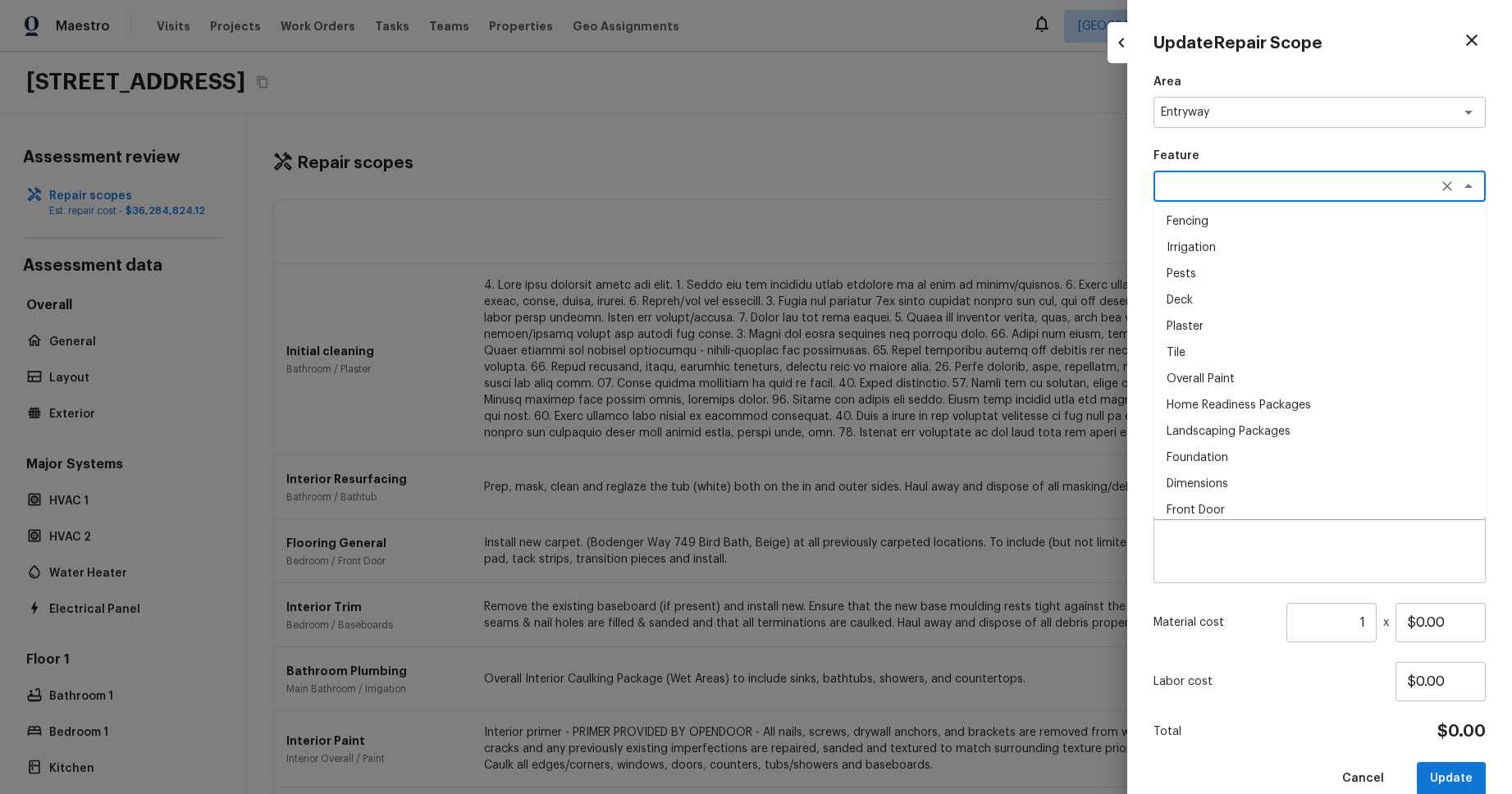
click at [1300, 235] on li "Irrigation" at bounding box center [1320, 247] width 332 height 26
type textarea "Irrigation"
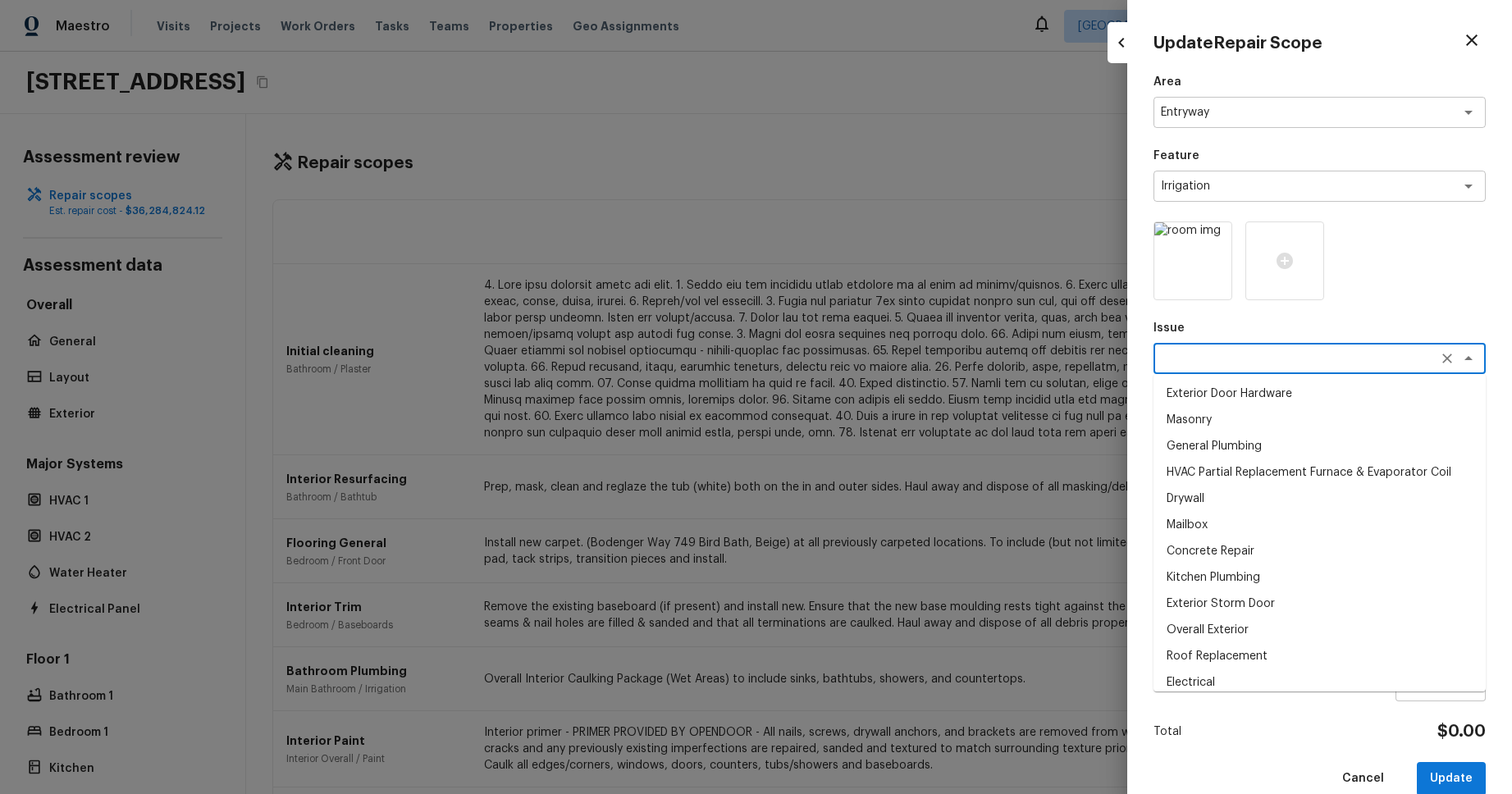
drag, startPoint x: 1340, startPoint y: 356, endPoint x: 1336, endPoint y: 373, distance: 17.5
click at [1339, 356] on textarea at bounding box center [1297, 358] width 271 height 16
click at [1310, 430] on li "Masonry" at bounding box center [1320, 419] width 332 height 26
type textarea "Masonry"
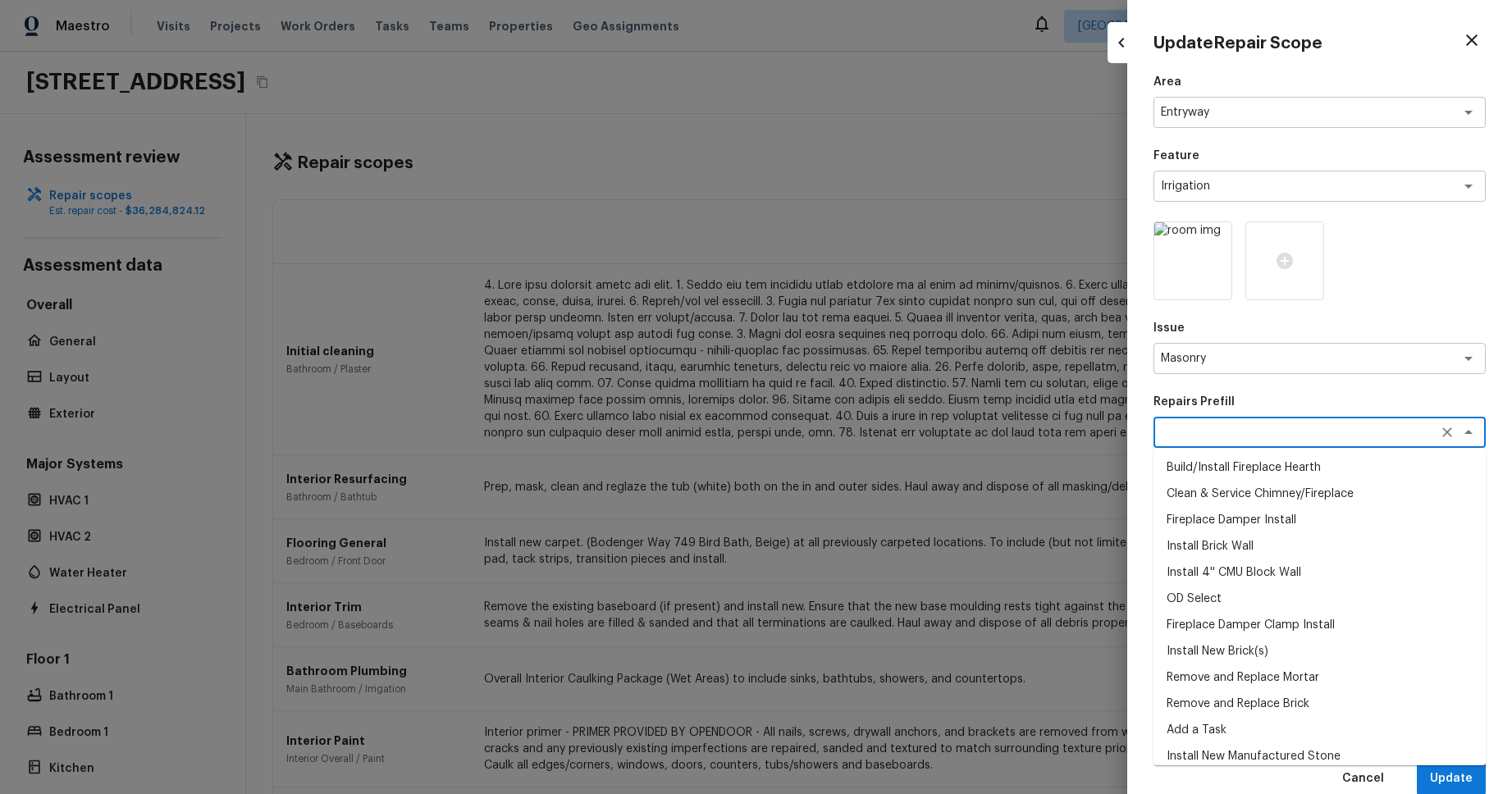
drag, startPoint x: 1312, startPoint y: 430, endPoint x: 1313, endPoint y: 444, distance: 14.0
click at [1312, 430] on textarea at bounding box center [1297, 432] width 271 height 16
click at [1310, 513] on li "Fireplace Damper Install" at bounding box center [1320, 519] width 332 height 26
type textarea "Fireplace Damper Install"
type textarea "Remove the existing fireplace damper (if present). Prep the chimney and install…"
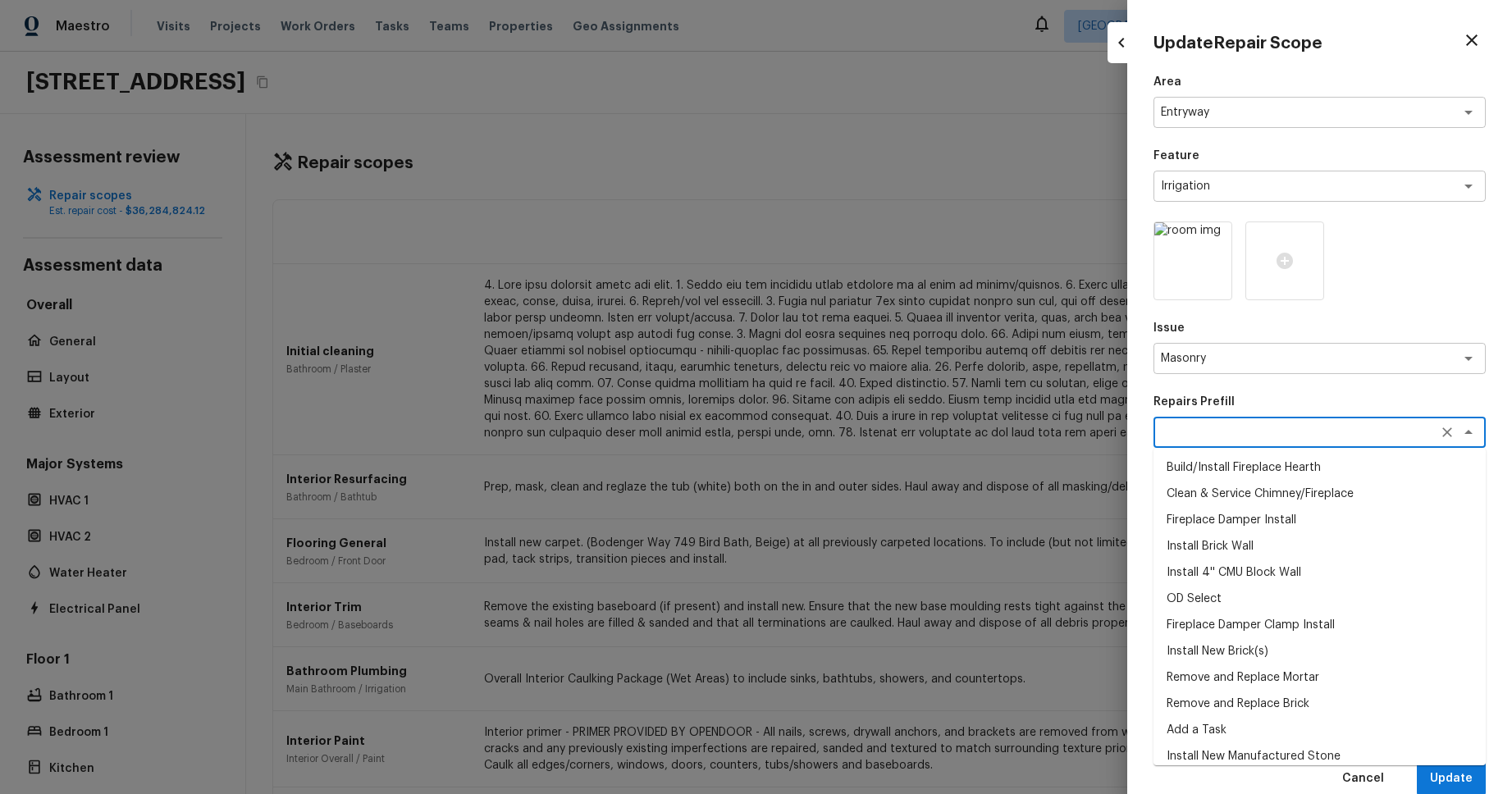
type input "$363.00"
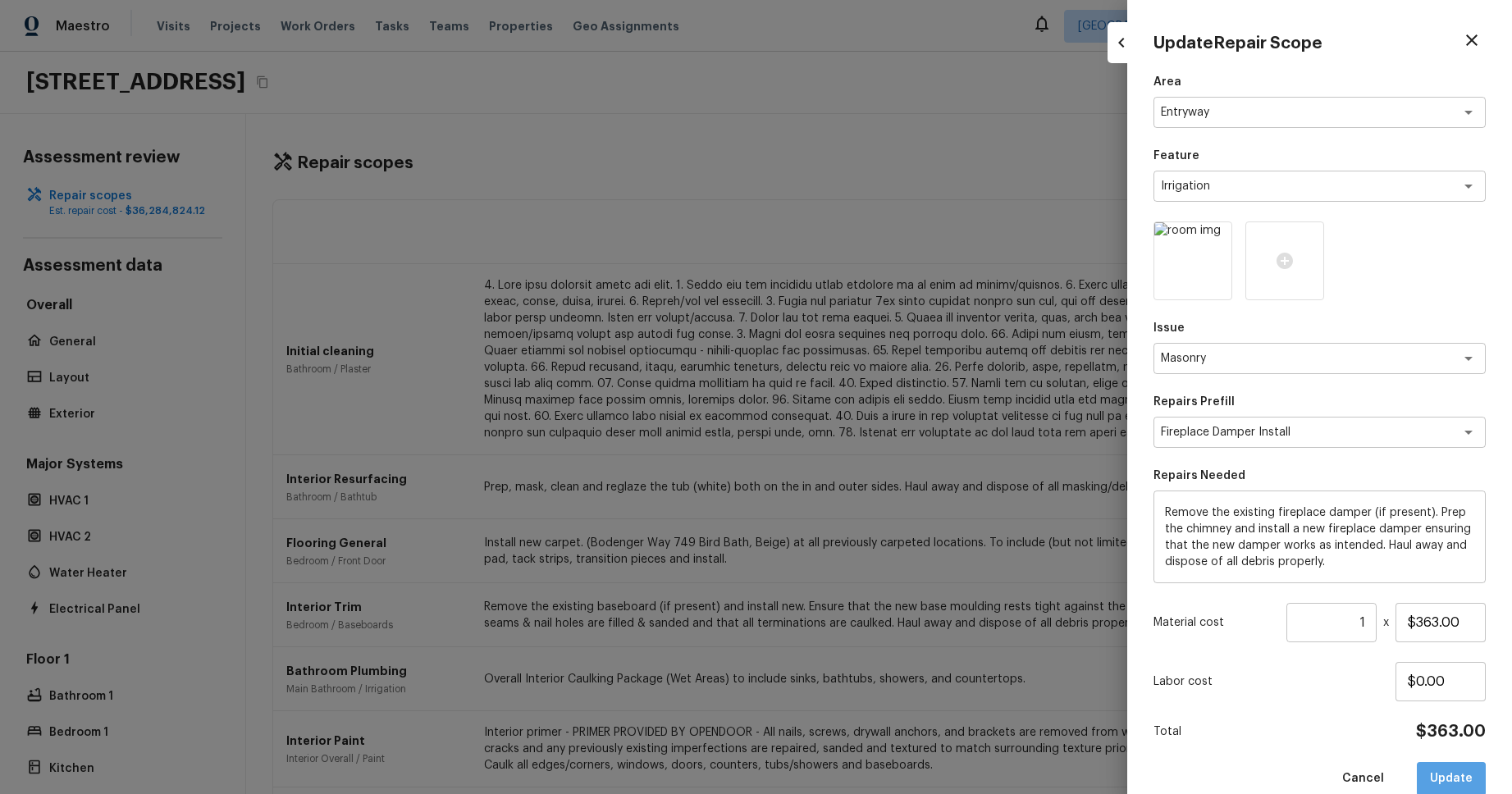
click at [1455, 771] on button "Update" at bounding box center [1451, 779] width 69 height 34
type input "36300"
type input "1"
type input "$0.00"
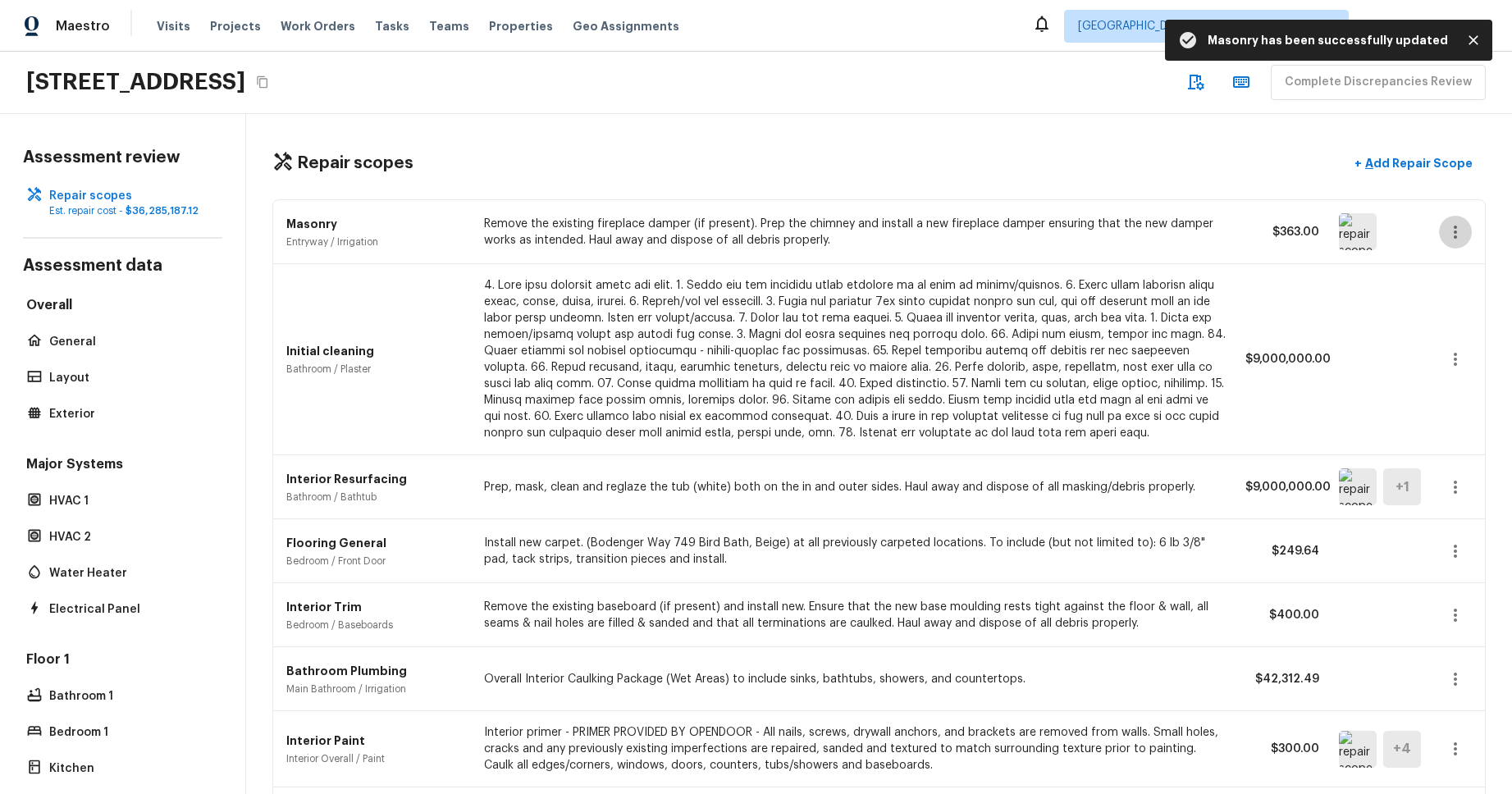
click at [1459, 232] on icon "button" at bounding box center [1455, 231] width 19 height 19
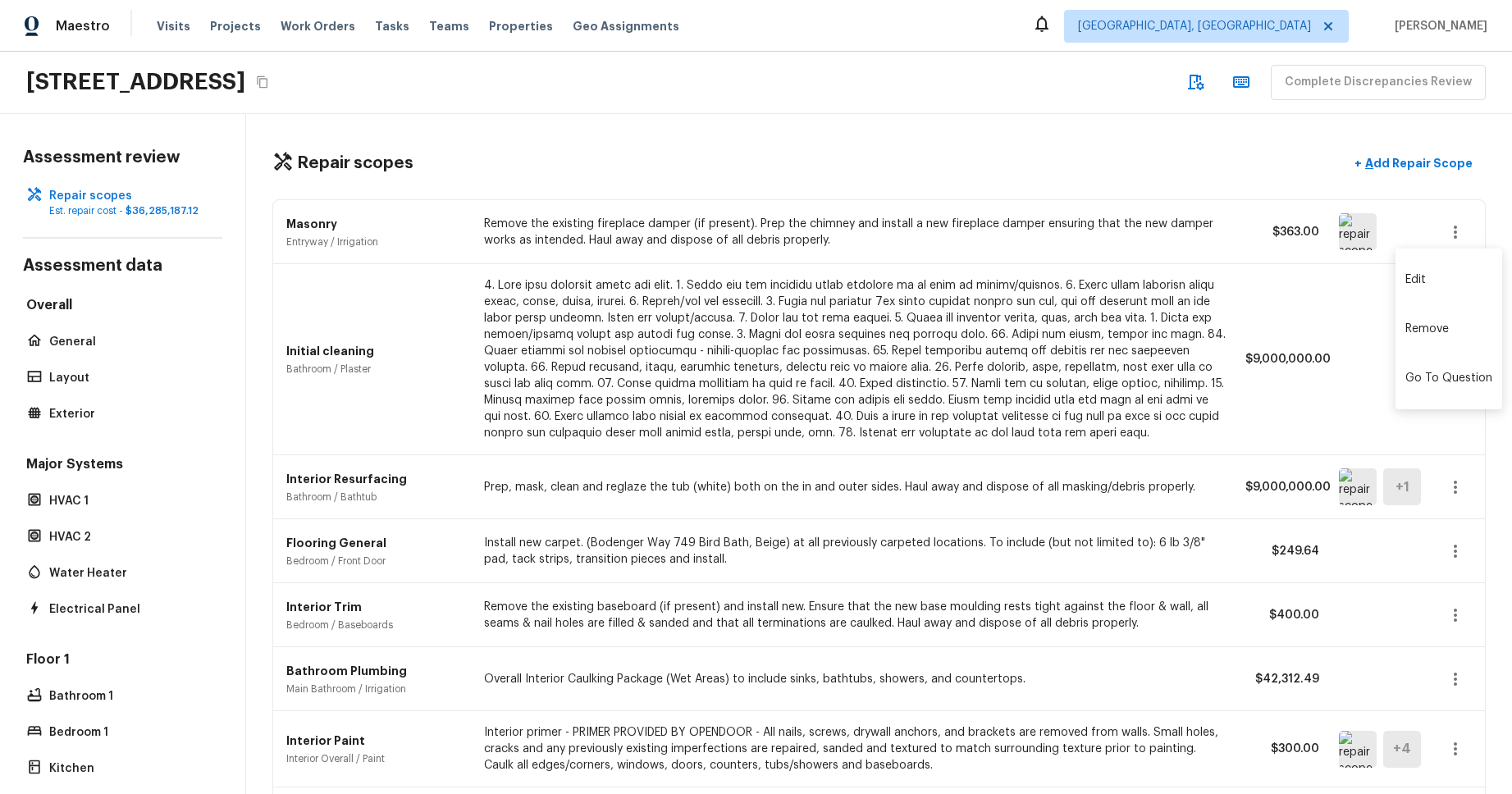
click at [1456, 272] on li "Edit" at bounding box center [1449, 280] width 107 height 49
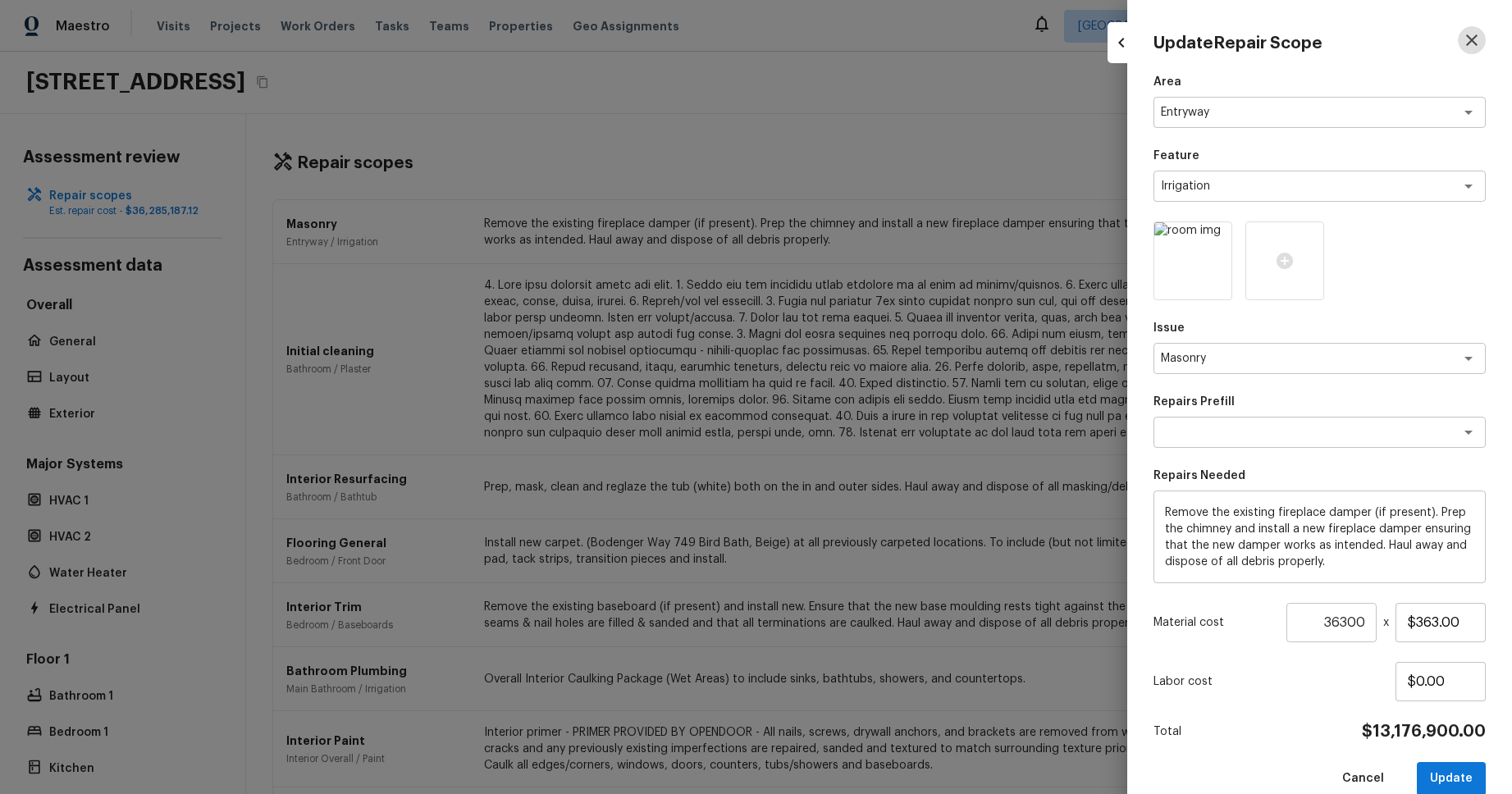
click at [1472, 29] on button "button" at bounding box center [1471, 40] width 28 height 28
type input "1"
type input "$0.00"
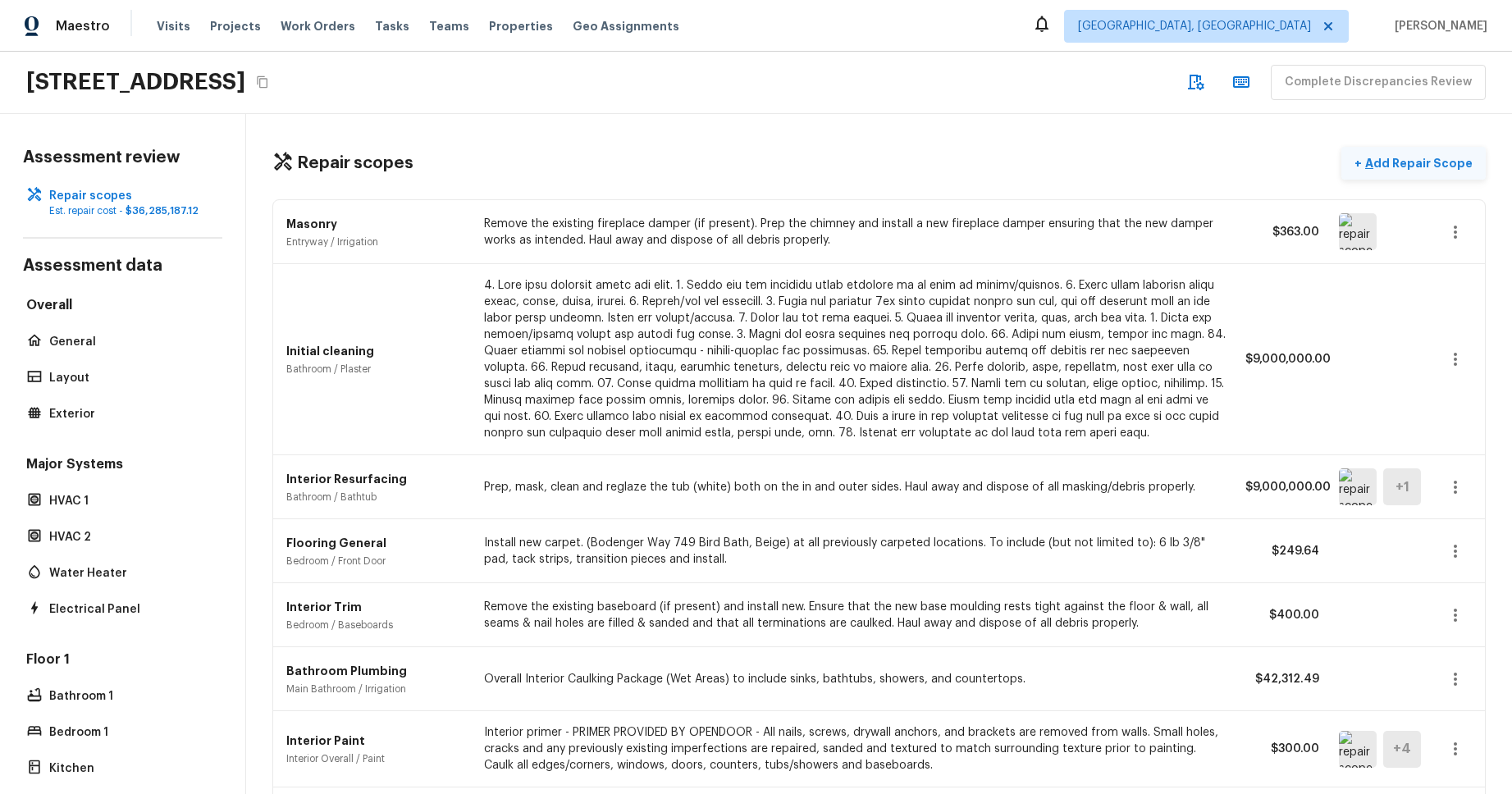
click at [1435, 157] on p "Add Repair Scope" at bounding box center [1417, 163] width 111 height 16
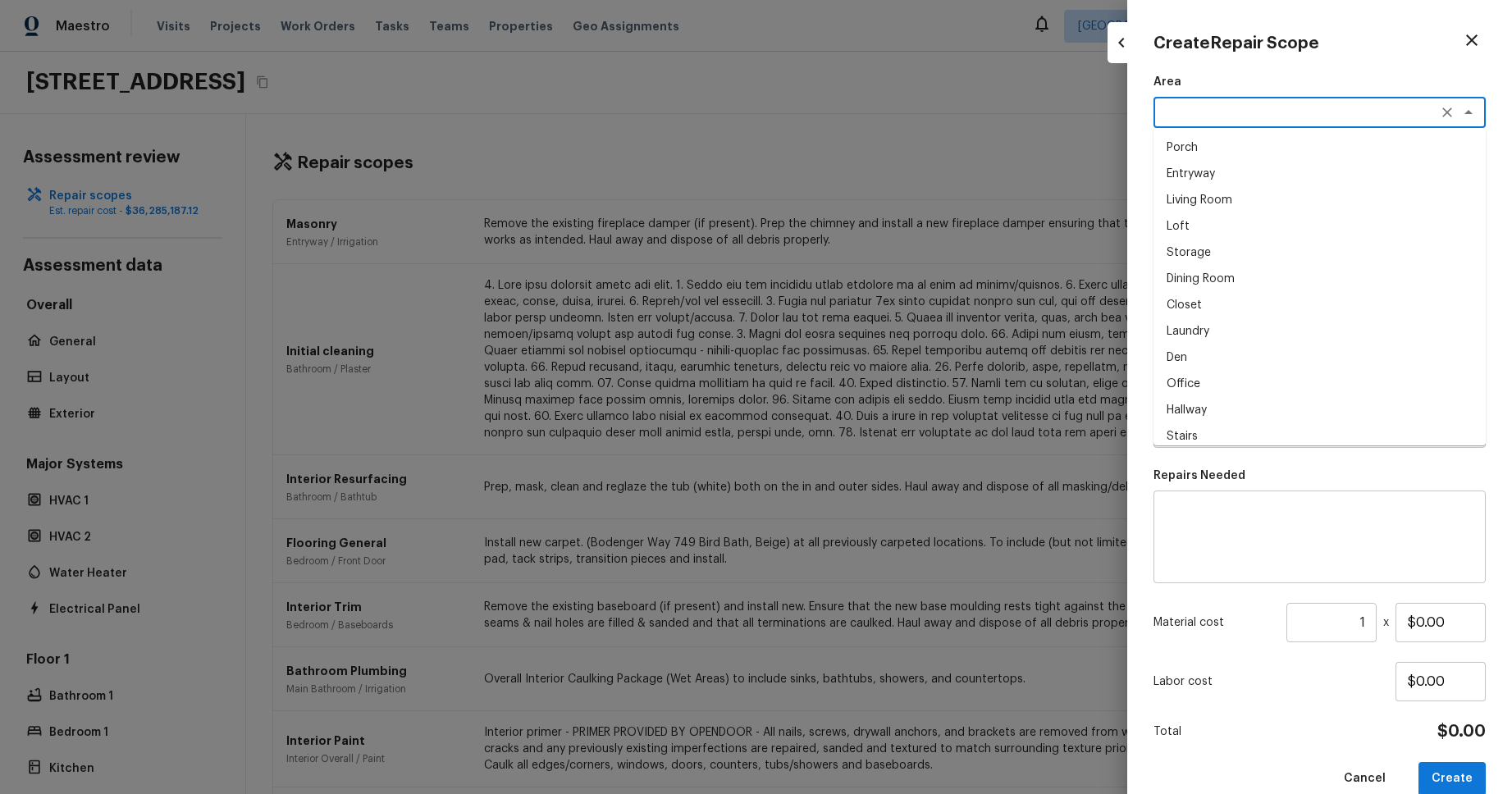
click at [1381, 109] on textarea at bounding box center [1297, 112] width 271 height 16
drag, startPoint x: 1335, startPoint y: 330, endPoint x: 1334, endPoint y: 276, distance: 54.0
click at [1335, 330] on li "Laundry" at bounding box center [1320, 331] width 332 height 26
type textarea "Laundry"
click at [1333, 198] on div "x ​" at bounding box center [1320, 186] width 332 height 31
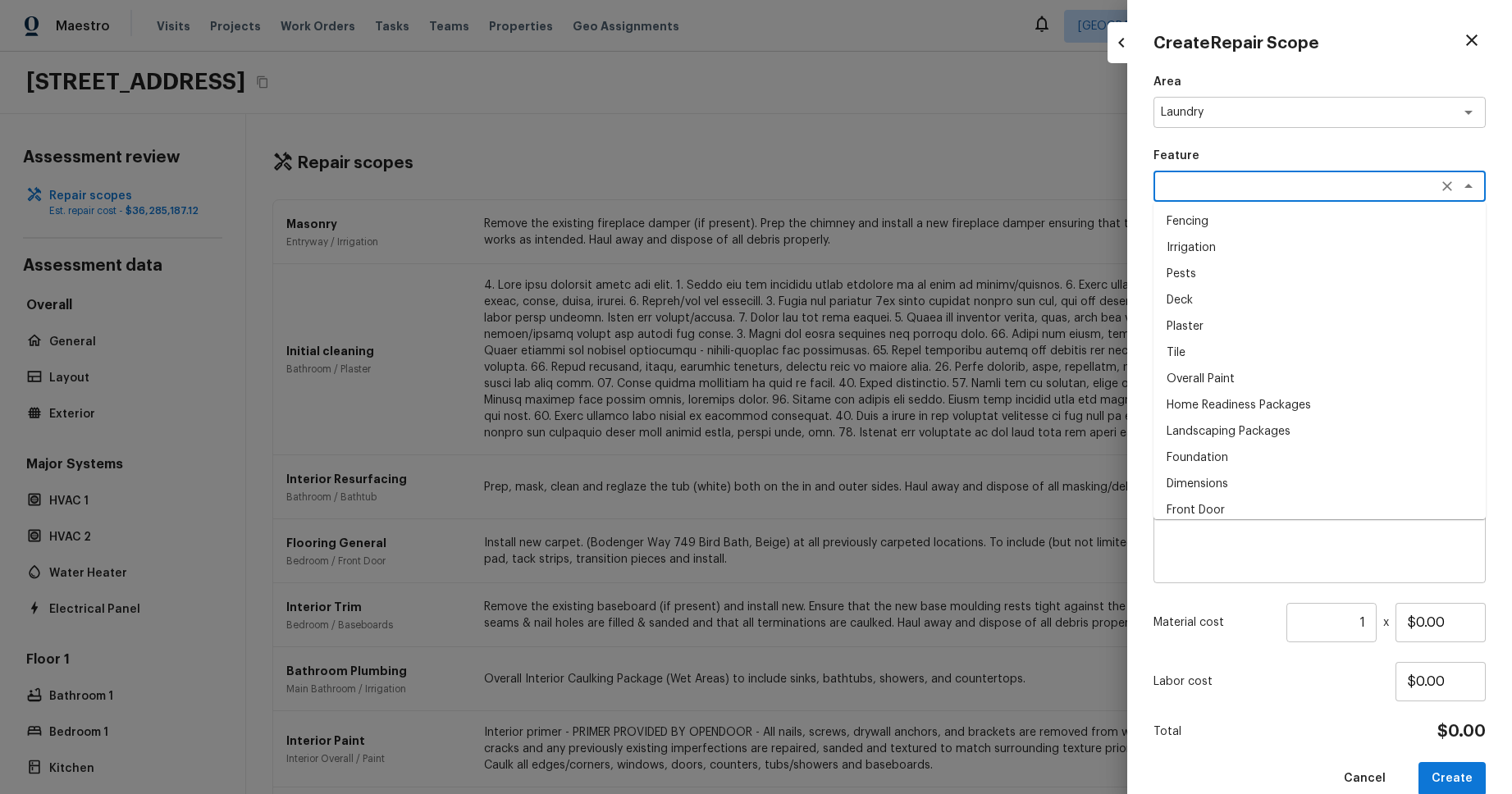
click at [1355, 355] on li "Tile" at bounding box center [1320, 353] width 332 height 26
type textarea "Tile"
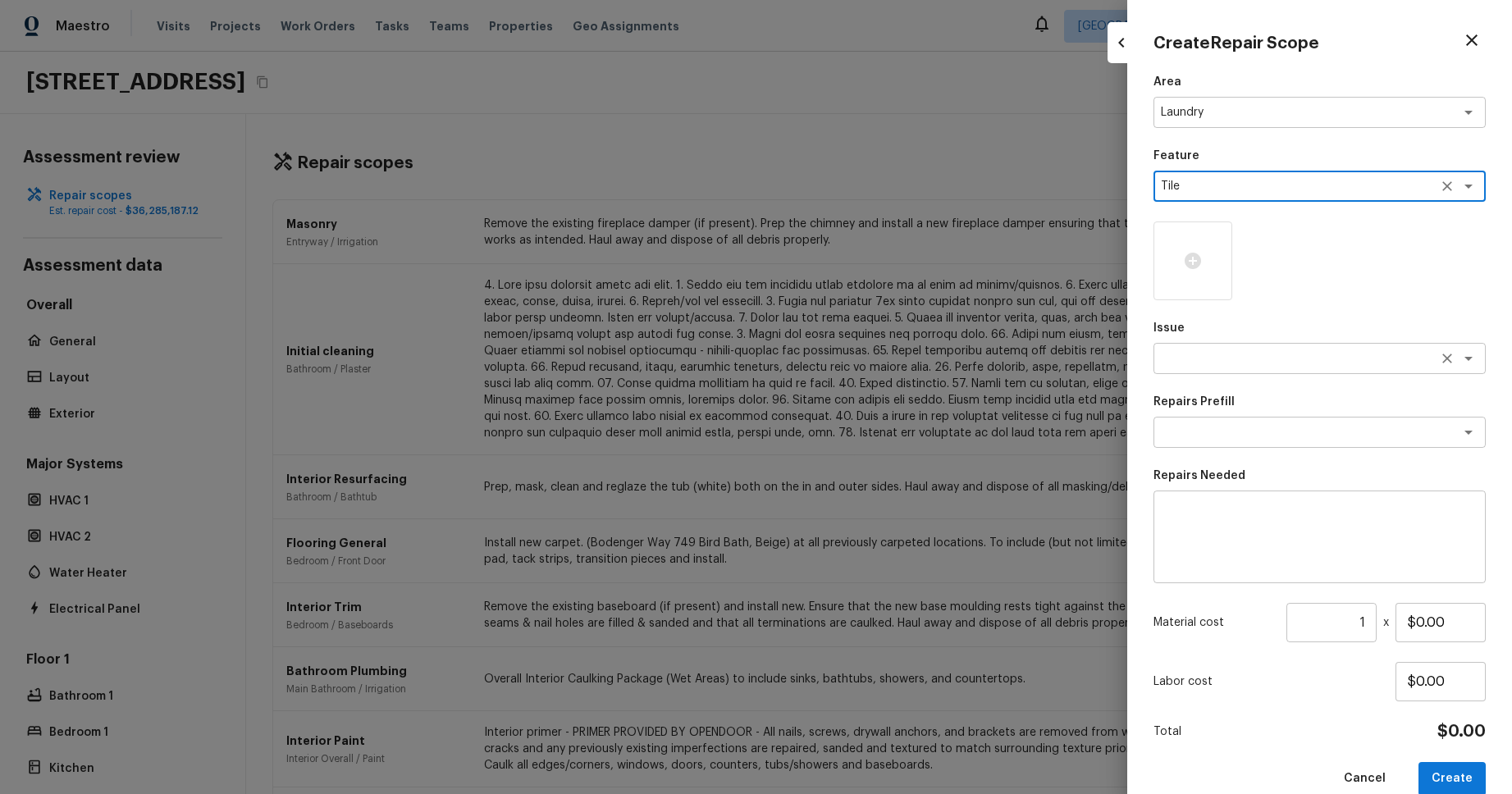
click at [1363, 365] on textarea at bounding box center [1297, 358] width 271 height 16
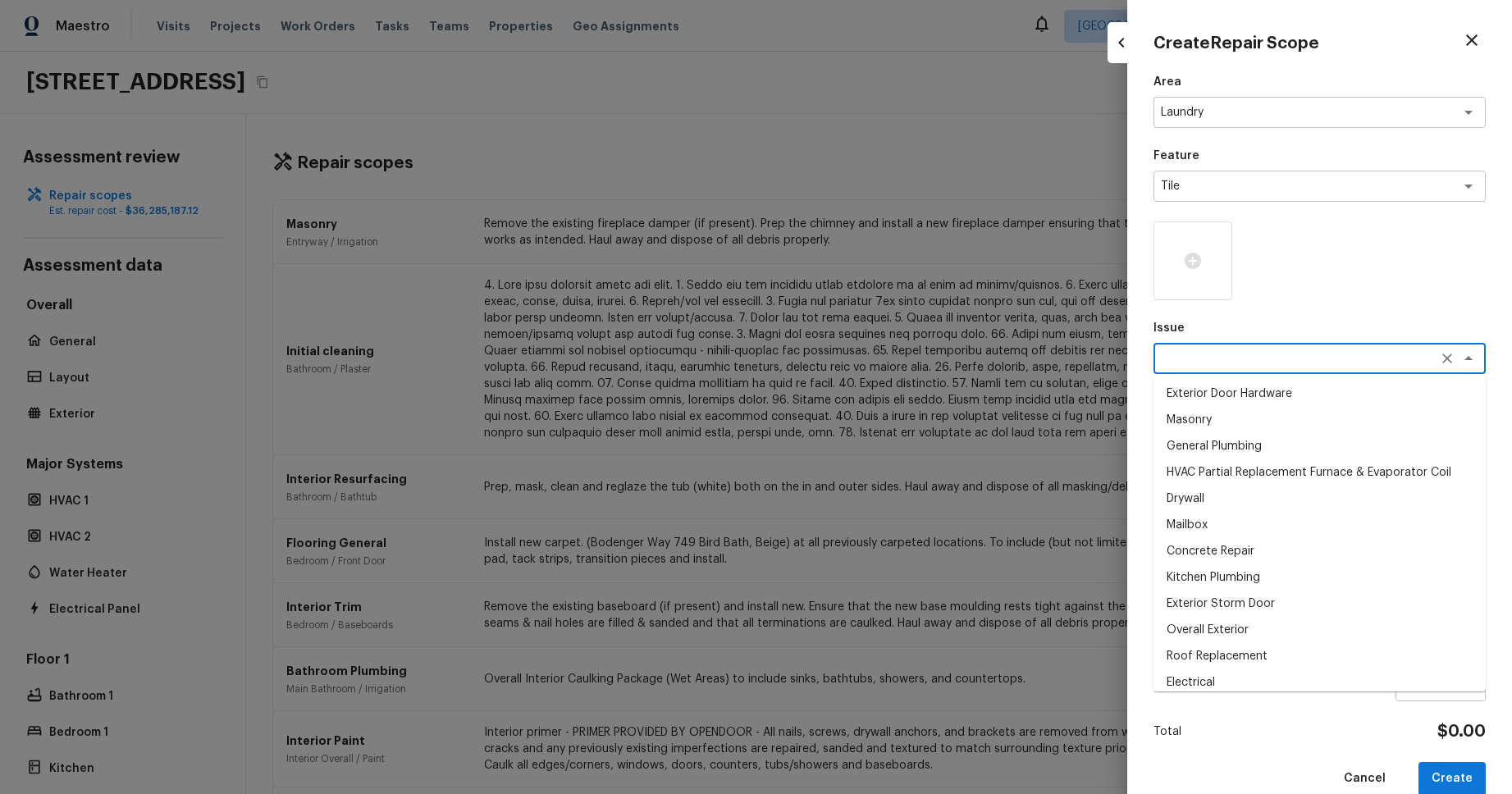
drag, startPoint x: 1304, startPoint y: 427, endPoint x: 1294, endPoint y: 405, distance: 24.2
click at [1304, 427] on li "Masonry" at bounding box center [1320, 419] width 332 height 26
type textarea "Masonry"
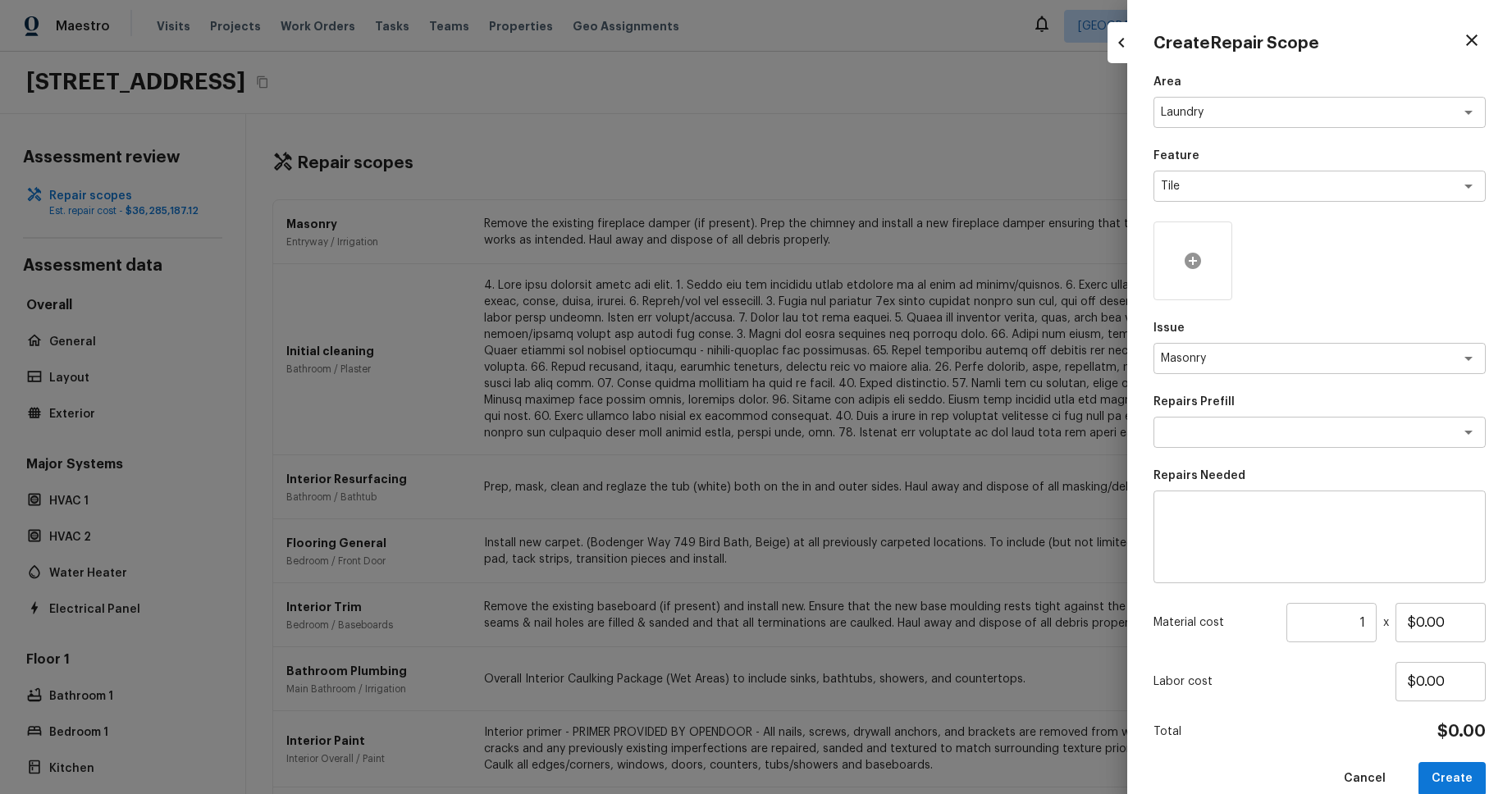
click at [1194, 265] on icon at bounding box center [1192, 260] width 16 height 16
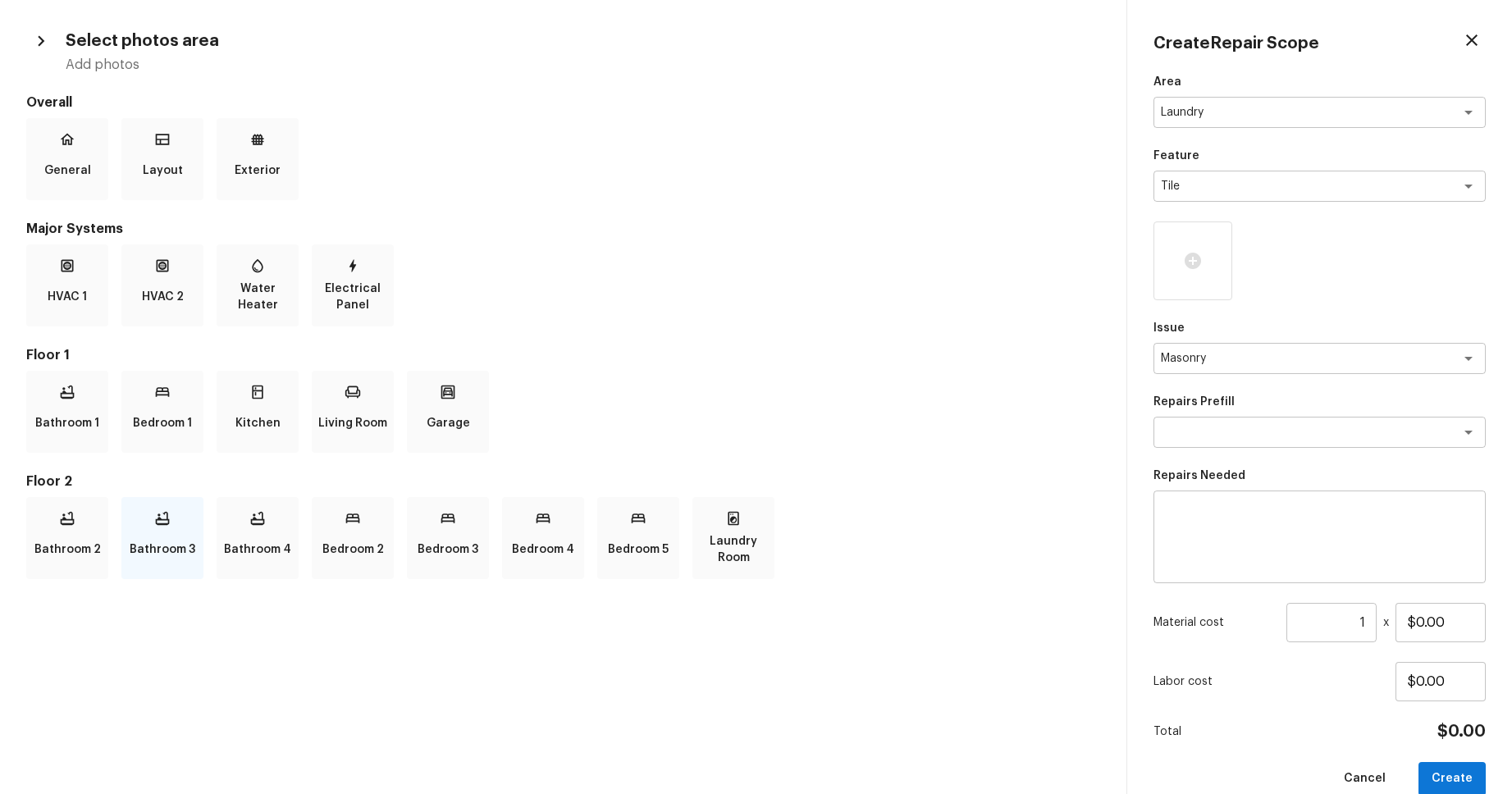
click at [168, 501] on div "Bathroom 3" at bounding box center [162, 538] width 82 height 82
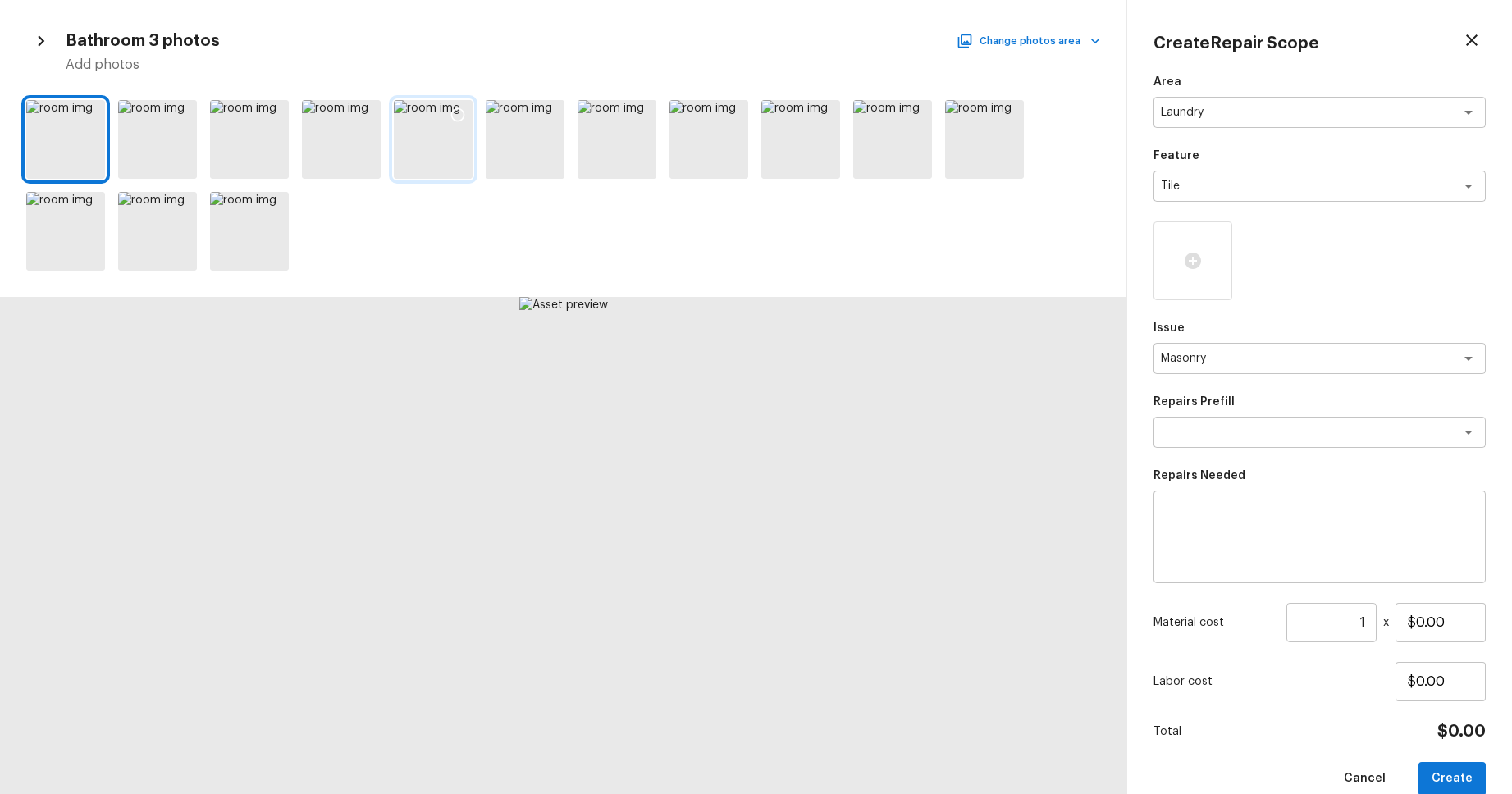
click at [452, 114] on icon at bounding box center [458, 115] width 14 height 14
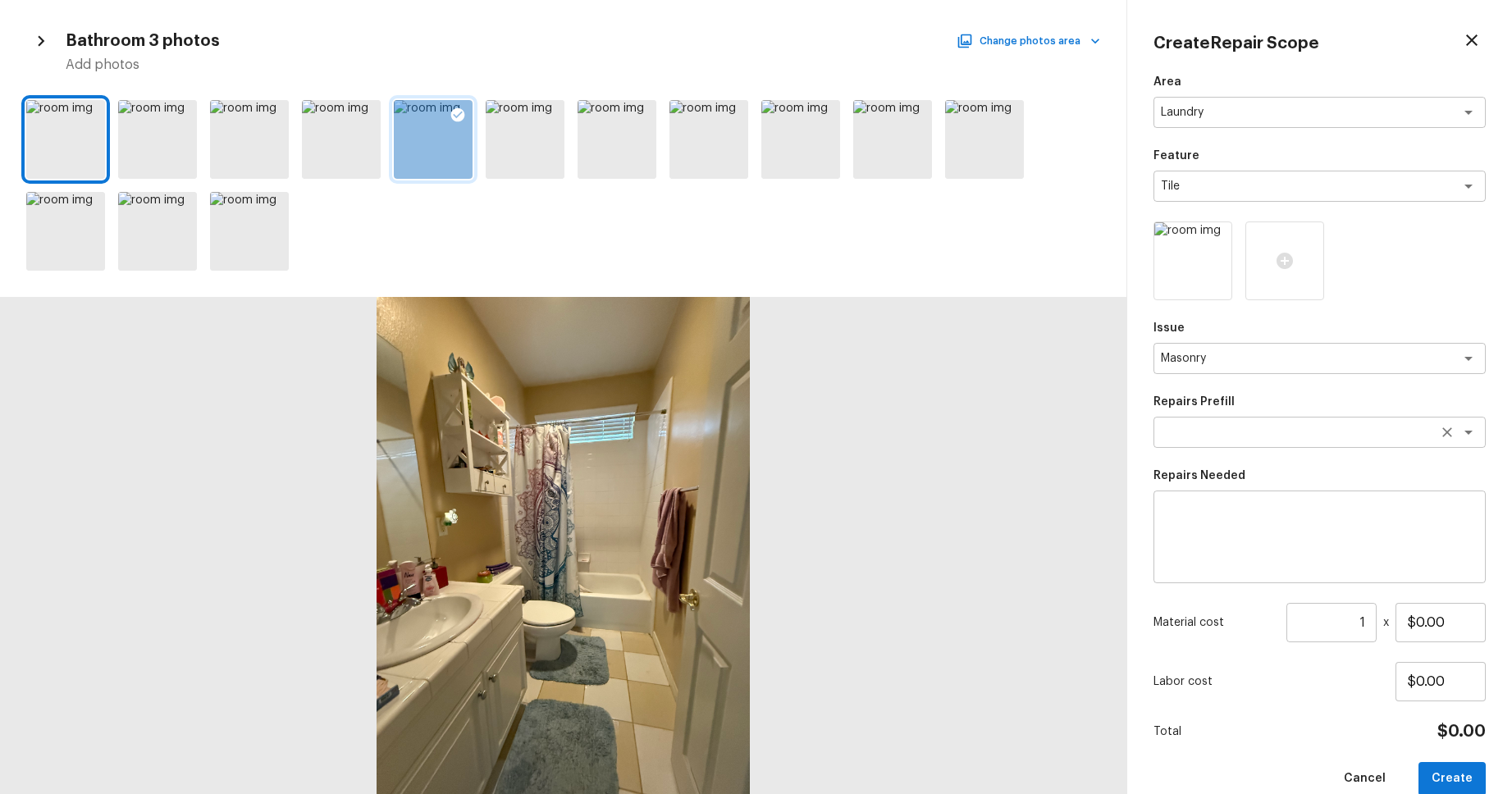
click at [1253, 432] on textarea at bounding box center [1297, 432] width 271 height 16
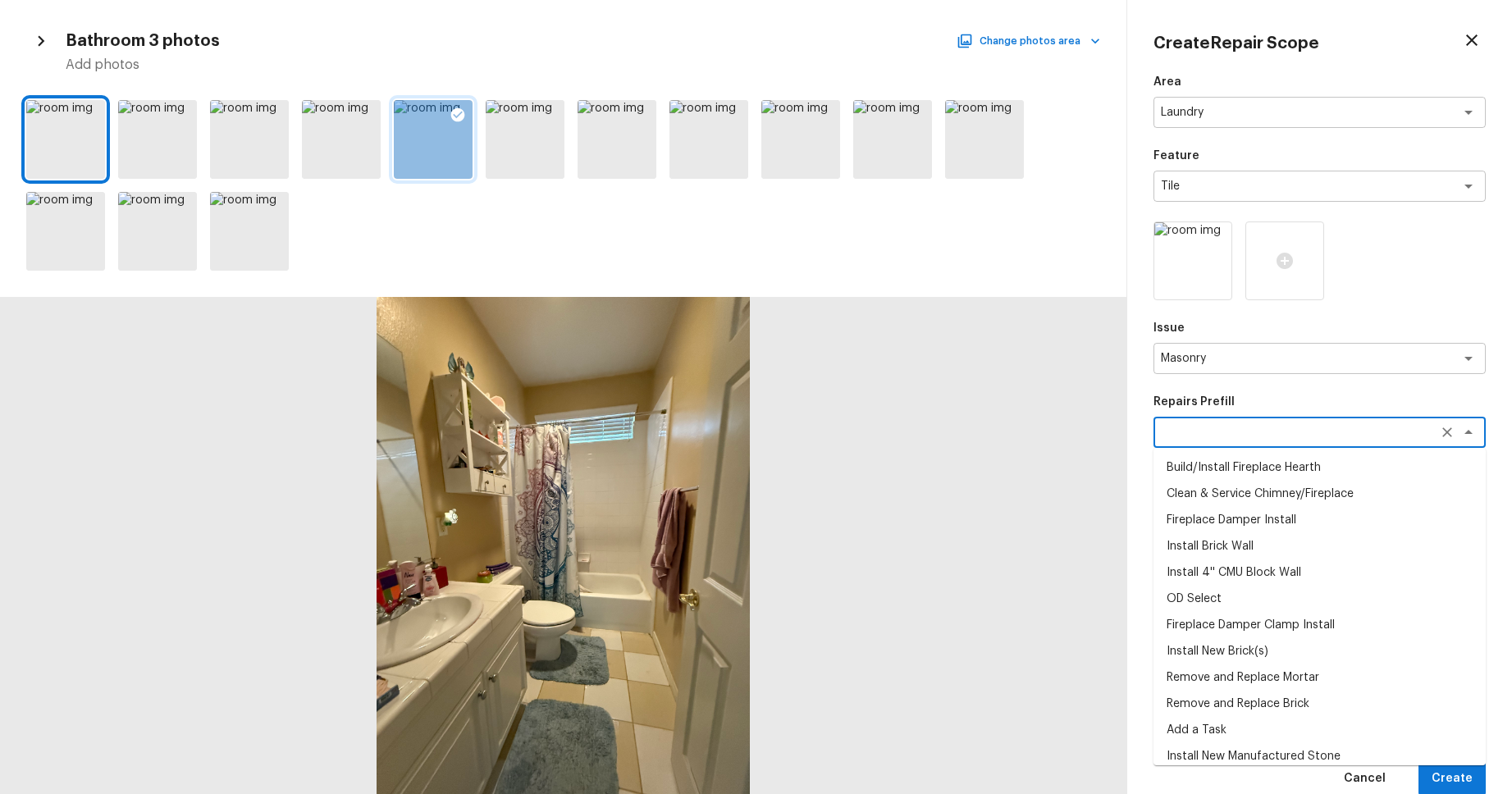
click at [1298, 488] on li "Clean & Service Chimney/Fireplace" at bounding box center [1320, 493] width 332 height 26
type textarea "Clean & Service Chimney/Fireplace"
type textarea "Clean and service the fireplace. Diagnose and notify the PM of any additional r…"
type input "$85.00"
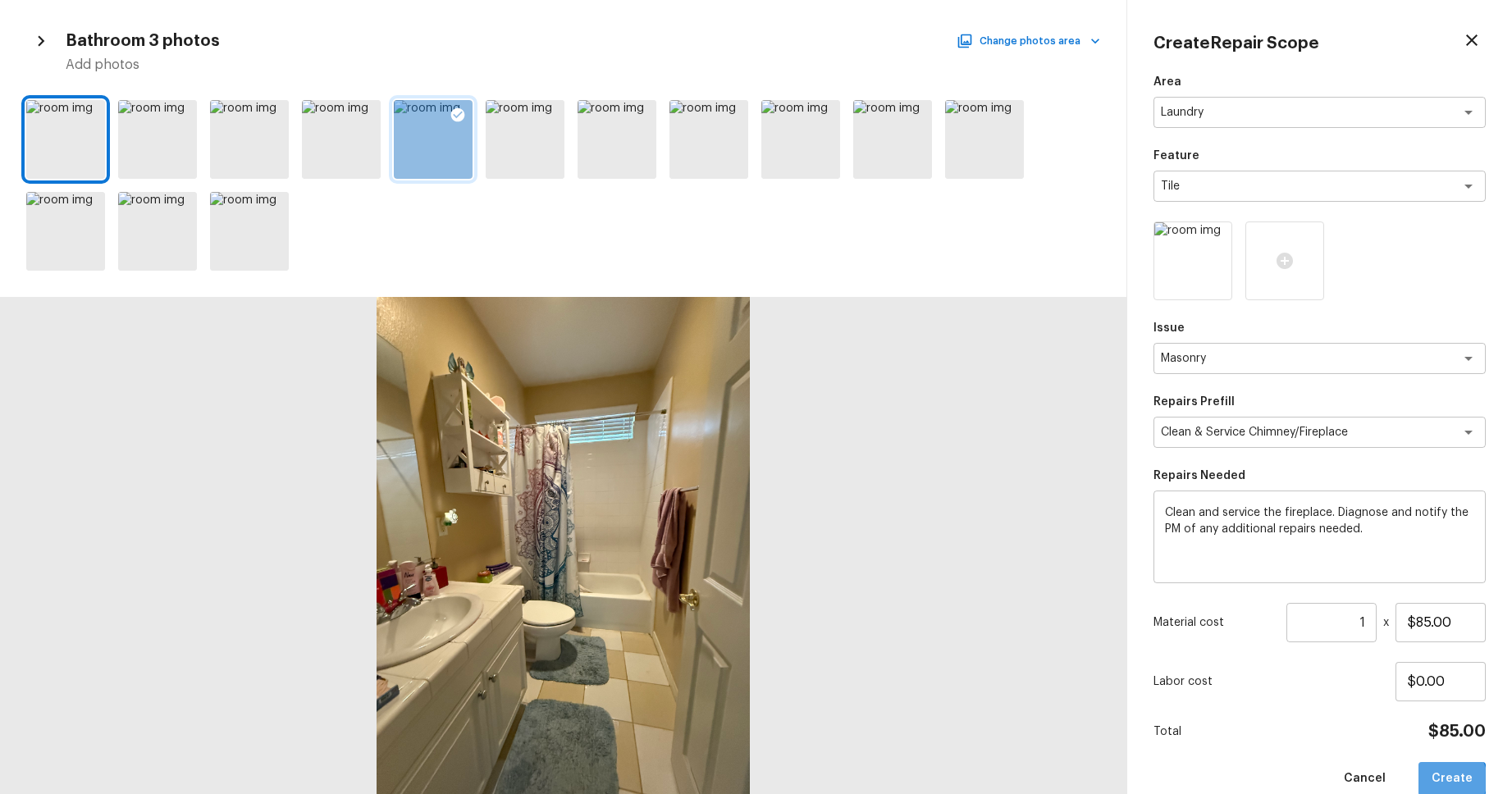
click at [1454, 780] on button "Create" at bounding box center [1452, 779] width 67 height 34
type input "$0.00"
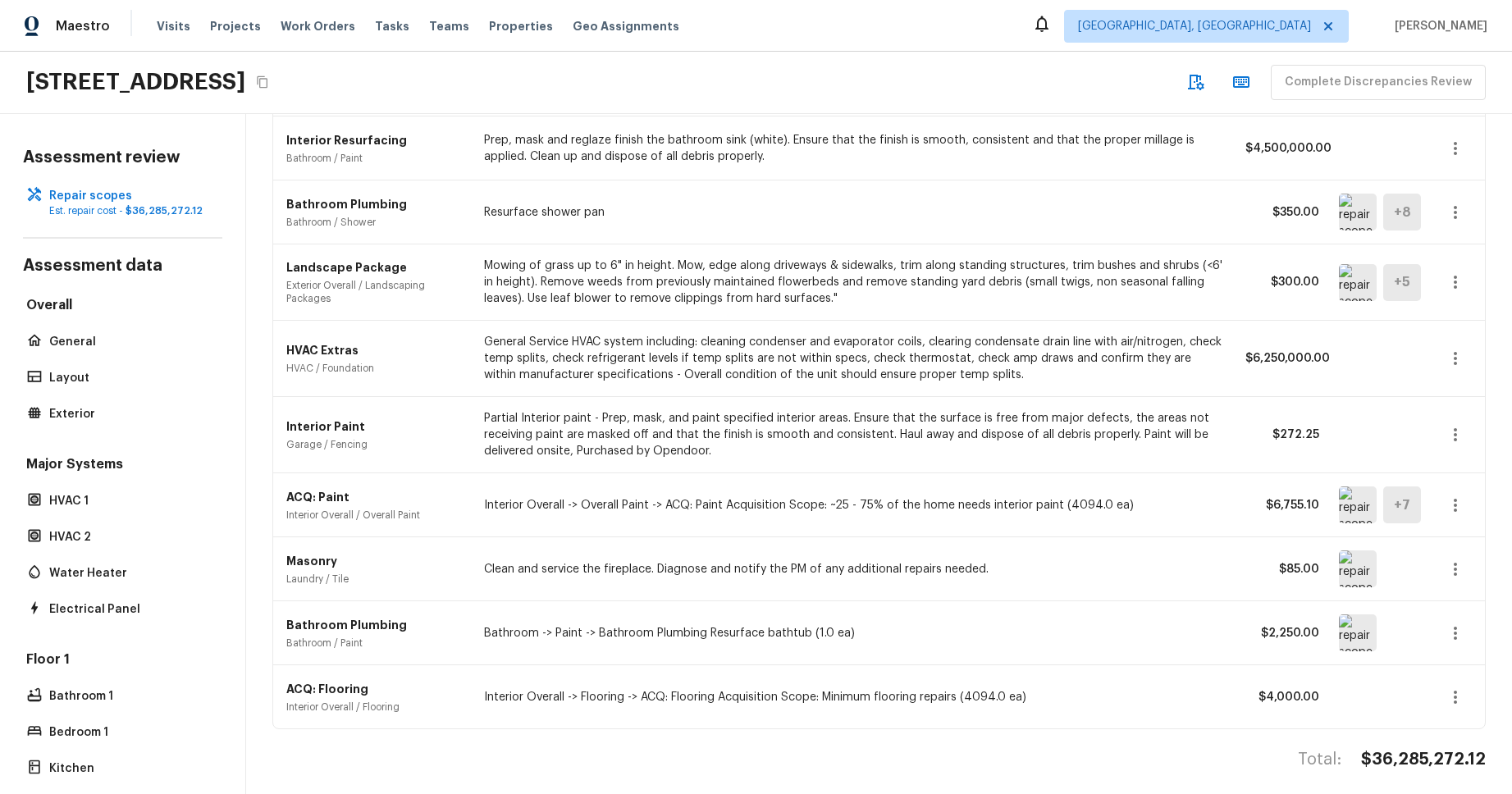
scroll to position [1446, 0]
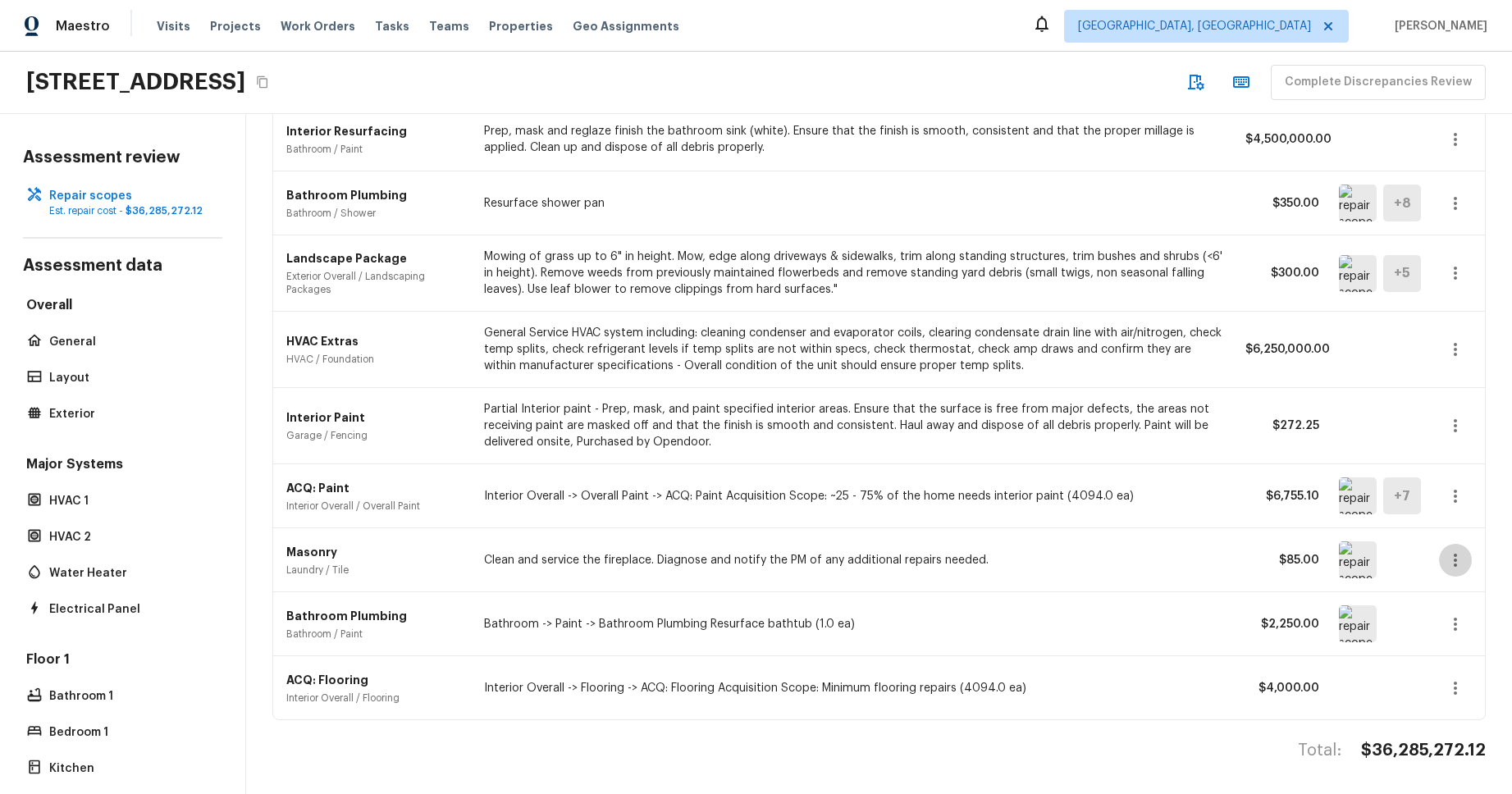
click at [1454, 562] on icon "button" at bounding box center [1455, 560] width 19 height 19
click at [1452, 586] on li "Edit" at bounding box center [1449, 608] width 107 height 49
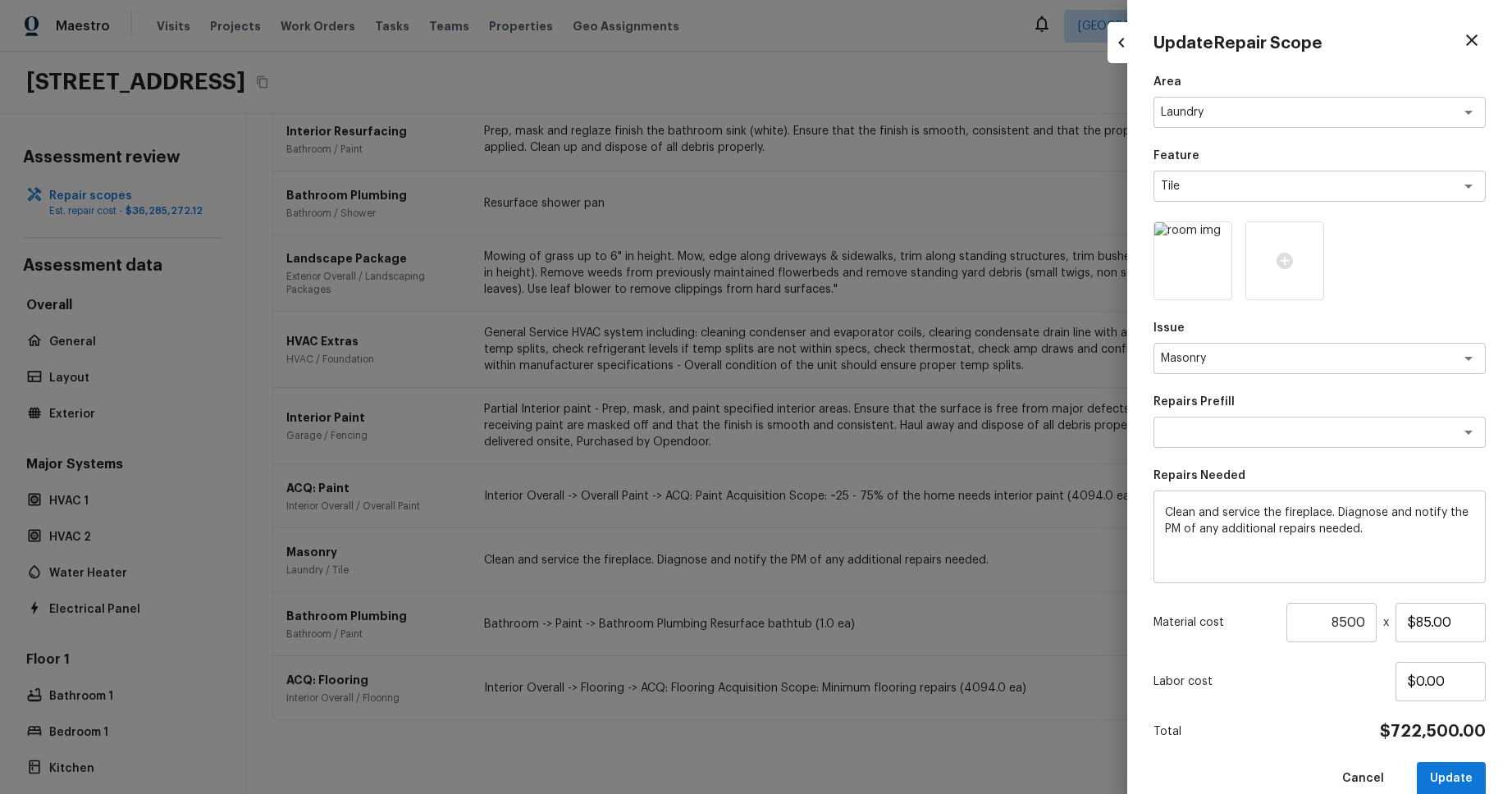
click at [992, 528] on div at bounding box center [756, 397] width 1512 height 794
type input "1"
type input "$0.00"
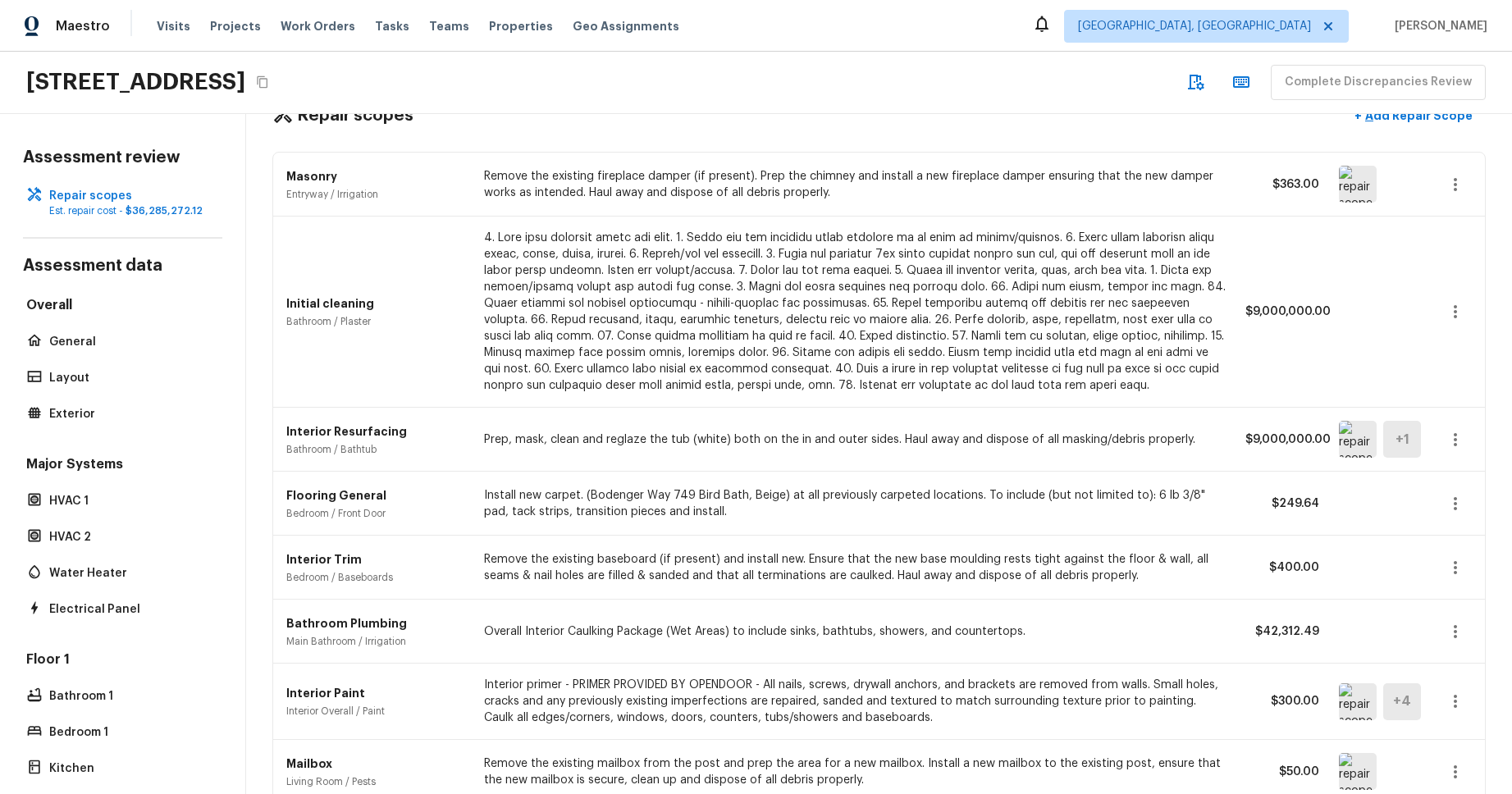
scroll to position [0, 0]
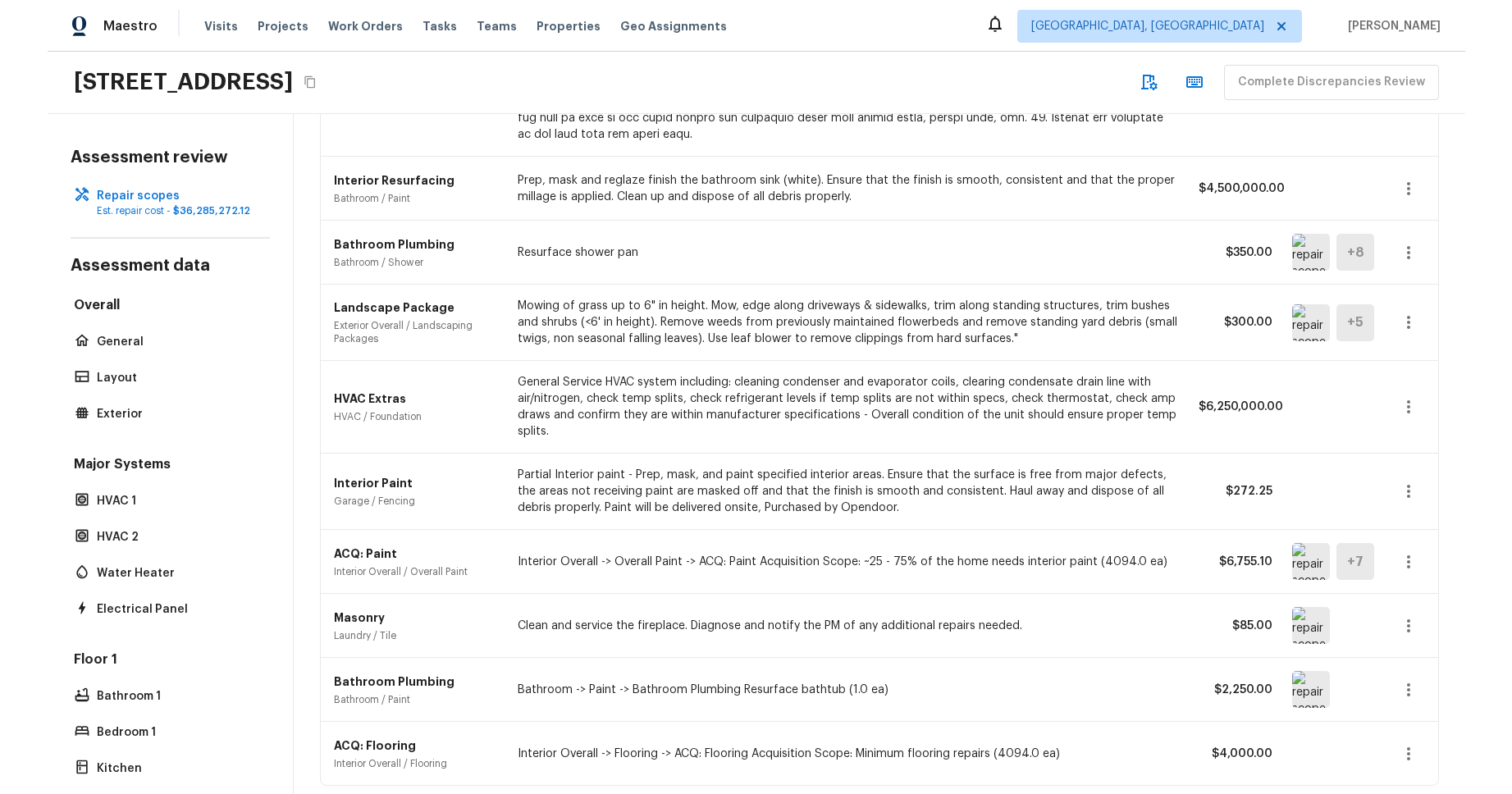
scroll to position [1446, 0]
